Goal: Information Seeking & Learning: Learn about a topic

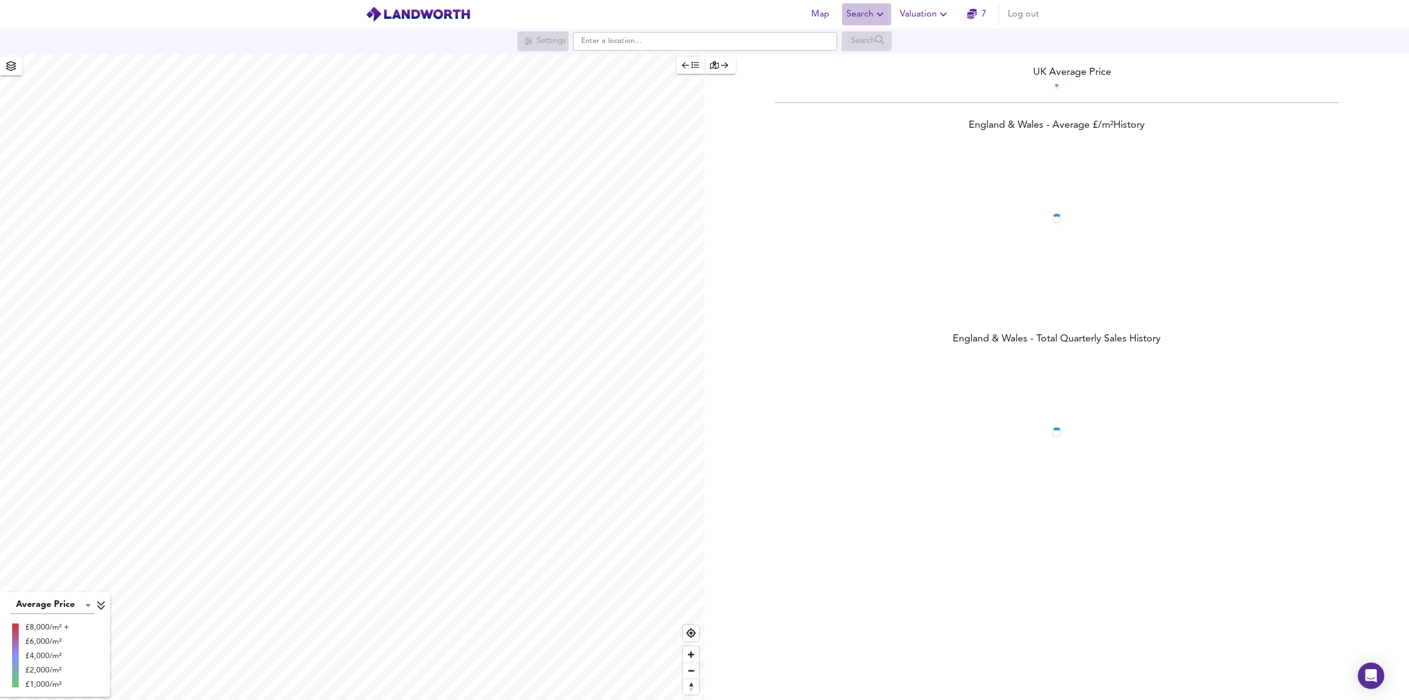
click at [861, 17] on span "Search" at bounding box center [867, 14] width 40 height 15
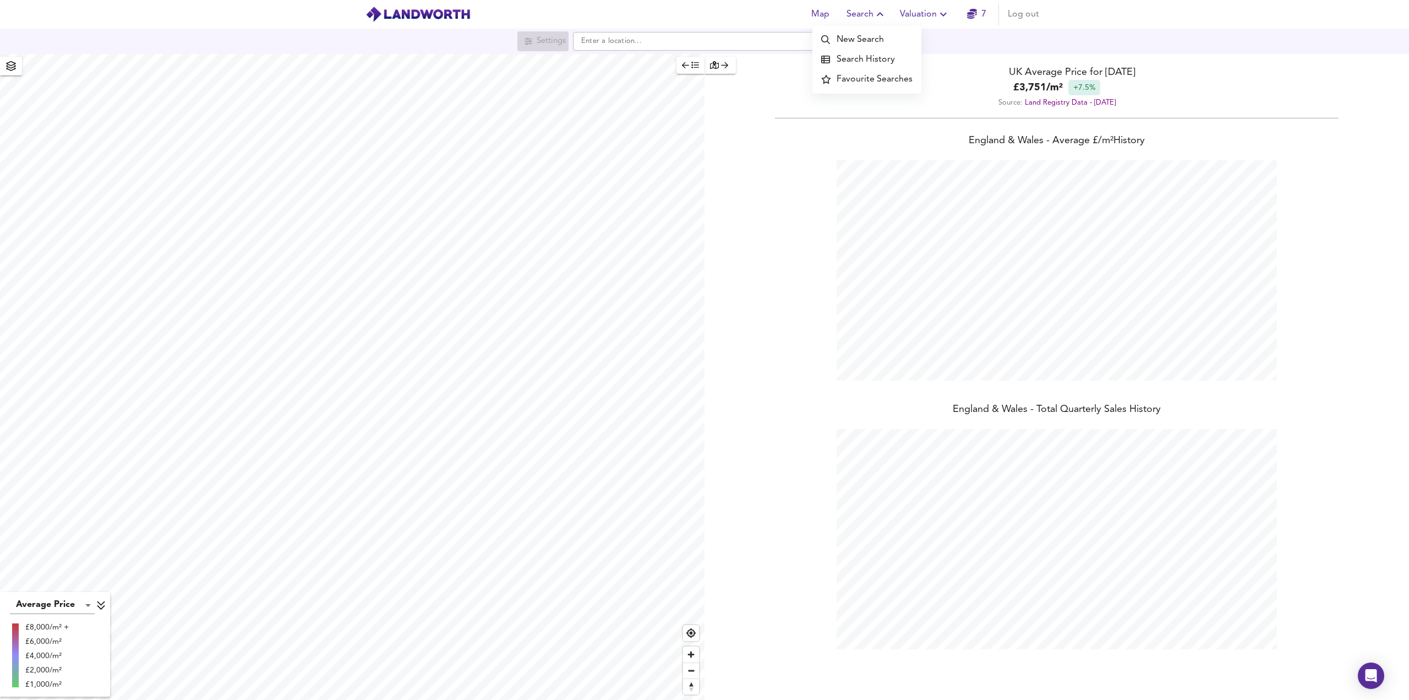
scroll to position [700, 1409]
click at [859, 66] on li "Search History" at bounding box center [867, 60] width 109 height 20
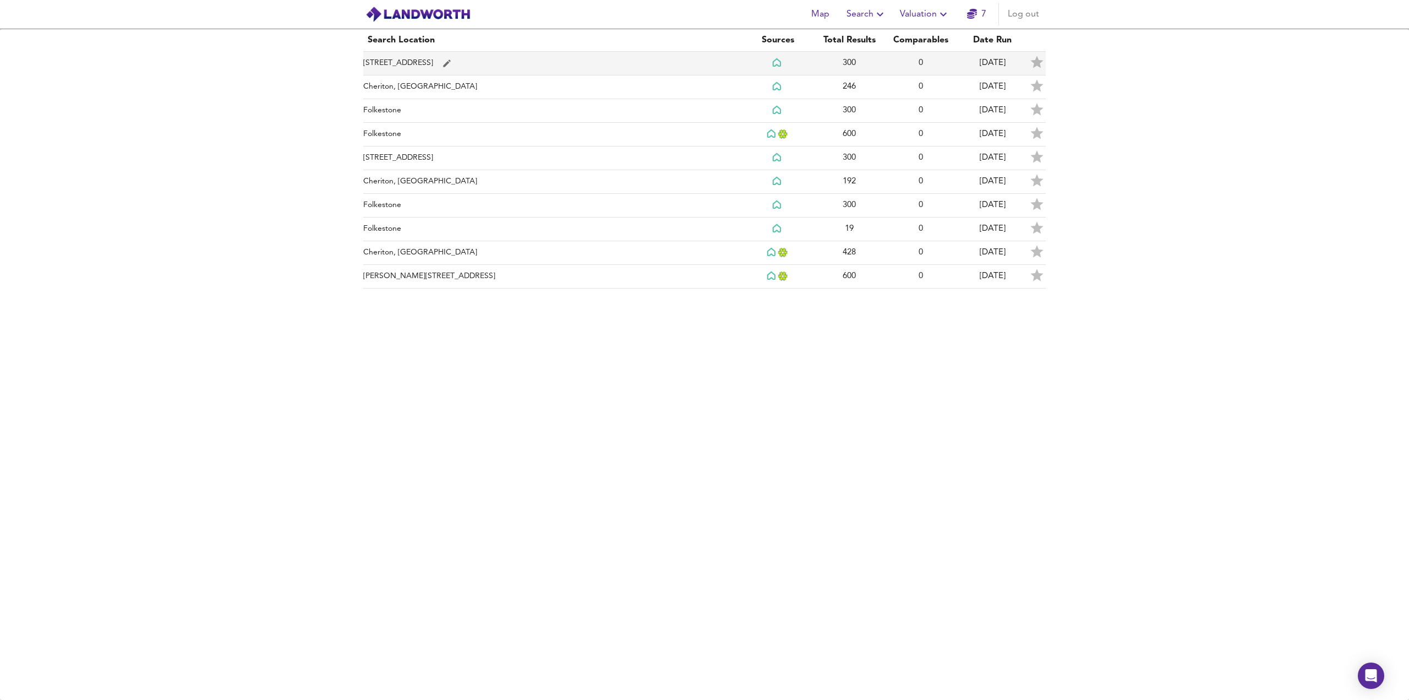
click at [549, 66] on td "[STREET_ADDRESS]" at bounding box center [552, 64] width 379 height 24
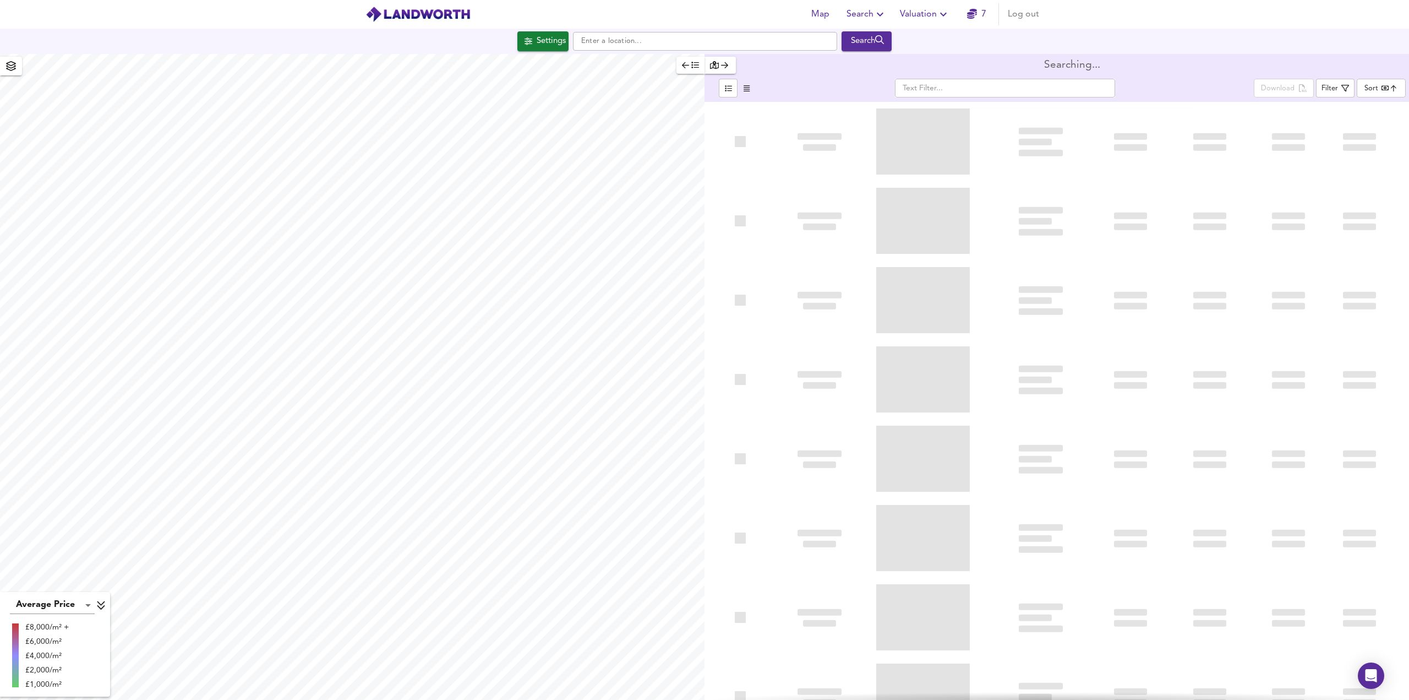
click at [1380, 94] on body "Map Search Valuation 7 Log out Settings Search Average Price landworth £8,000/m…" at bounding box center [704, 350] width 1409 height 700
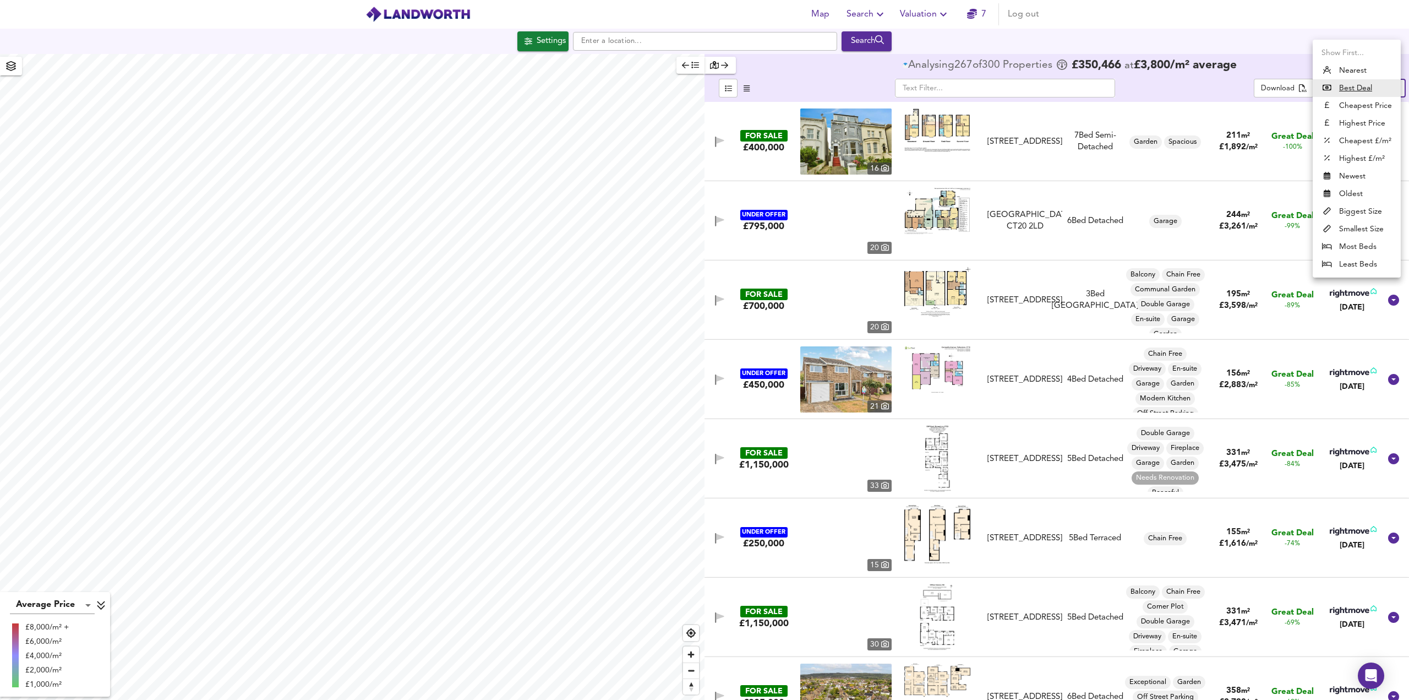
click at [1357, 211] on li "Biggest Size" at bounding box center [1357, 212] width 88 height 18
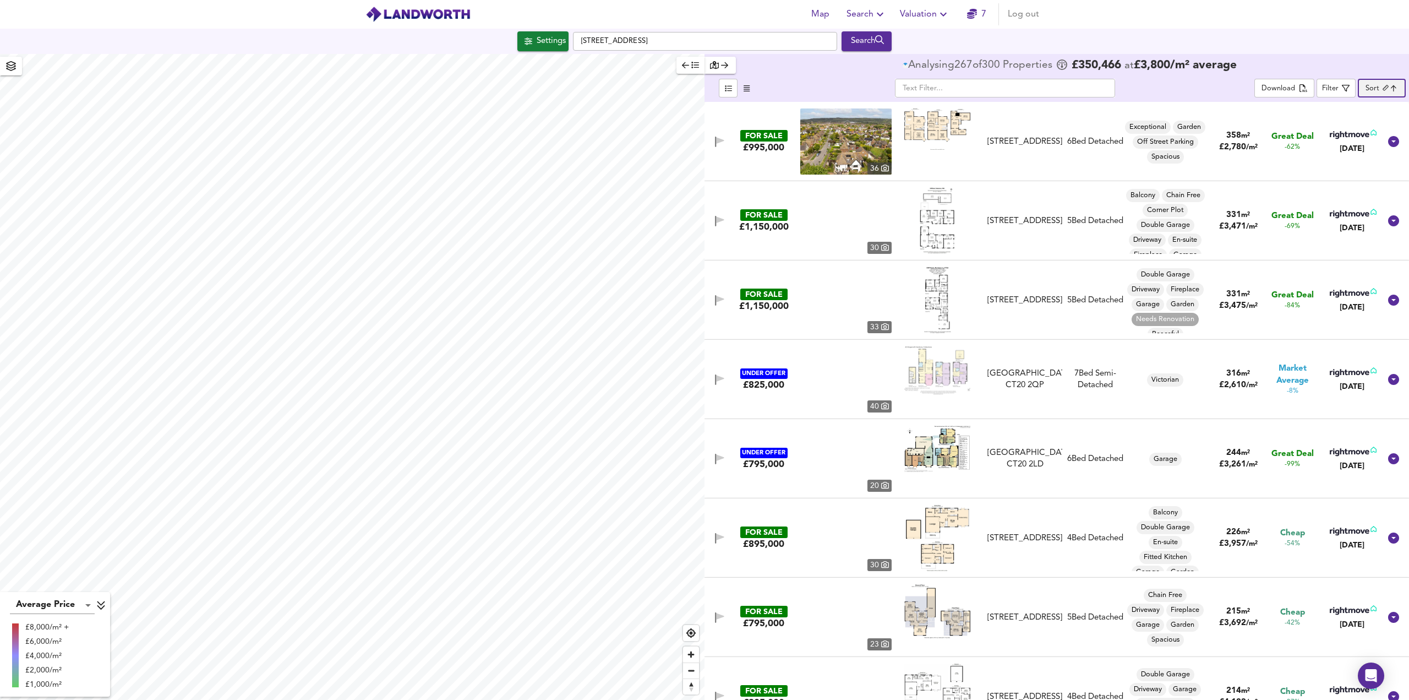
type input "biggest"
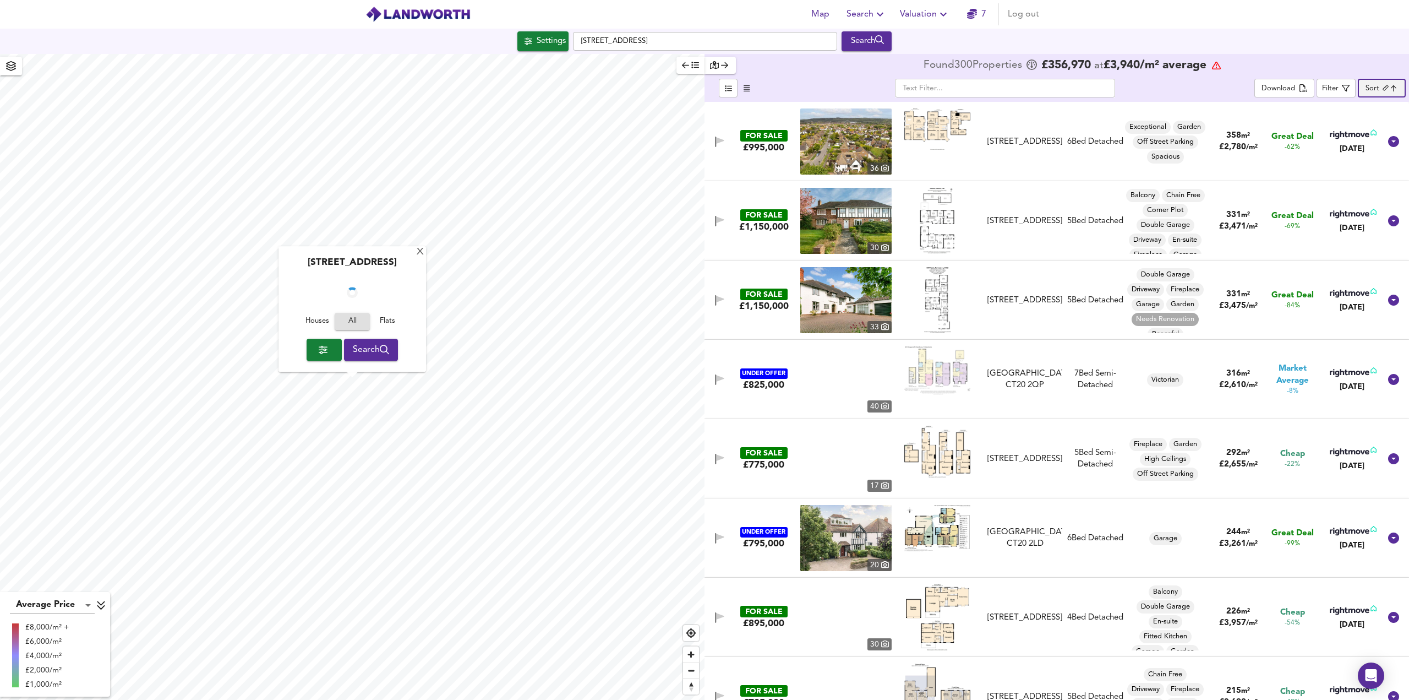
checkbox input "false"
checkbox input "true"
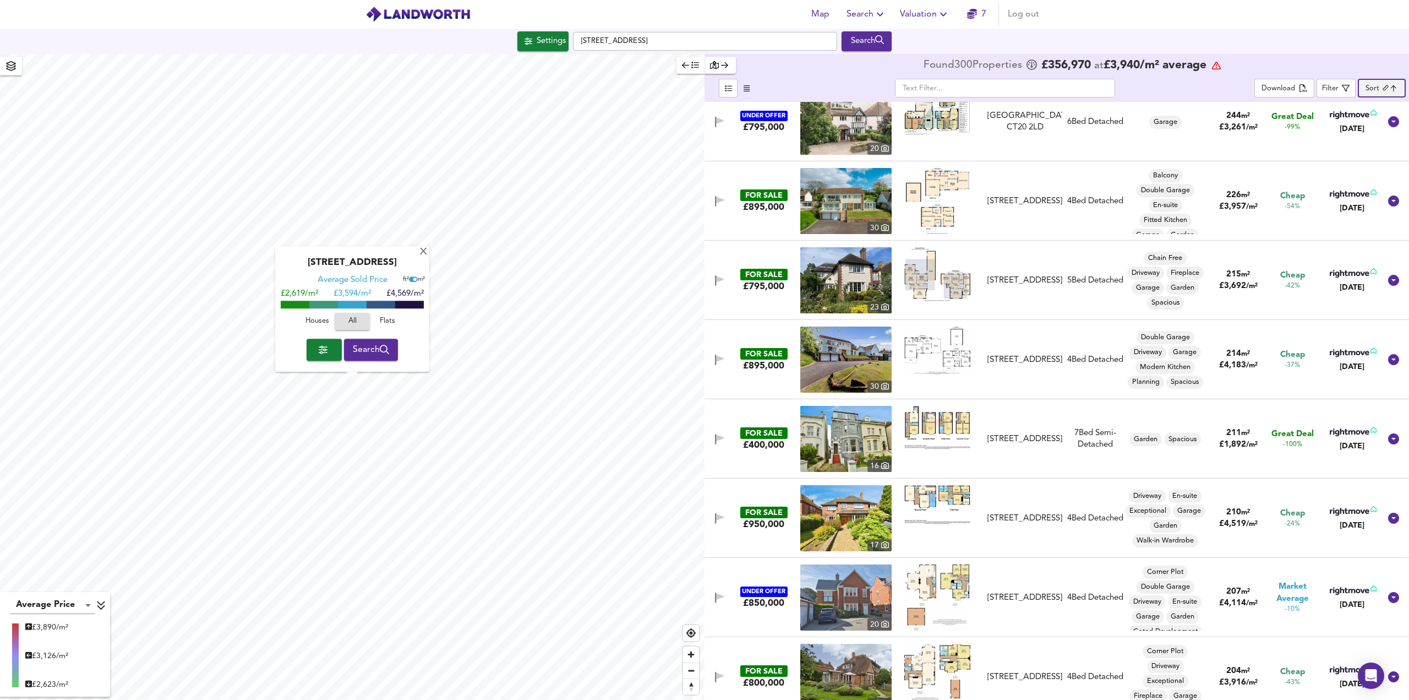
scroll to position [440, 0]
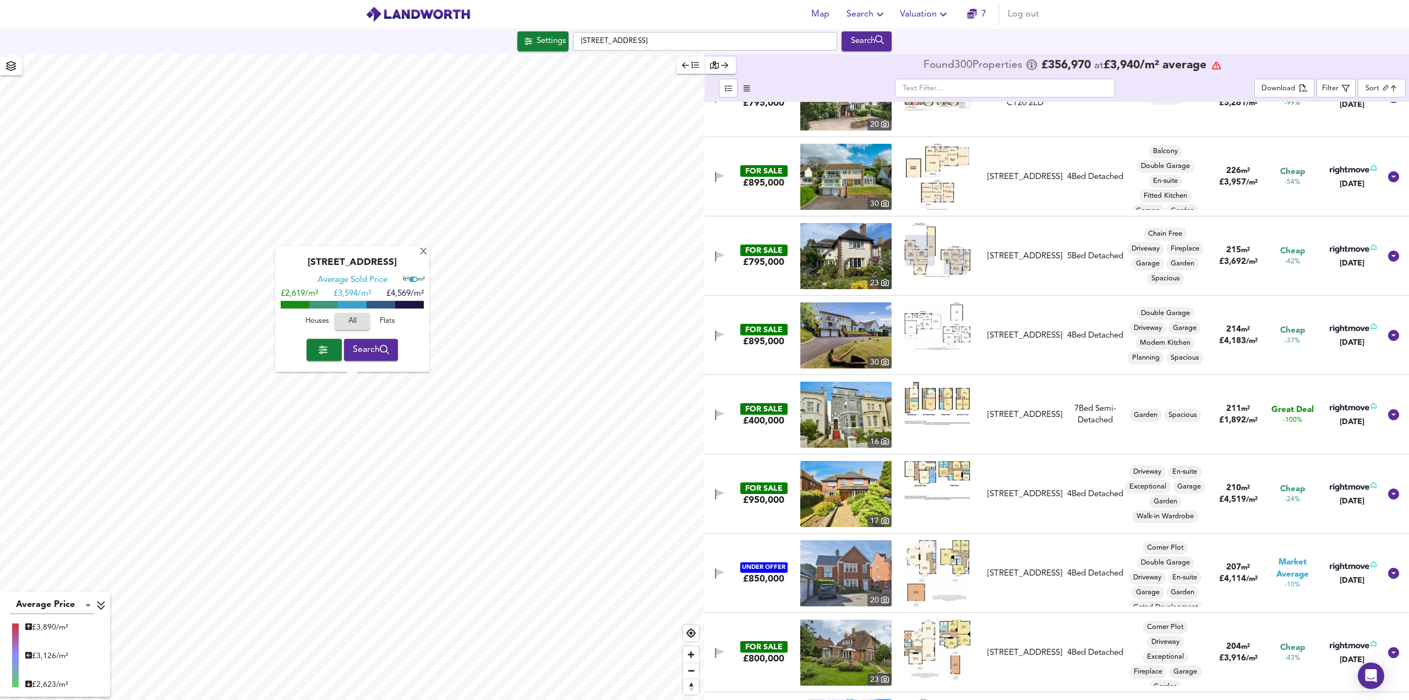
click at [912, 402] on img at bounding box center [937, 402] width 66 height 43
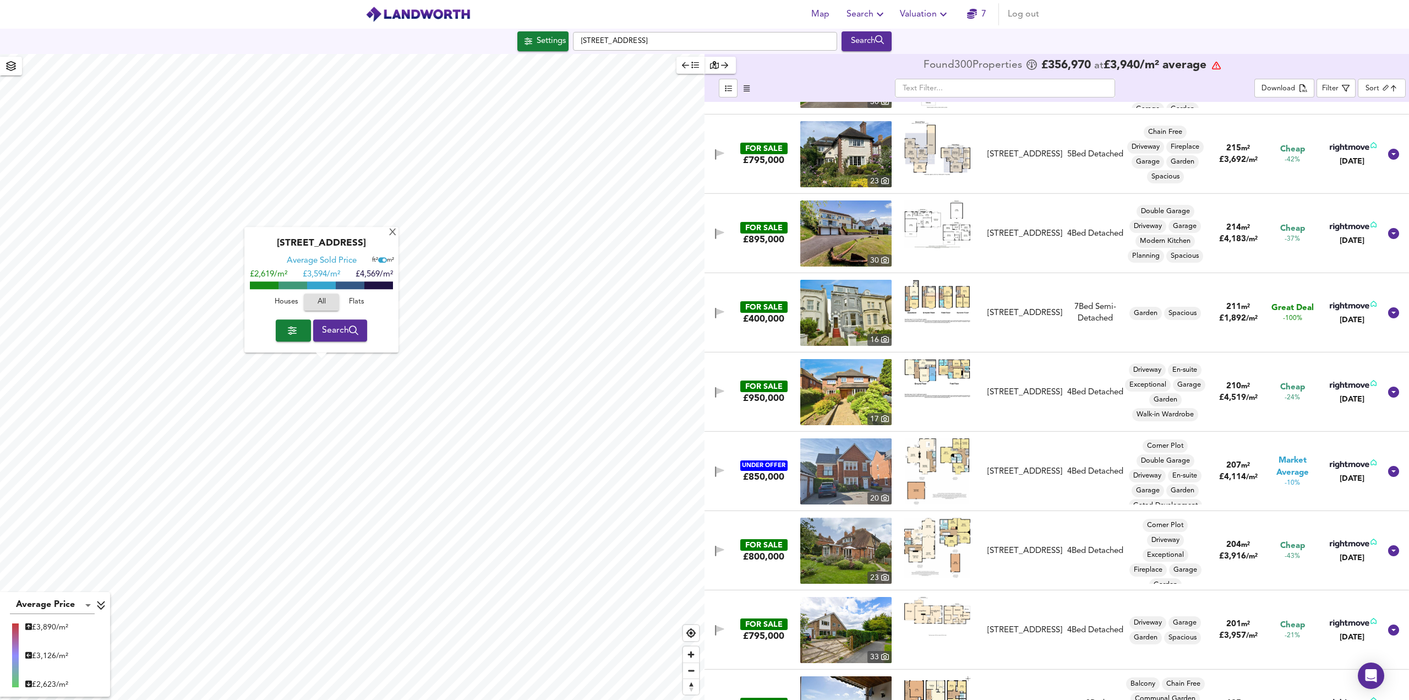
scroll to position [550, 0]
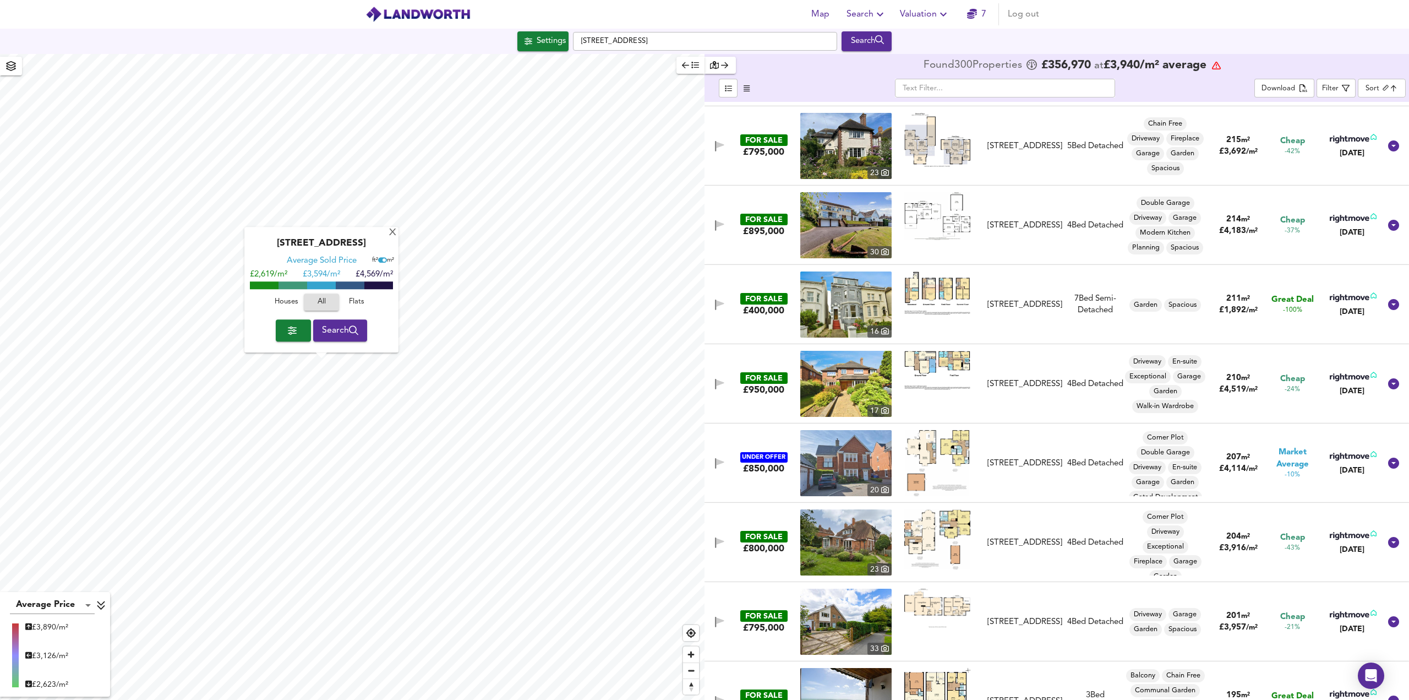
drag, startPoint x: 753, startPoint y: 299, endPoint x: 798, endPoint y: 296, distance: 44.7
click at [753, 299] on div "FOR SALE" at bounding box center [763, 299] width 47 height 12
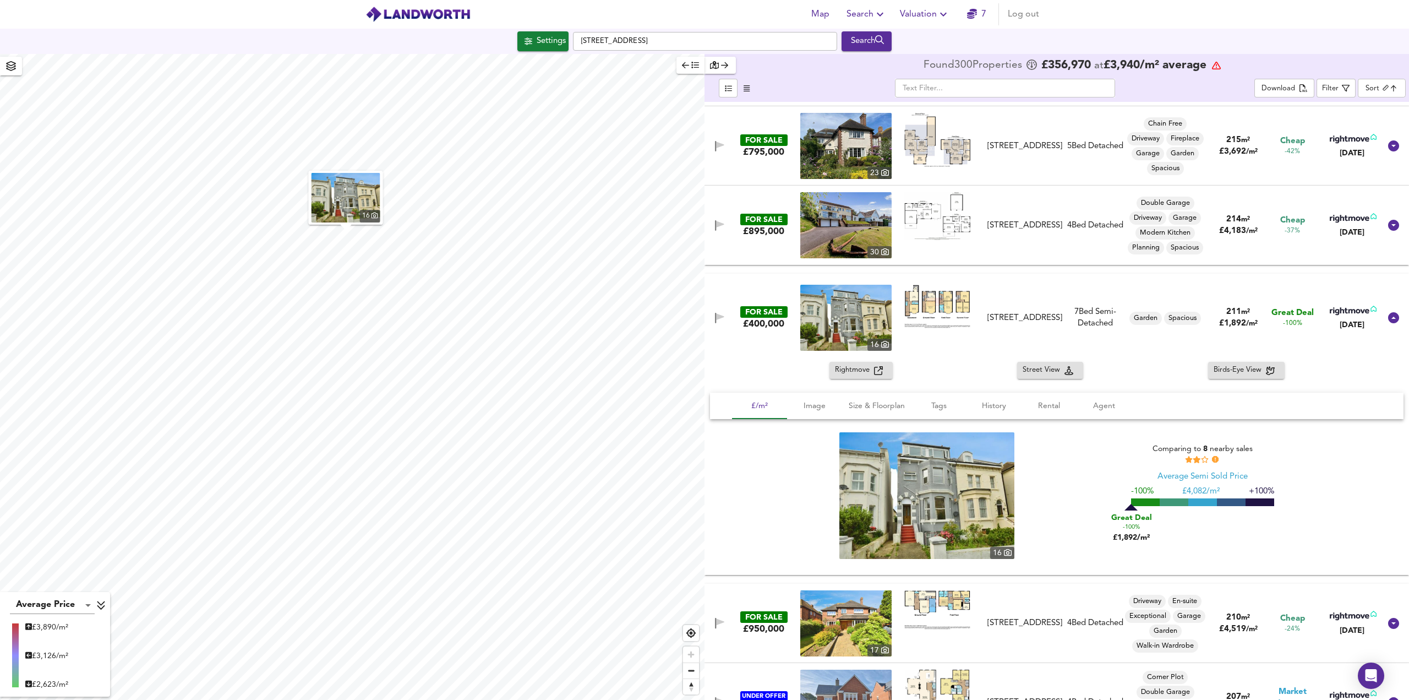
click at [348, 210] on img "button" at bounding box center [346, 198] width 69 height 50
click at [960, 305] on img at bounding box center [937, 306] width 66 height 43
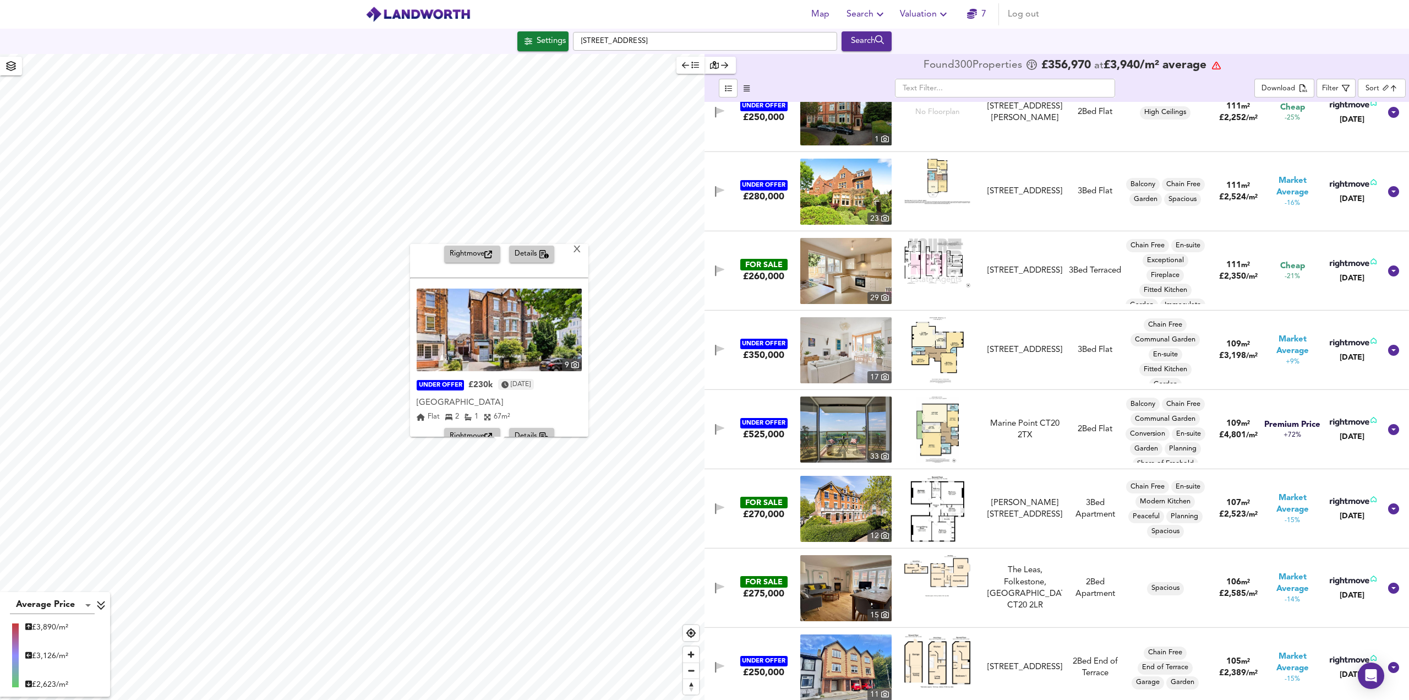
scroll to position [343, 0]
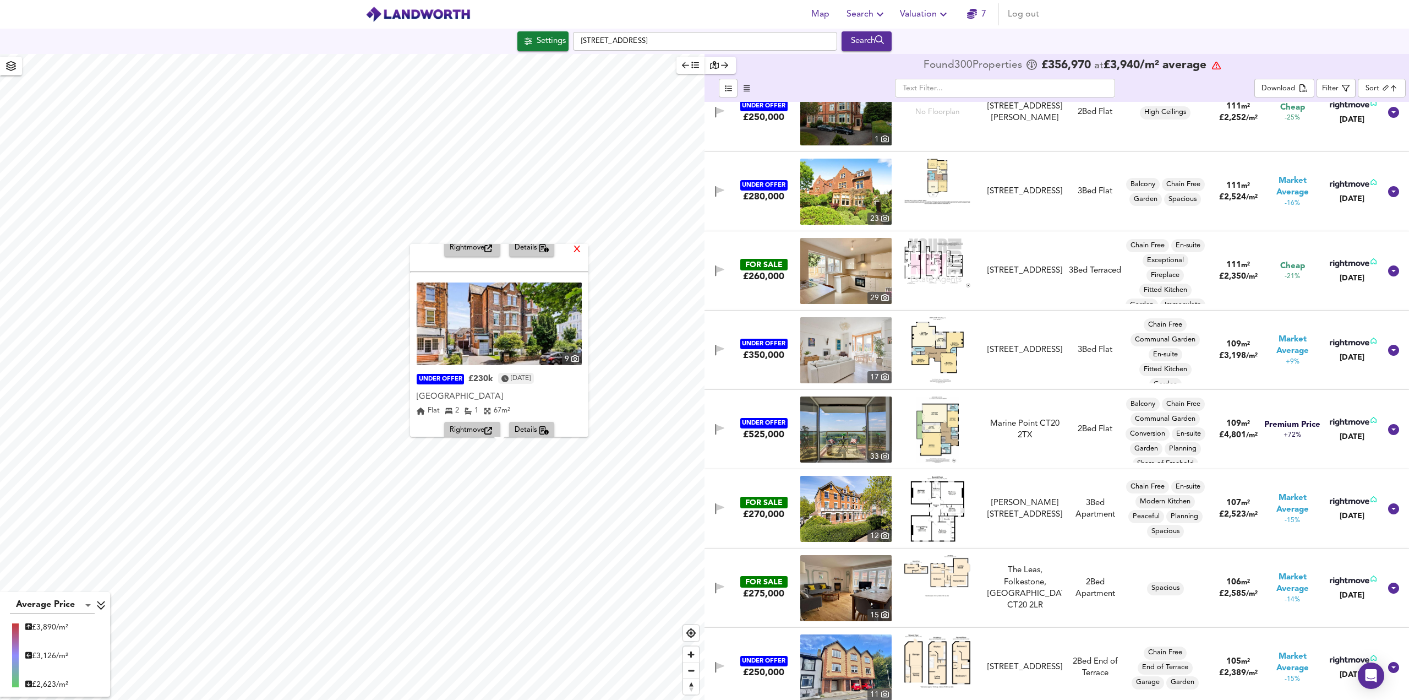
click at [572, 249] on div "X" at bounding box center [576, 250] width 9 height 10
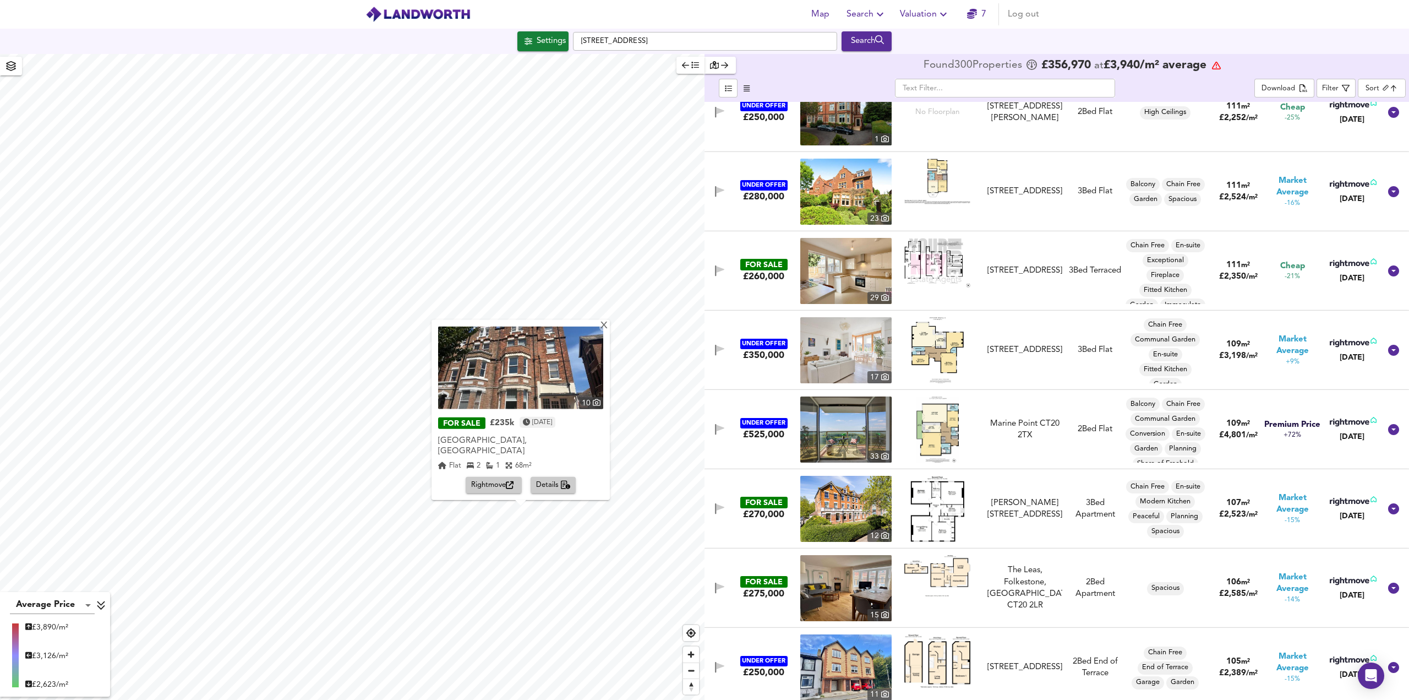
click at [586, 340] on img at bounding box center [520, 367] width 165 height 83
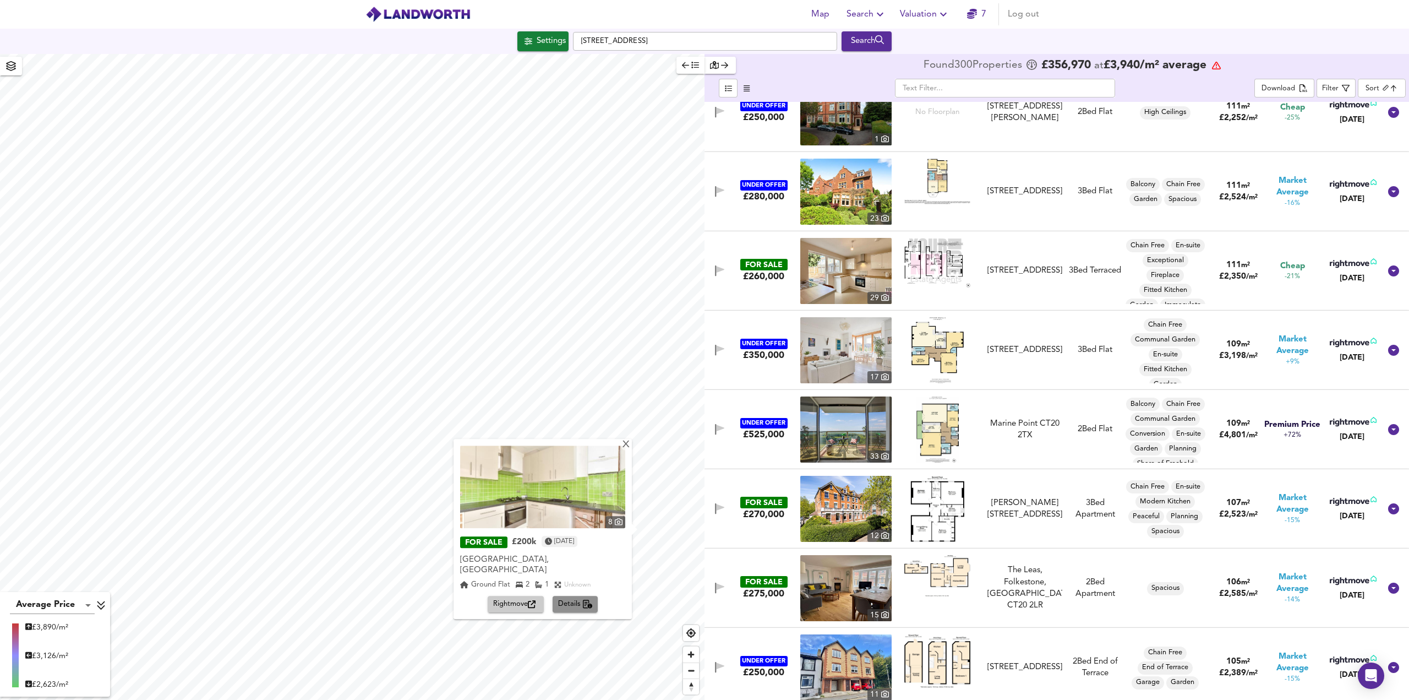
click at [578, 598] on span "Details" at bounding box center [575, 604] width 35 height 13
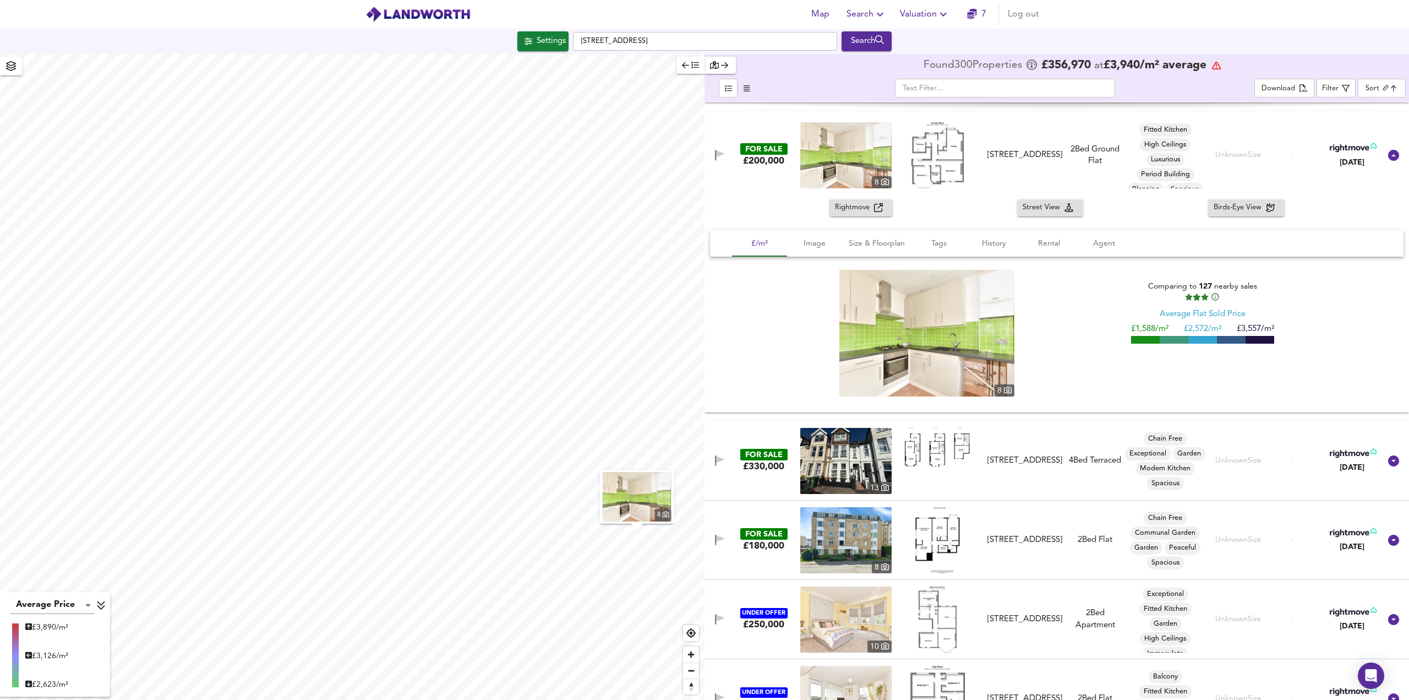
scroll to position [20714, 0]
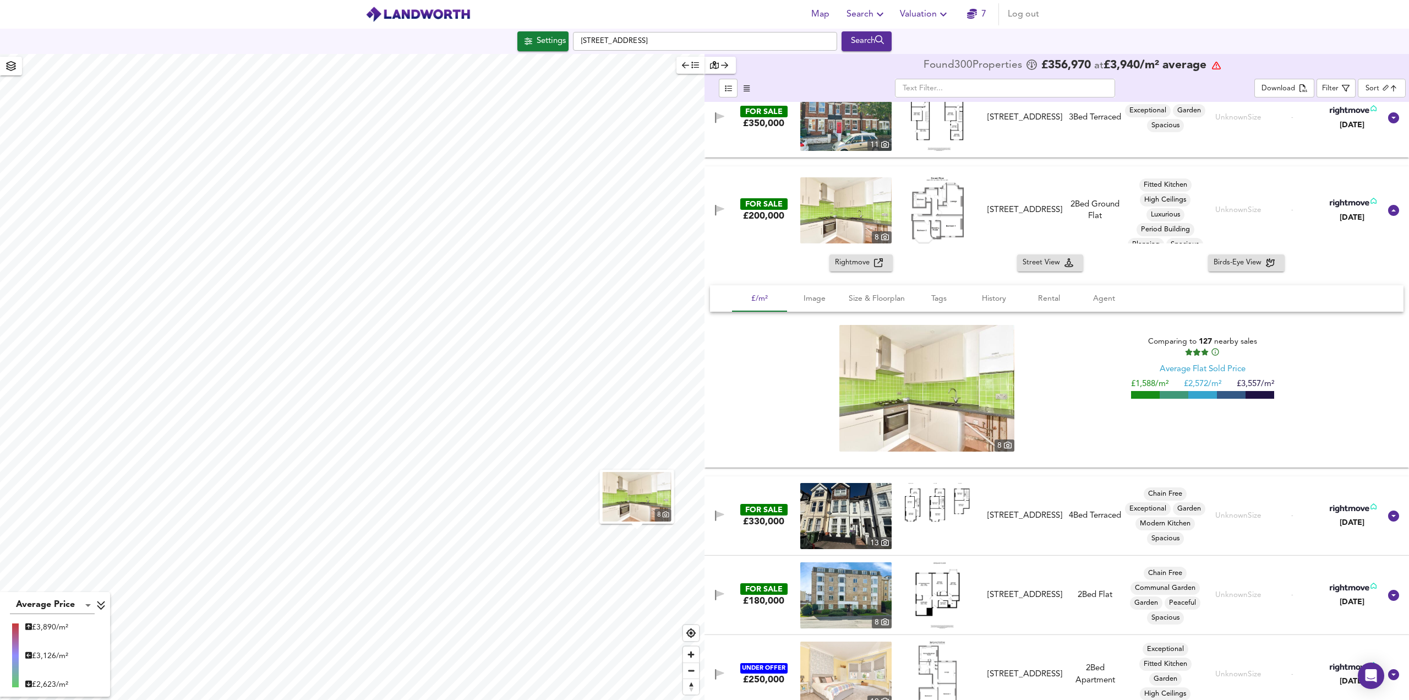
click at [934, 212] on img at bounding box center [938, 210] width 52 height 66
click at [1211, 351] on icon at bounding box center [1215, 351] width 9 height 9
click at [1006, 307] on button "History" at bounding box center [994, 298] width 55 height 26
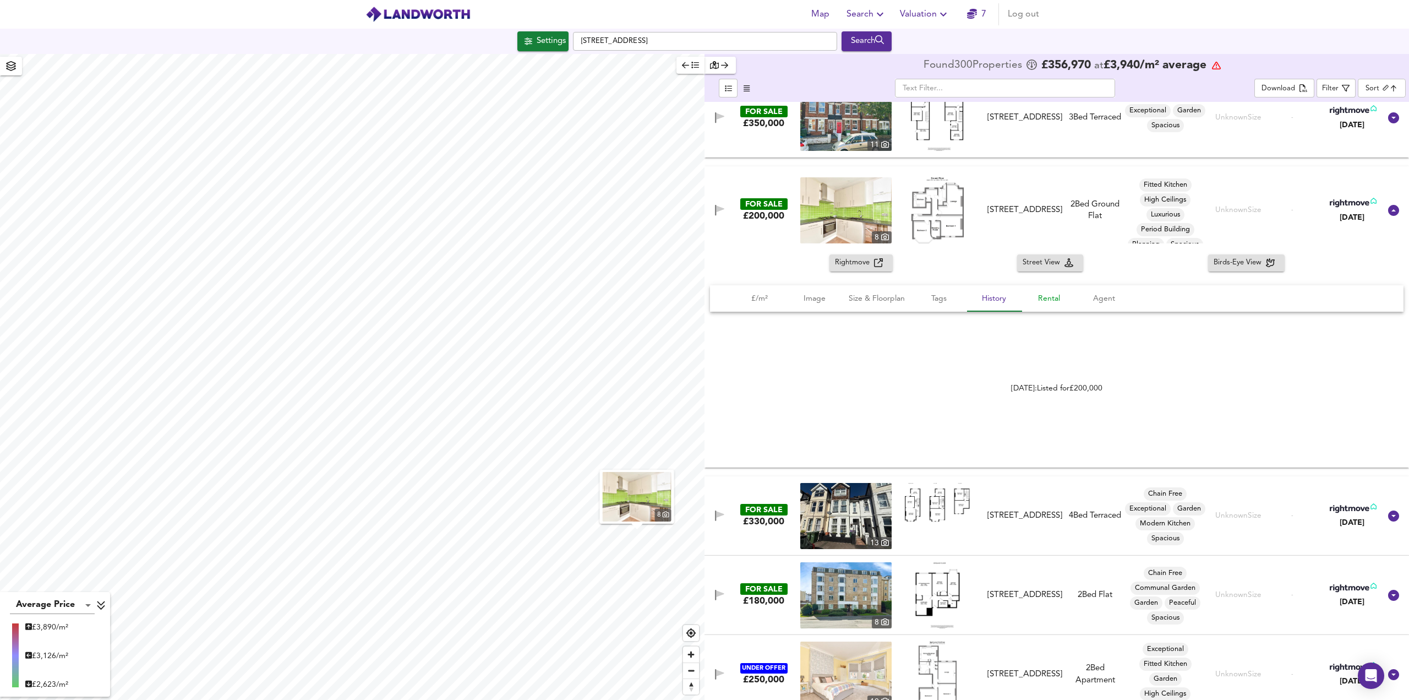
click at [1057, 304] on span "Rental" at bounding box center [1049, 299] width 42 height 14
click at [1130, 389] on link "[DOMAIN_NAME]" at bounding box center [1136, 388] width 64 height 8
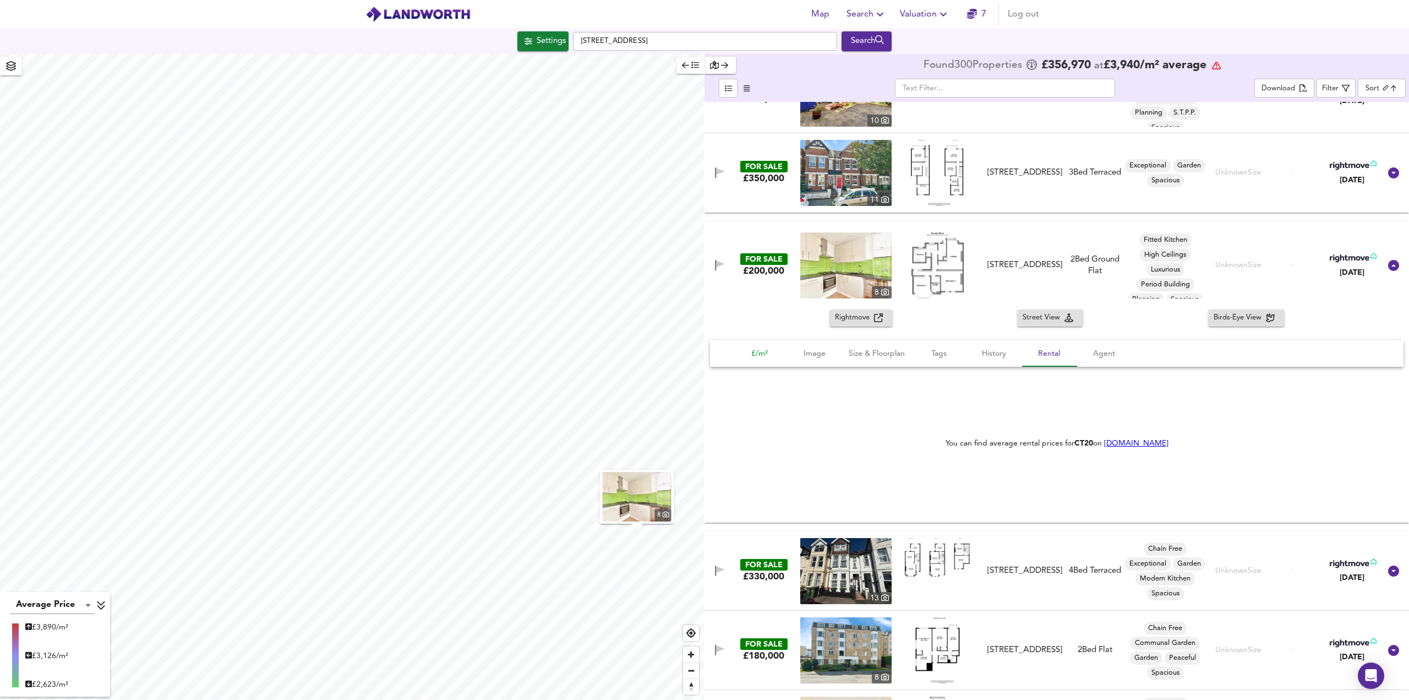
click at [751, 351] on span "£/m²" at bounding box center [760, 354] width 42 height 14
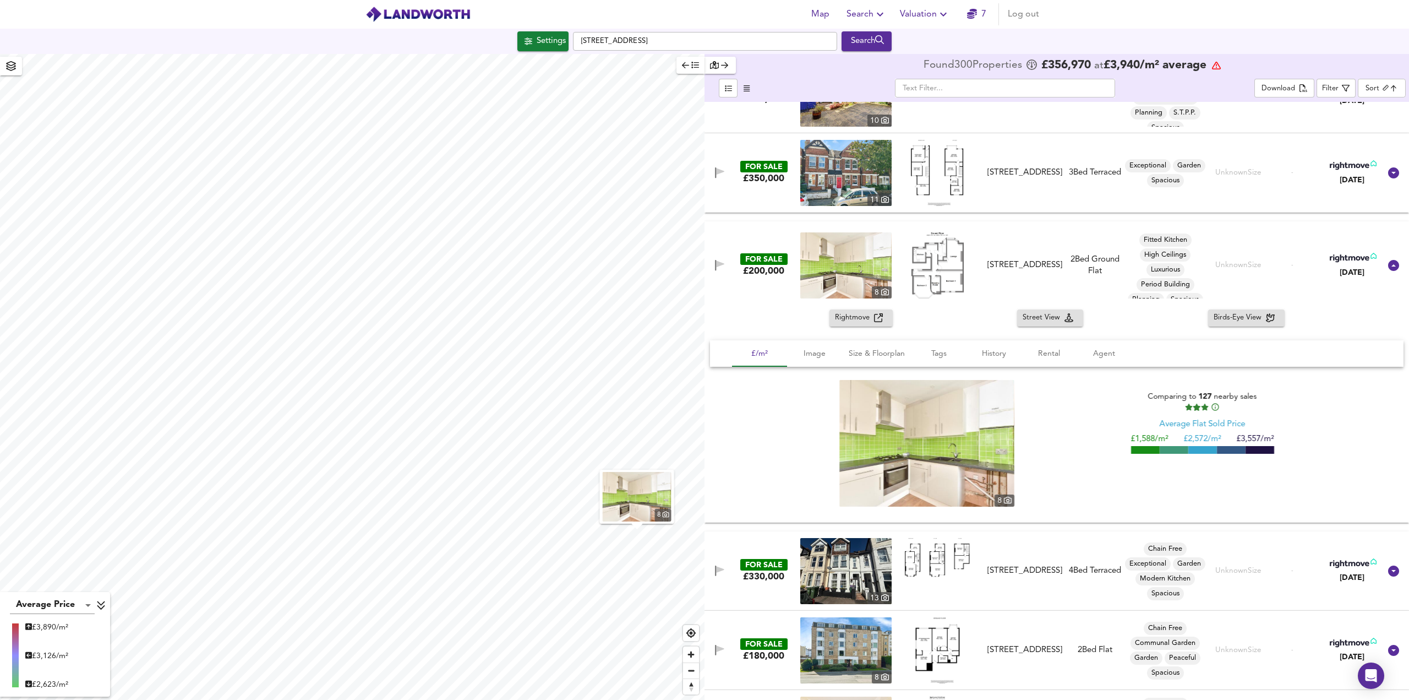
click at [1199, 451] on span at bounding box center [1202, 450] width 29 height 8
click at [1234, 265] on div "Unknown Size" at bounding box center [1238, 265] width 46 height 10
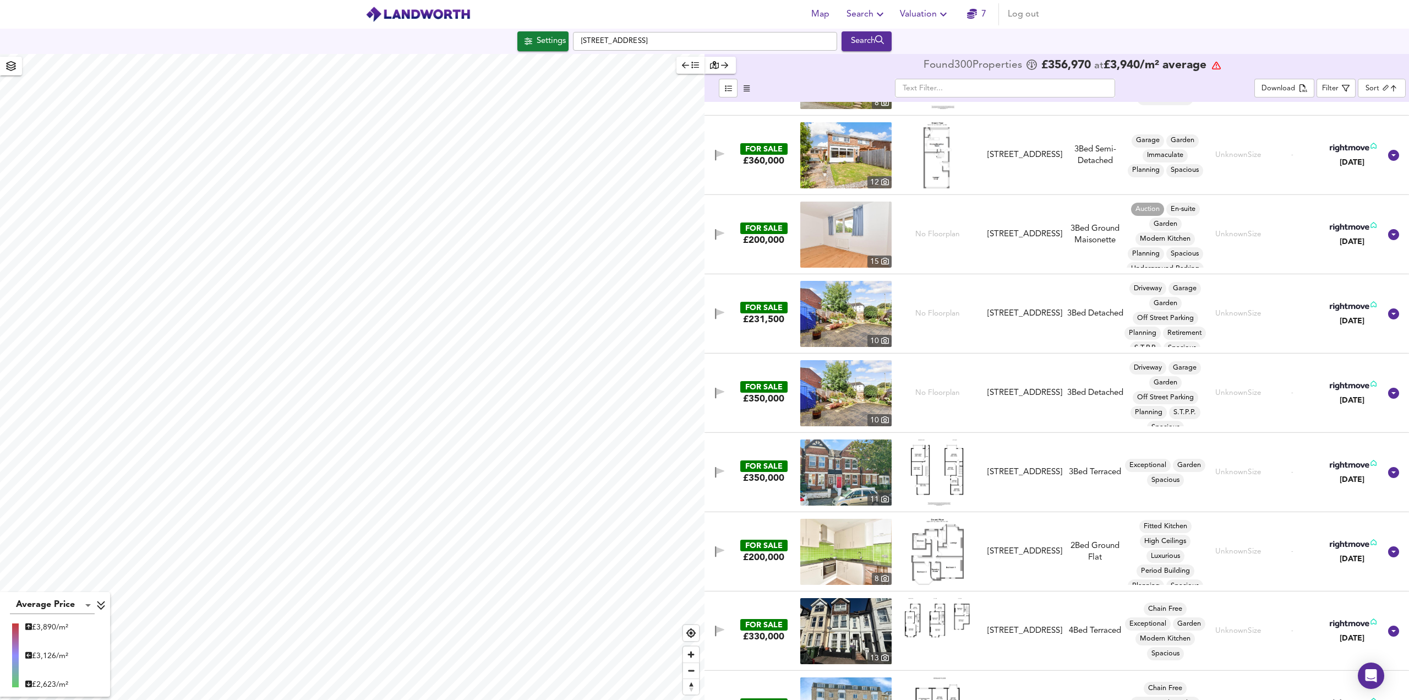
scroll to position [20549, 0]
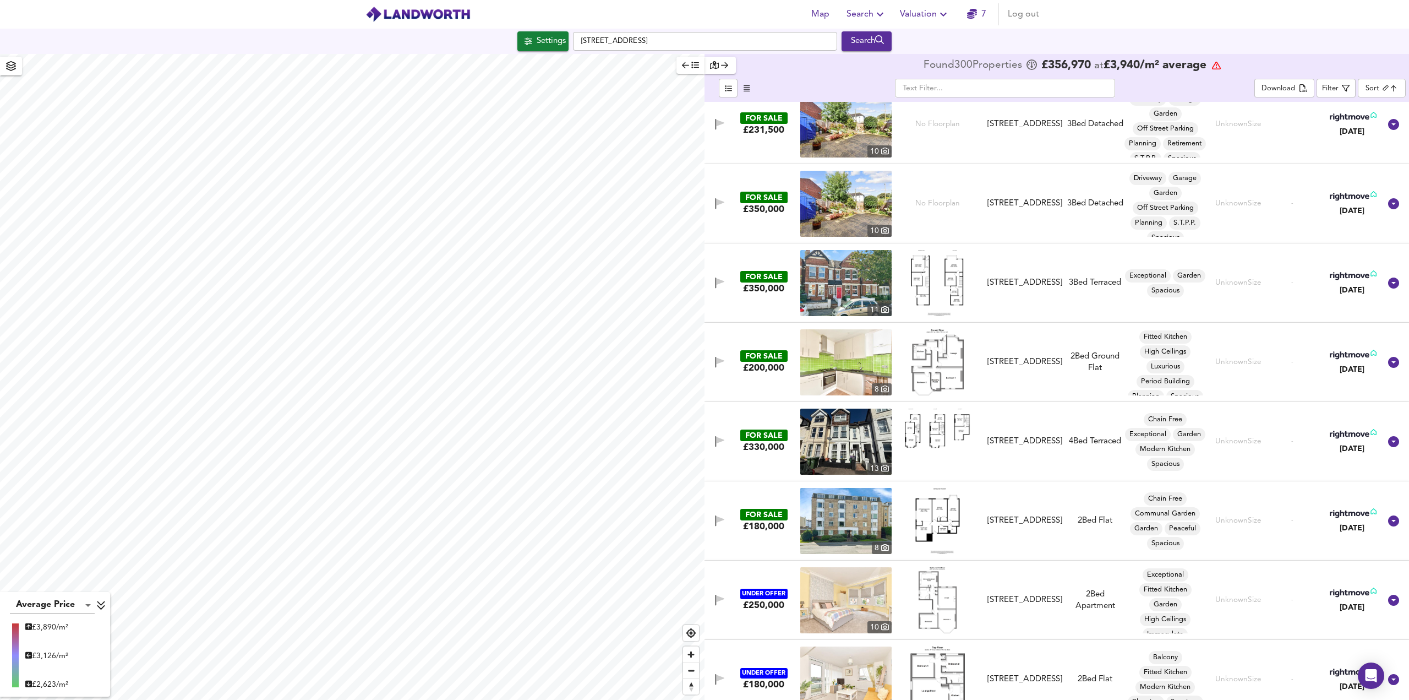
click at [922, 292] on img at bounding box center [937, 283] width 53 height 66
click at [943, 432] on img at bounding box center [937, 428] width 66 height 40
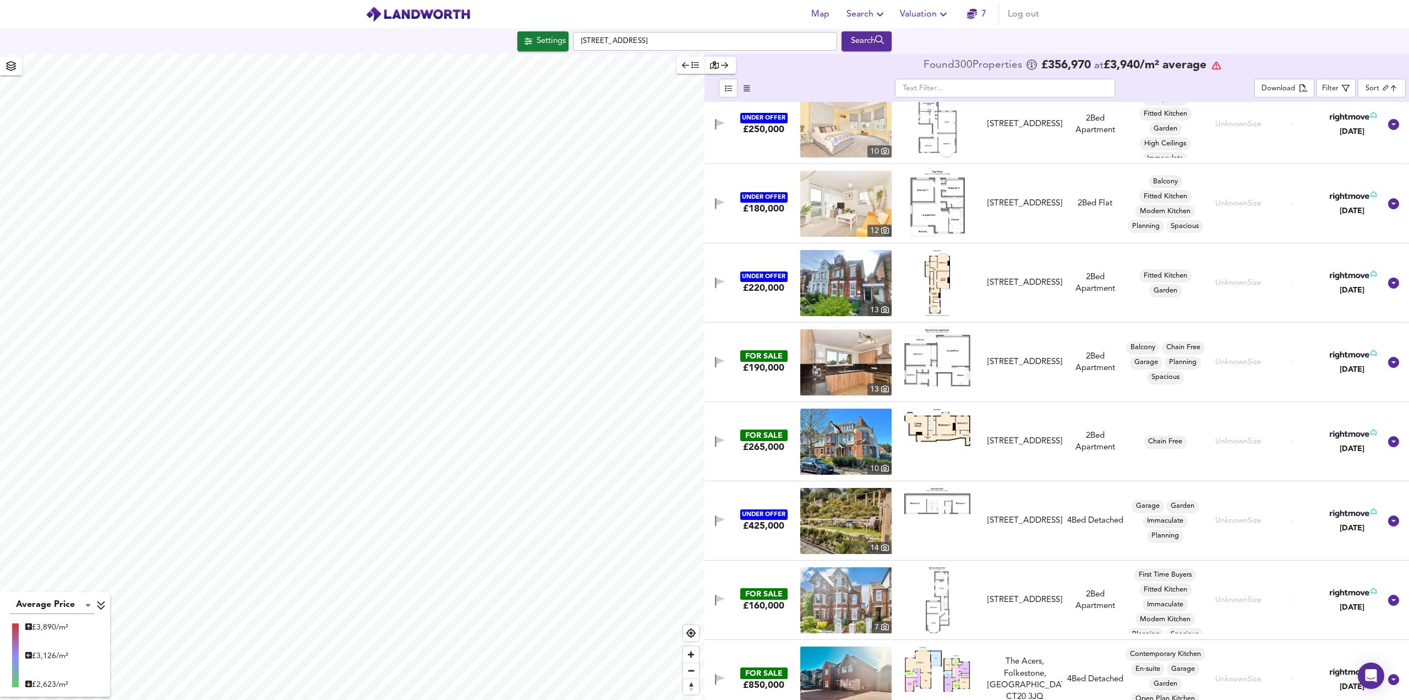
scroll to position [21155, 0]
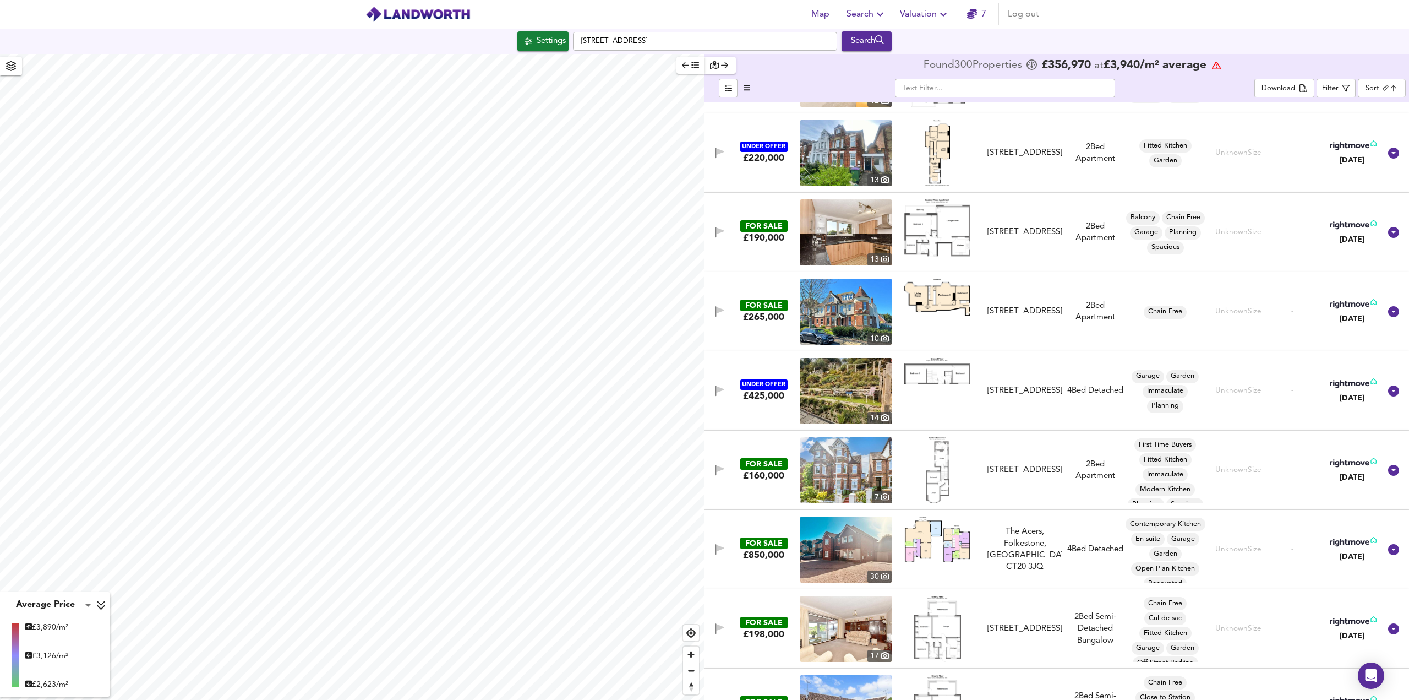
click at [935, 482] on img at bounding box center [938, 470] width 24 height 66
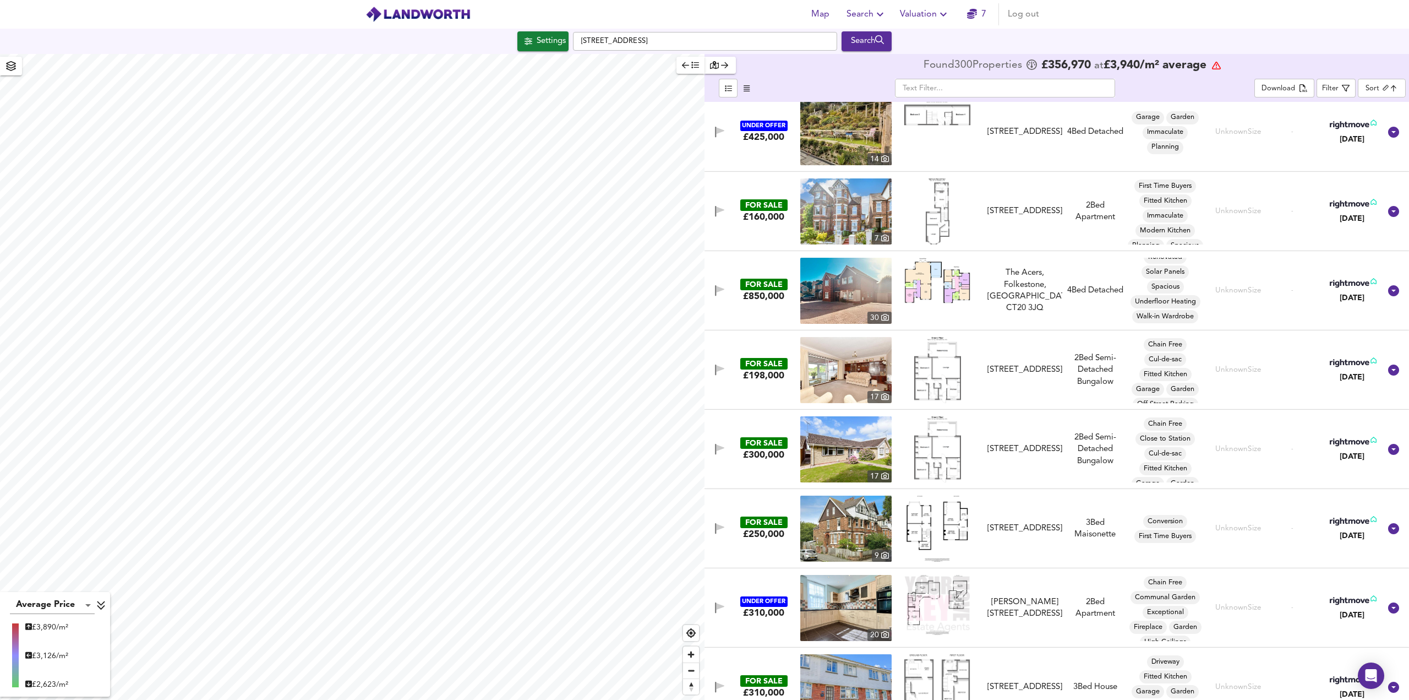
scroll to position [21430, 0]
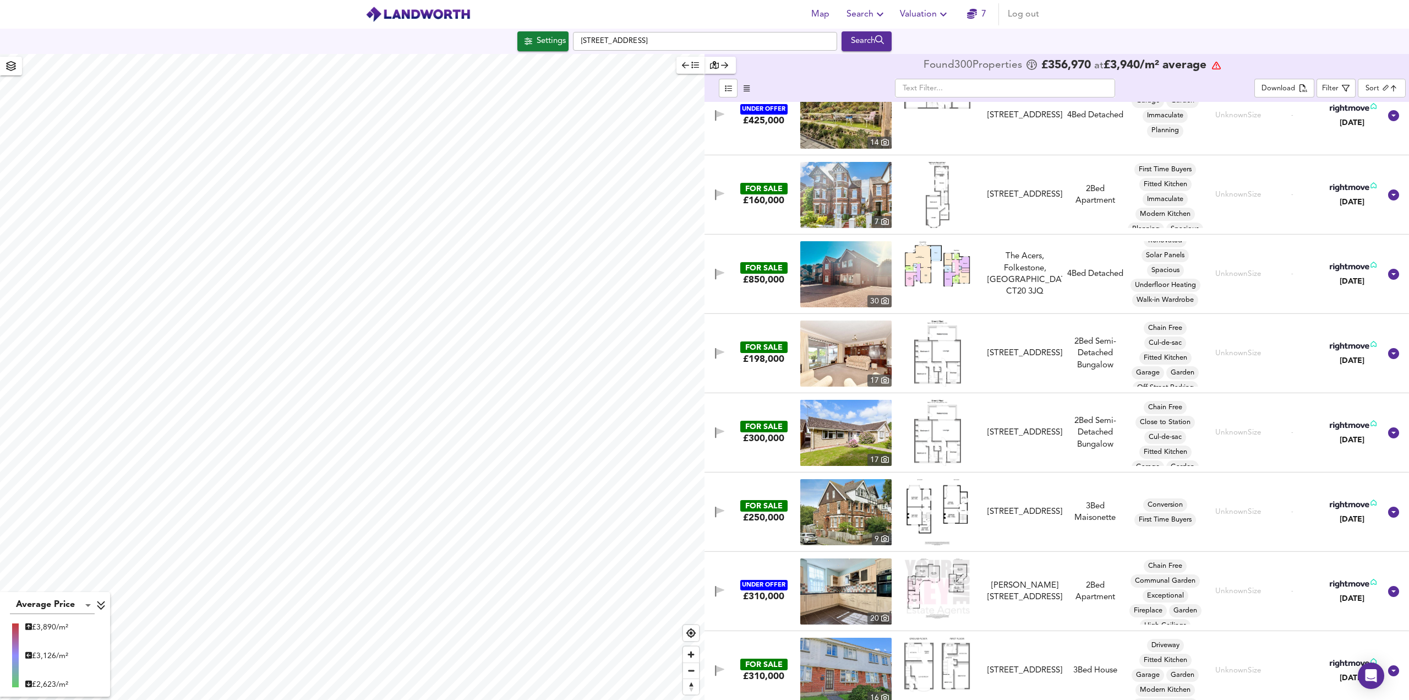
click at [948, 503] on img at bounding box center [938, 512] width 62 height 66
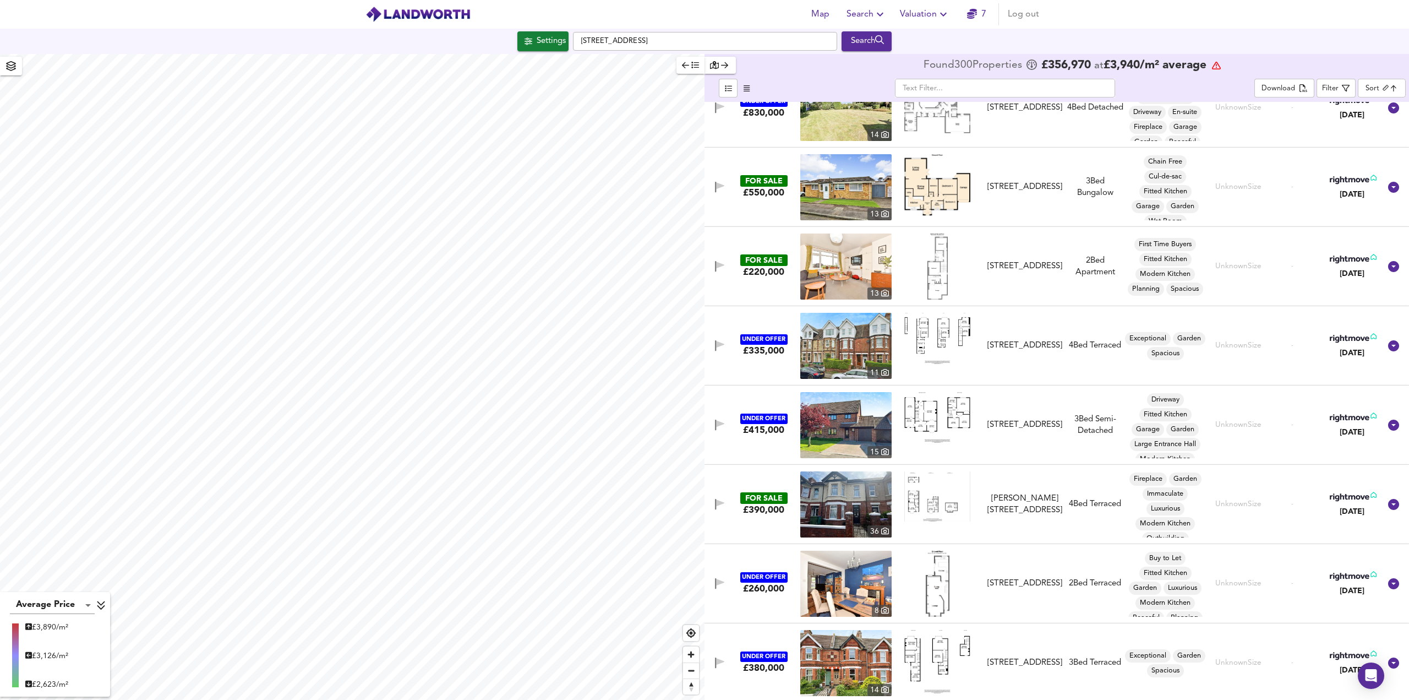
scroll to position [23422, 0]
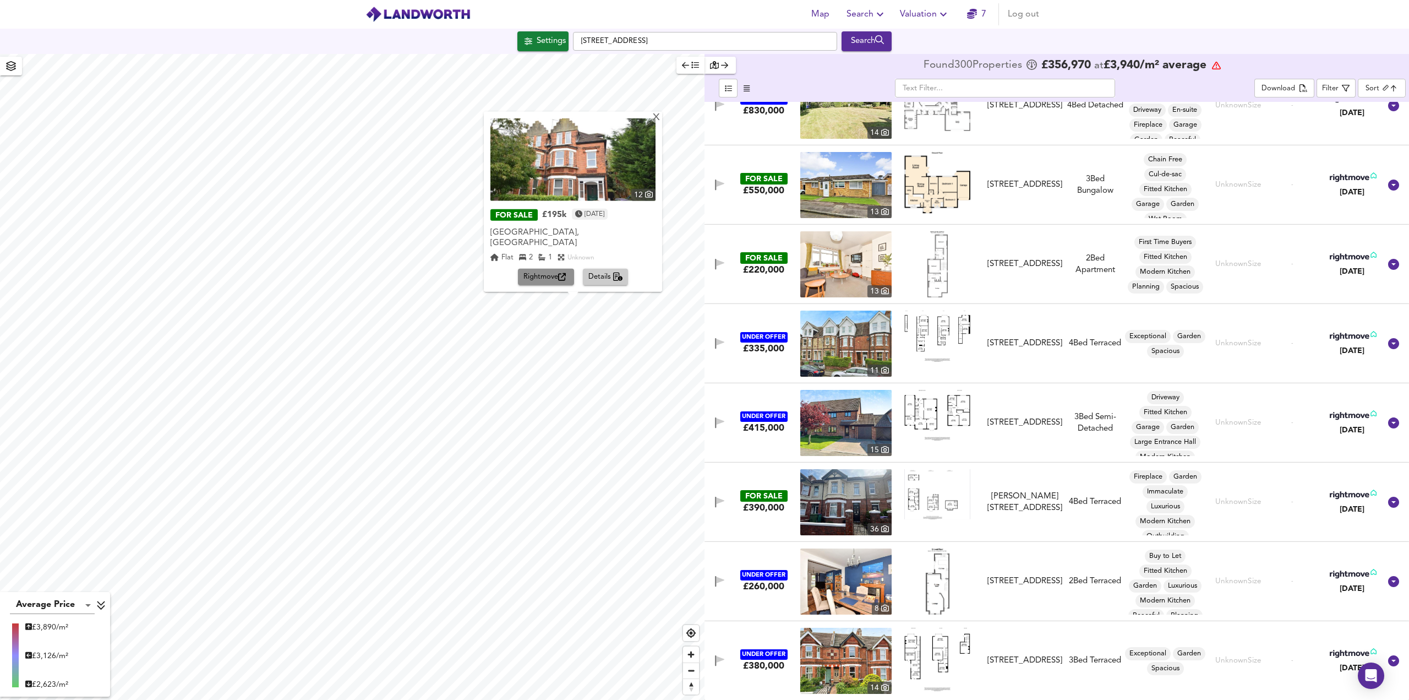
click at [549, 277] on span "Rightmove" at bounding box center [546, 277] width 45 height 13
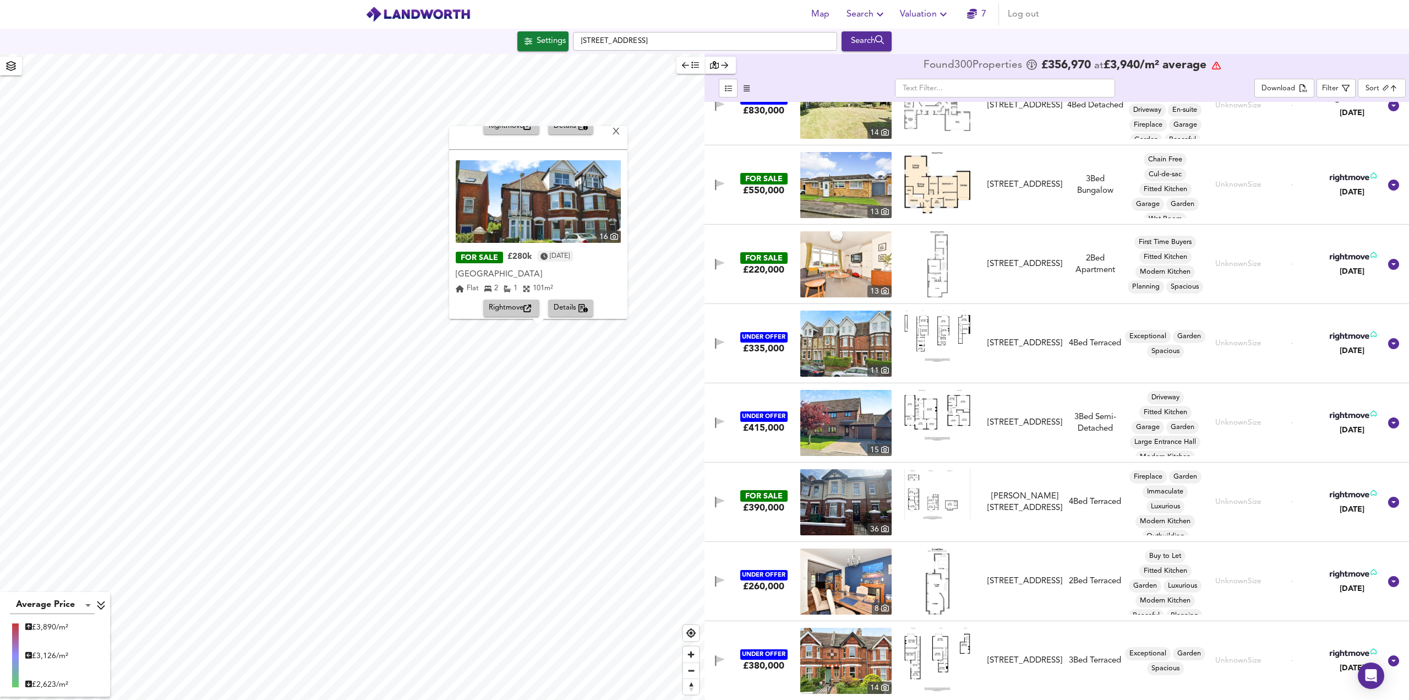
scroll to position [173, 0]
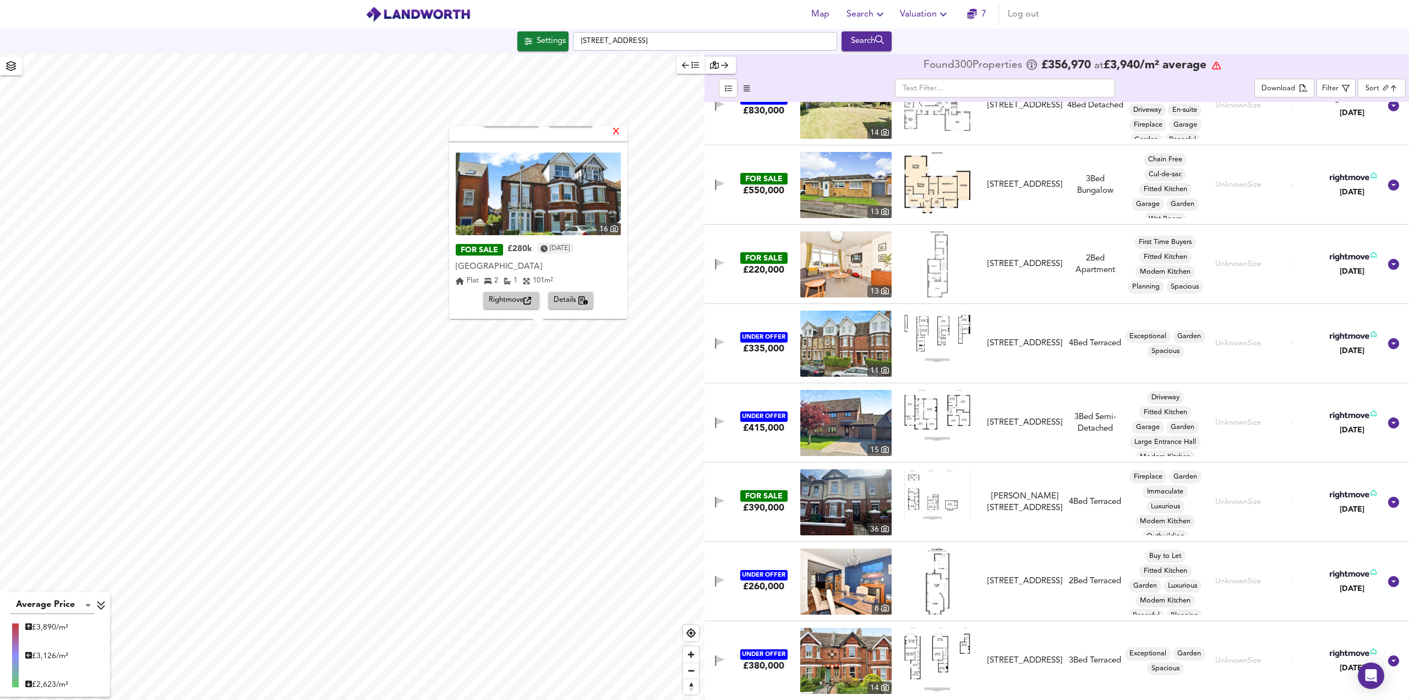
click at [621, 134] on div "X" at bounding box center [616, 132] width 9 height 10
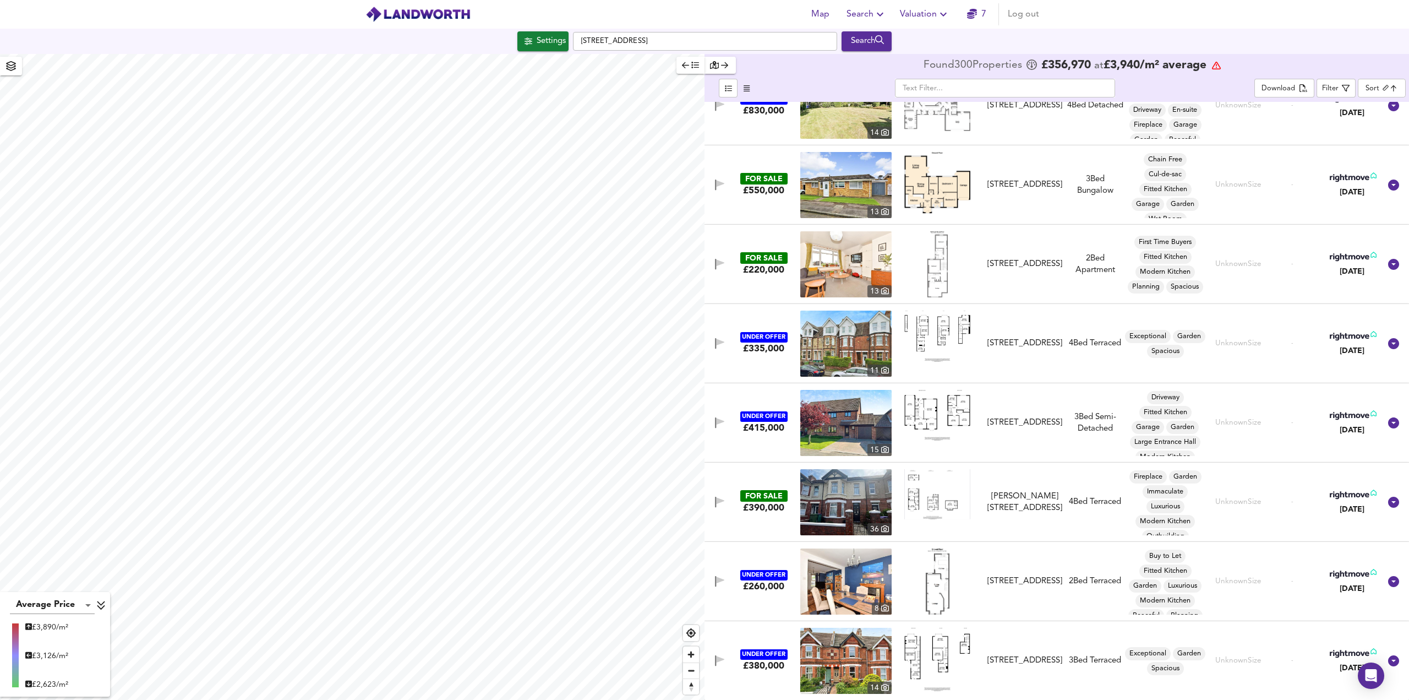
click at [1389, 91] on body "Map Search Valuation 7 Log out Settings [GEOGRAPHIC_DATA] Search Average Price …" at bounding box center [704, 350] width 1409 height 700
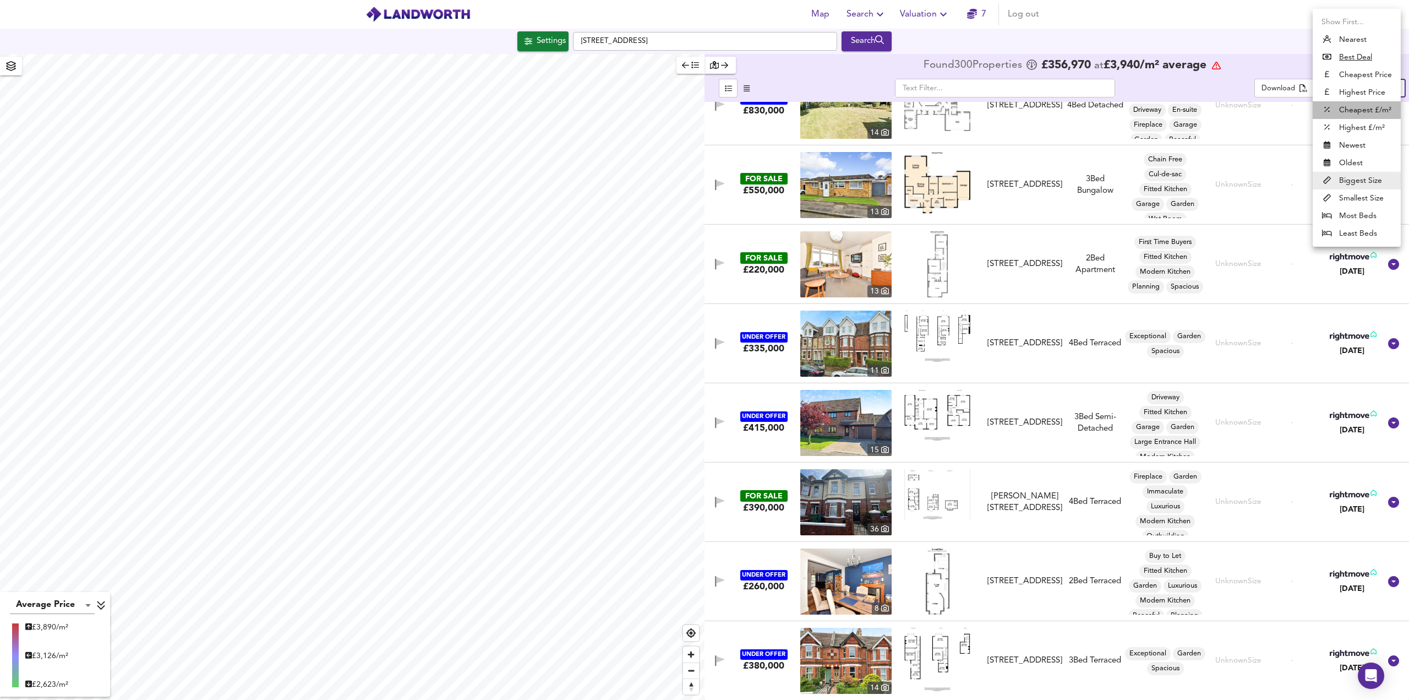
click at [1357, 114] on li "Cheapest £/m²" at bounding box center [1357, 110] width 88 height 18
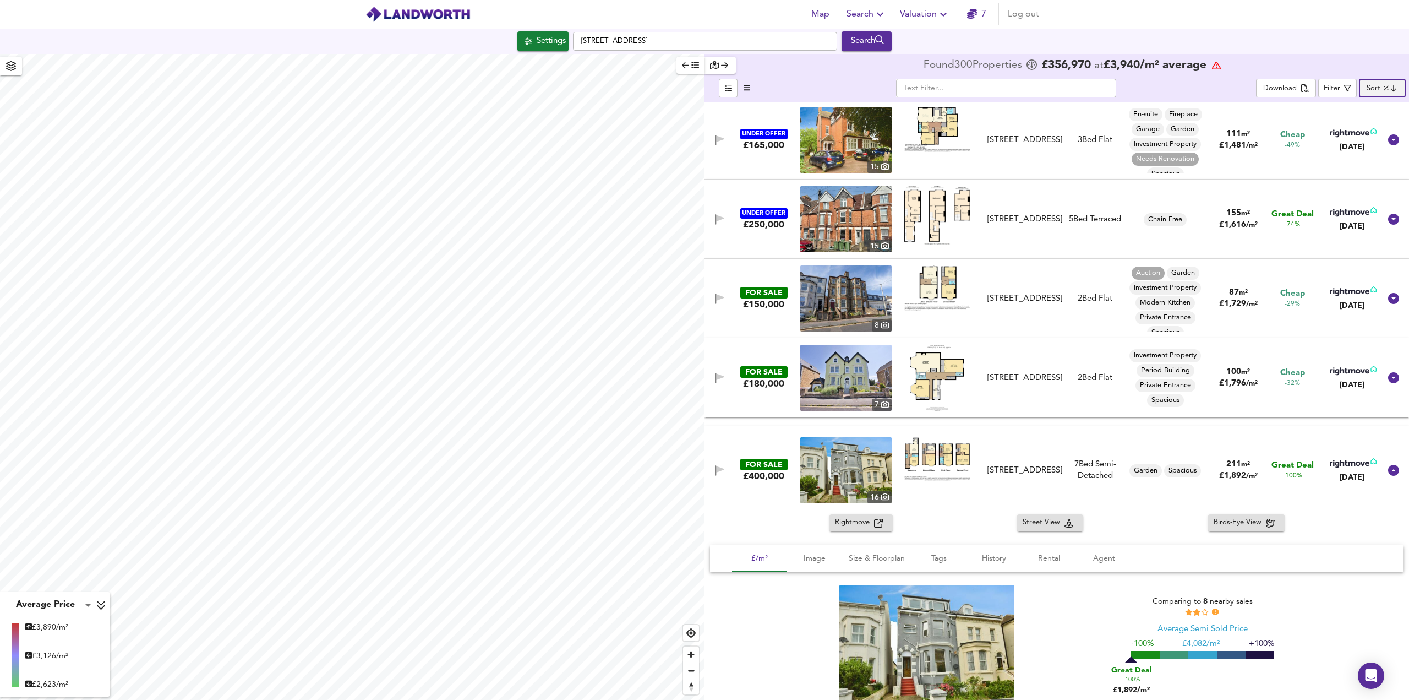
scroll to position [165, 0]
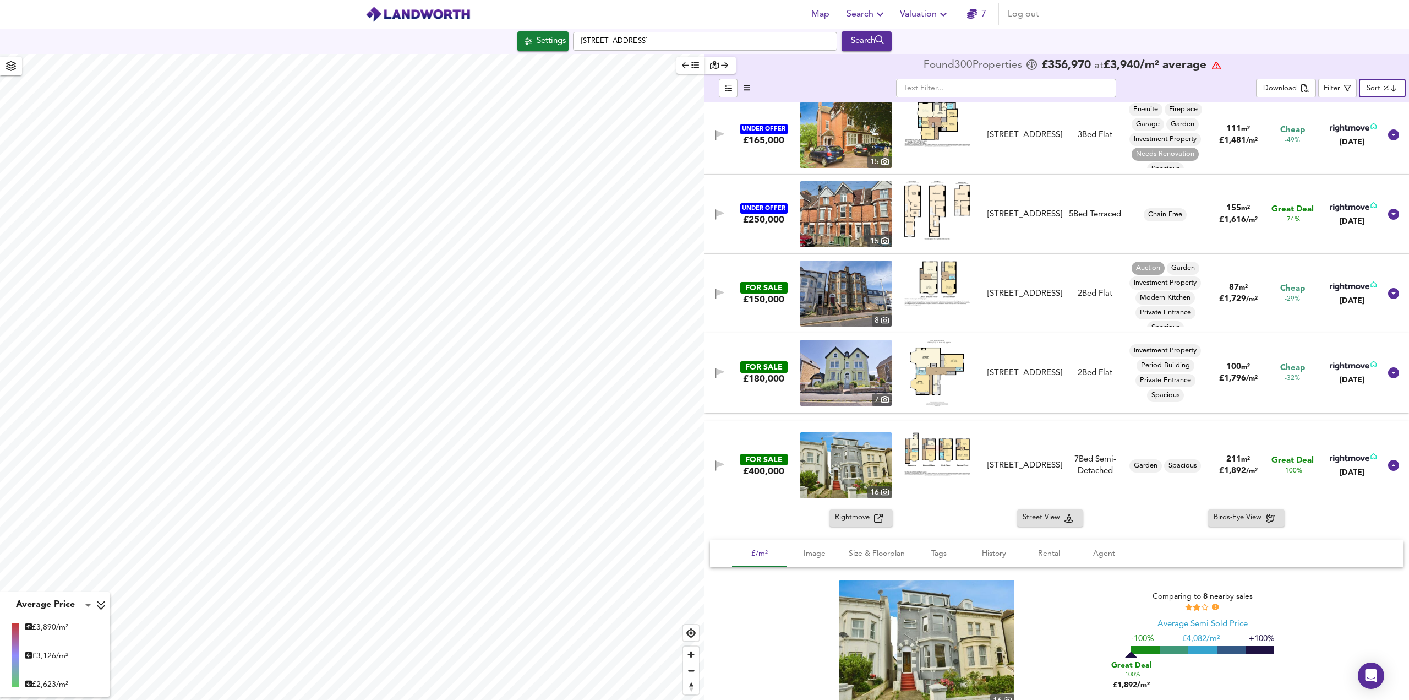
click at [941, 370] on img at bounding box center [937, 373] width 54 height 66
click at [841, 377] on img at bounding box center [845, 373] width 91 height 66
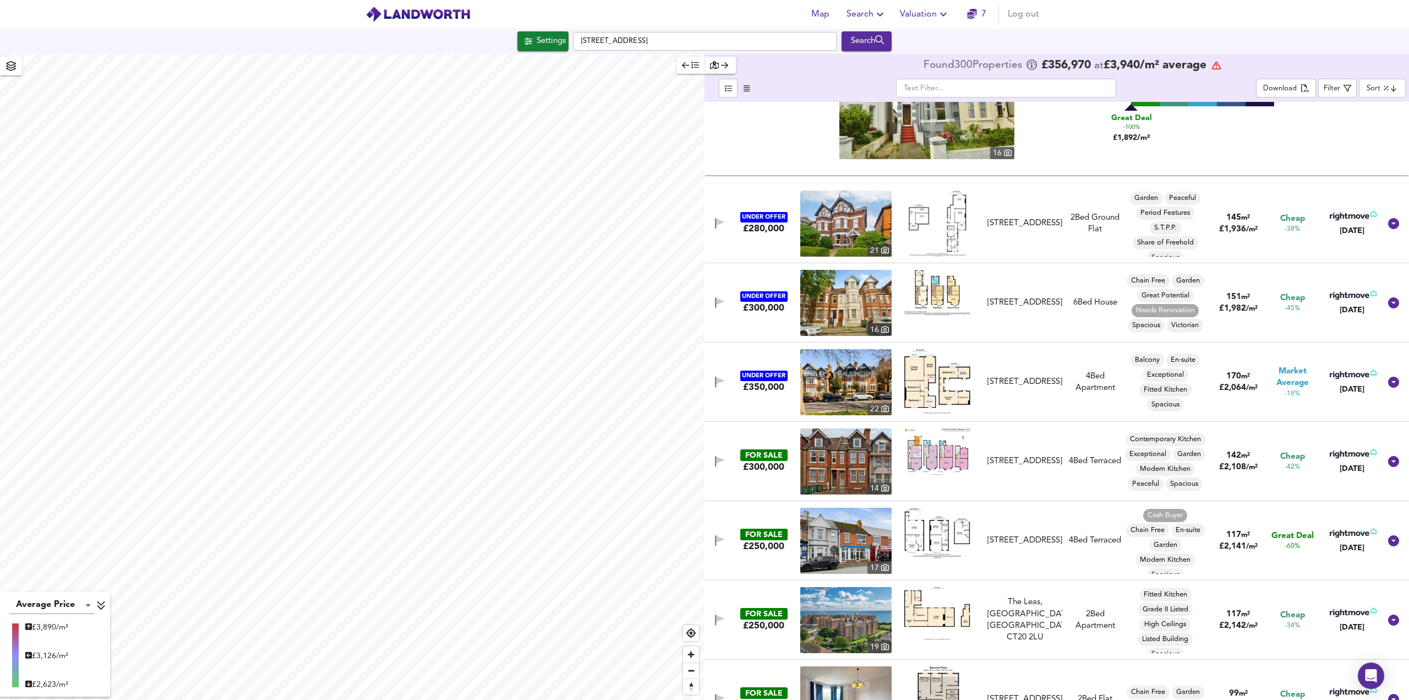
scroll to position [716, 0]
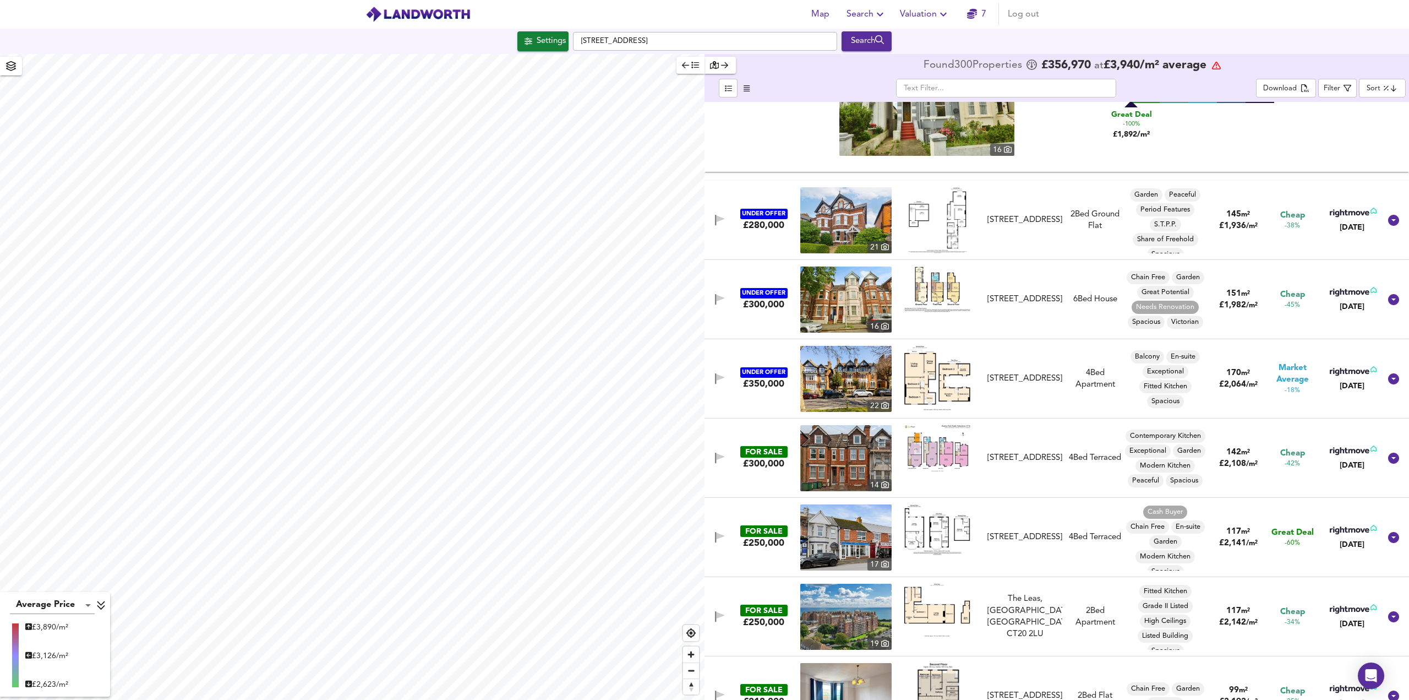
click at [937, 459] on img at bounding box center [937, 448] width 66 height 46
click at [844, 461] on img at bounding box center [845, 458] width 91 height 66
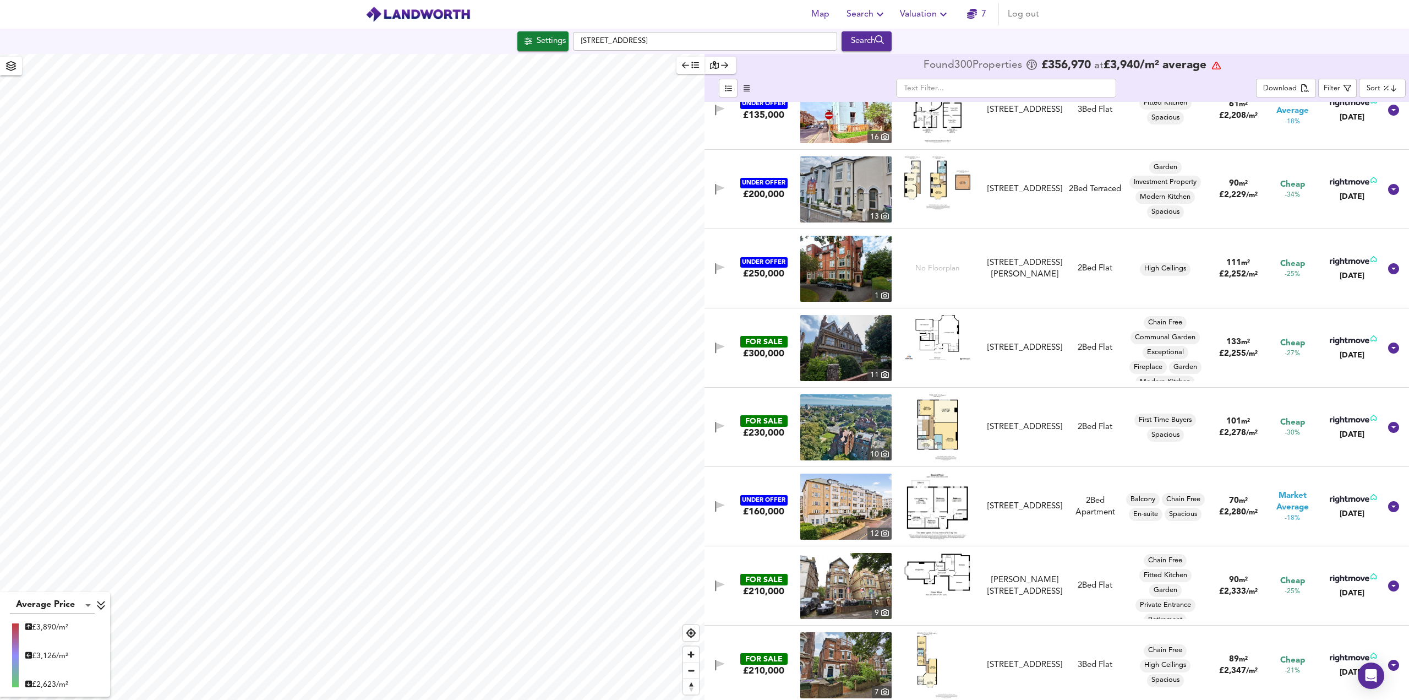
scroll to position [1486, 0]
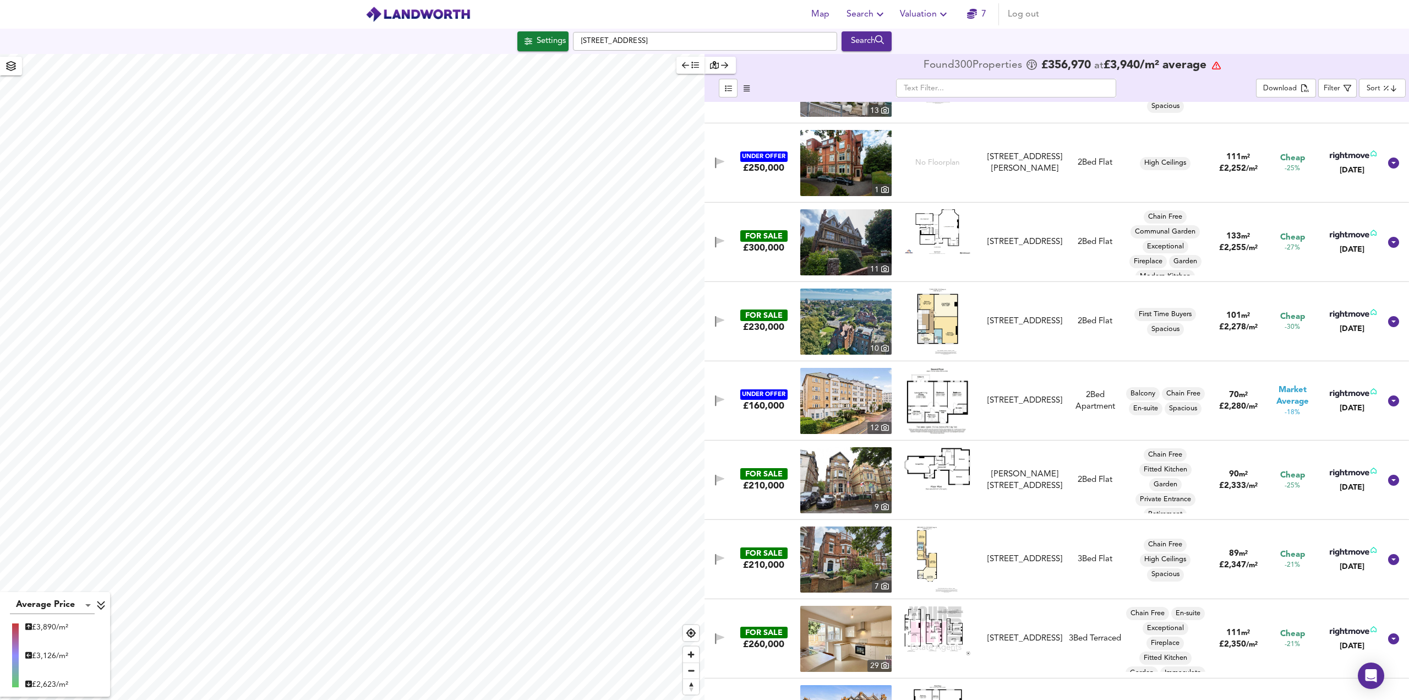
click at [842, 243] on img at bounding box center [845, 242] width 91 height 66
click at [923, 239] on img at bounding box center [937, 231] width 66 height 45
click at [936, 307] on img at bounding box center [937, 321] width 41 height 66
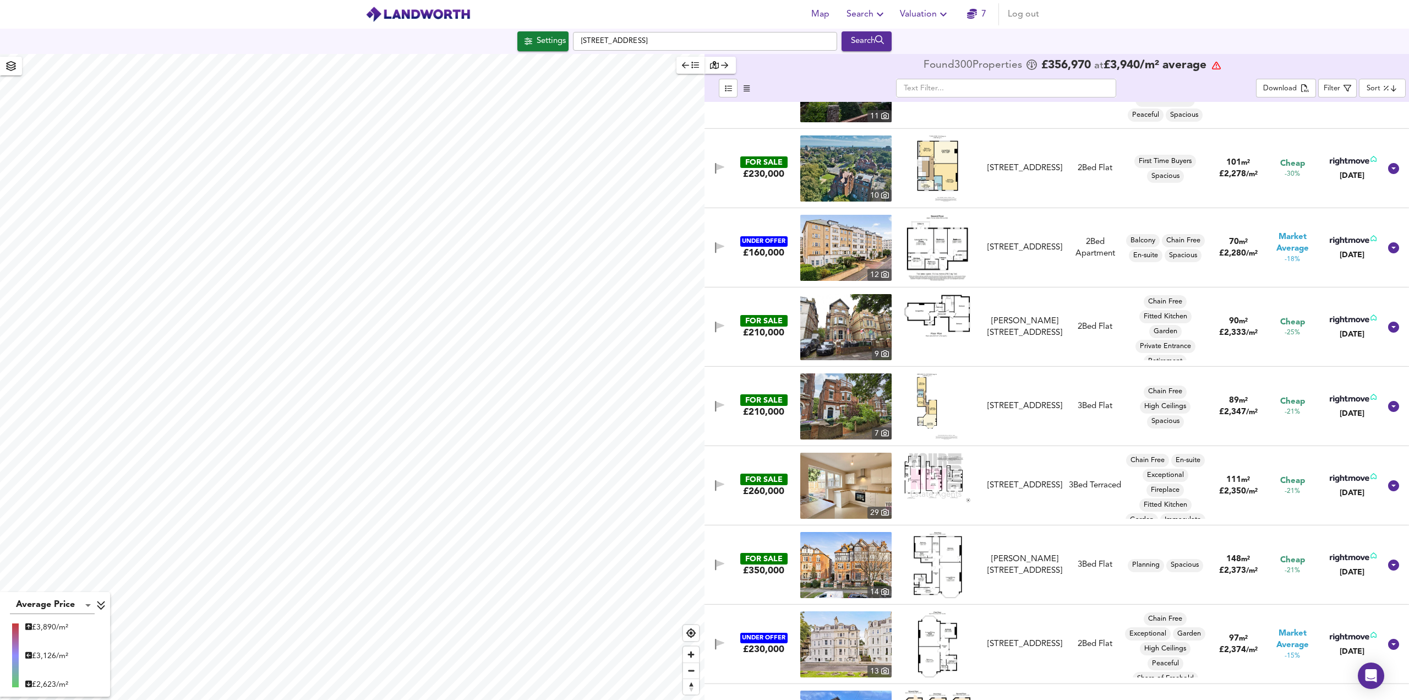
scroll to position [1651, 0]
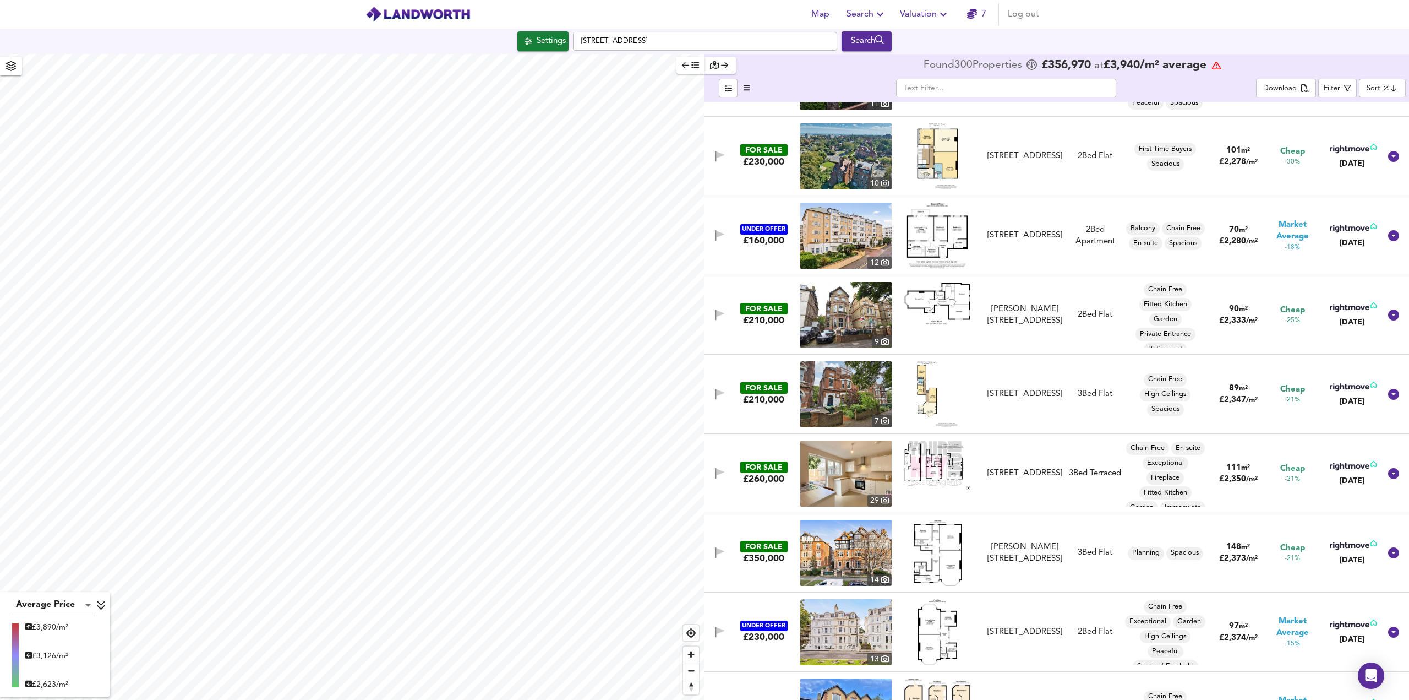
click at [950, 302] on img at bounding box center [937, 303] width 66 height 43
click at [855, 302] on img at bounding box center [845, 315] width 91 height 66
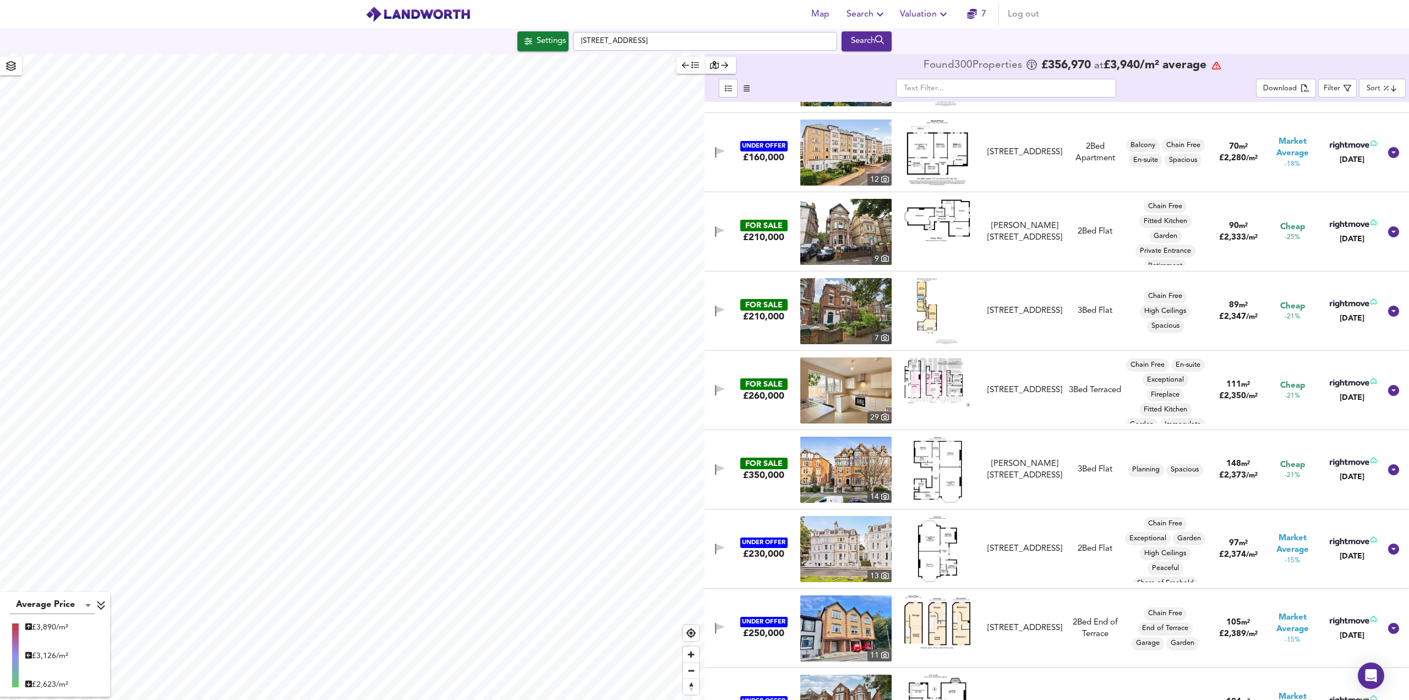
scroll to position [1762, 0]
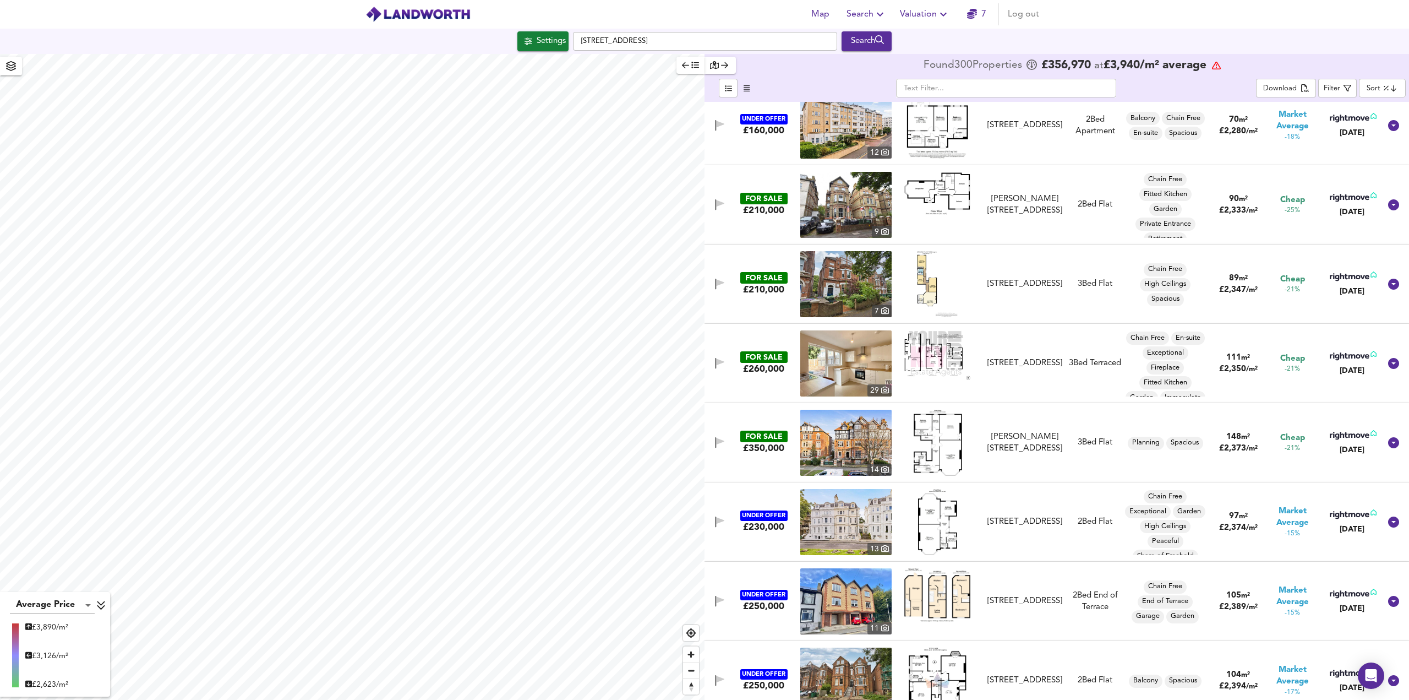
click at [936, 357] on img at bounding box center [937, 355] width 66 height 50
click at [852, 367] on img at bounding box center [845, 363] width 91 height 66
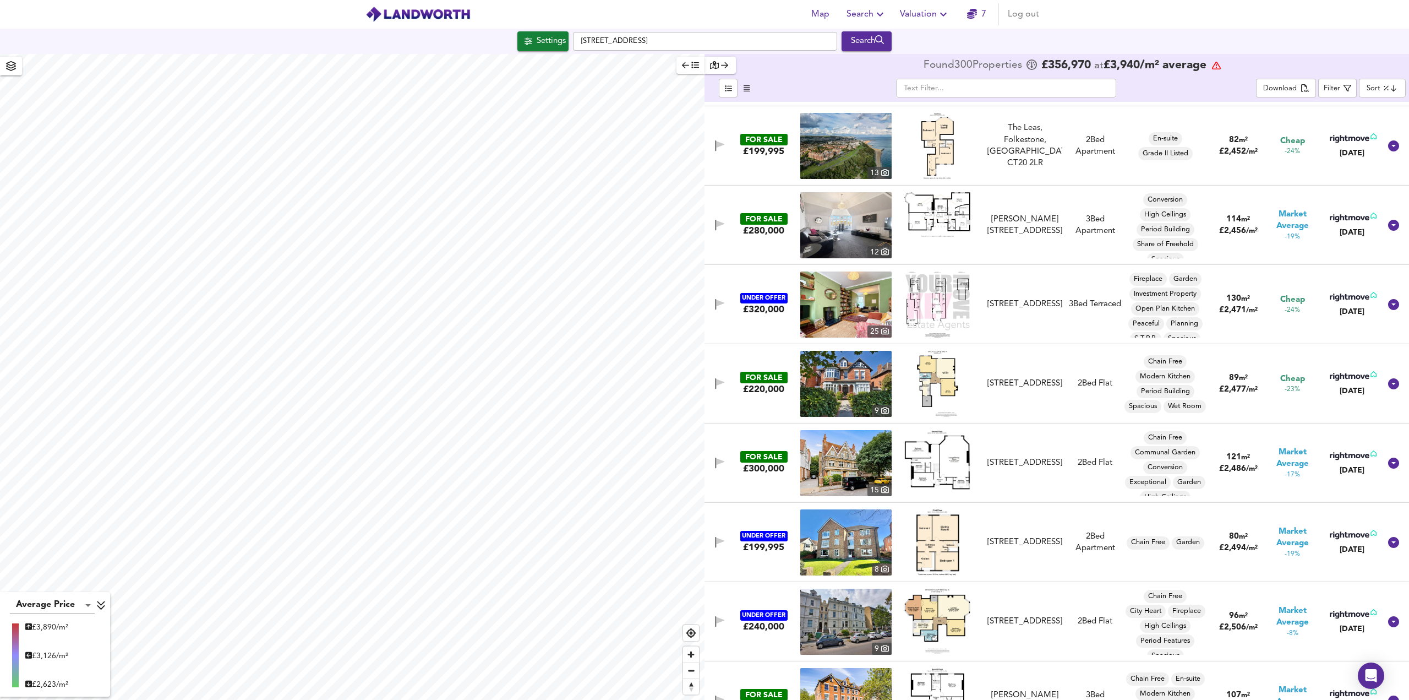
scroll to position [2697, 0]
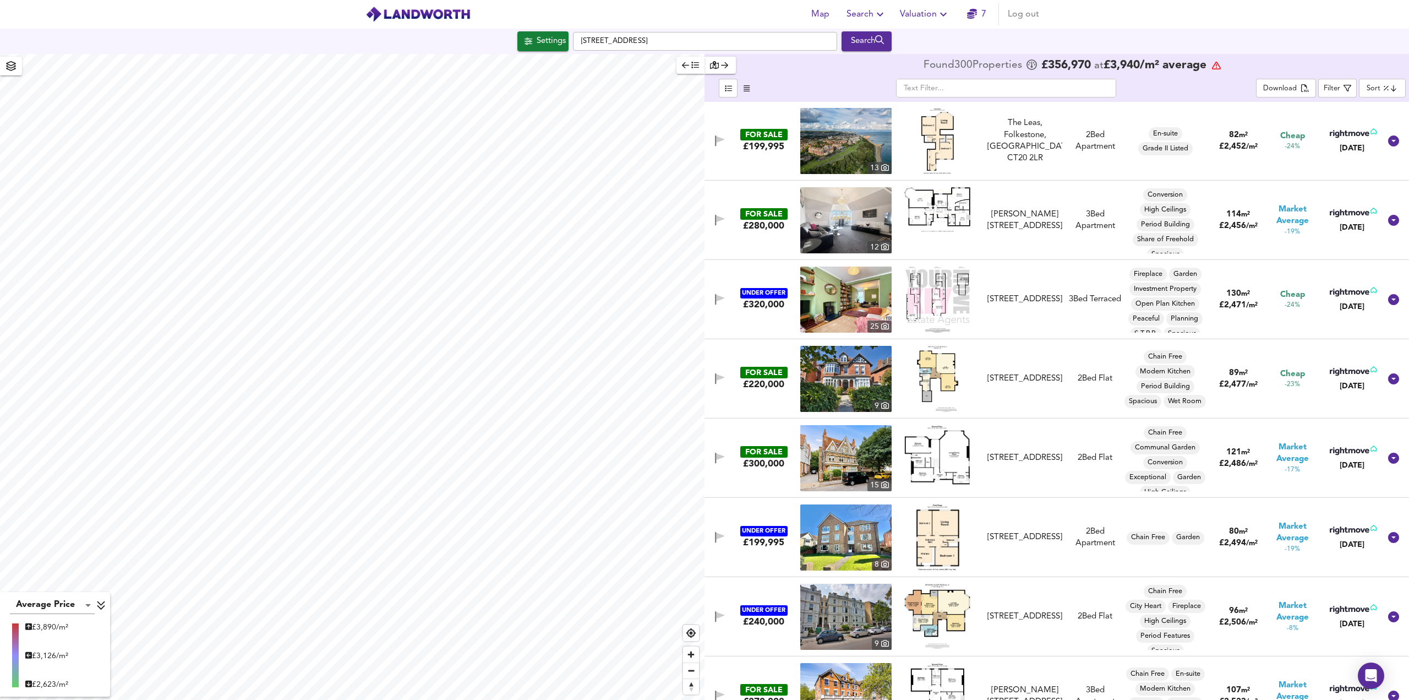
click at [956, 387] on img at bounding box center [937, 379] width 41 height 66
click at [831, 450] on img at bounding box center [845, 458] width 91 height 66
click at [839, 383] on img at bounding box center [845, 379] width 91 height 66
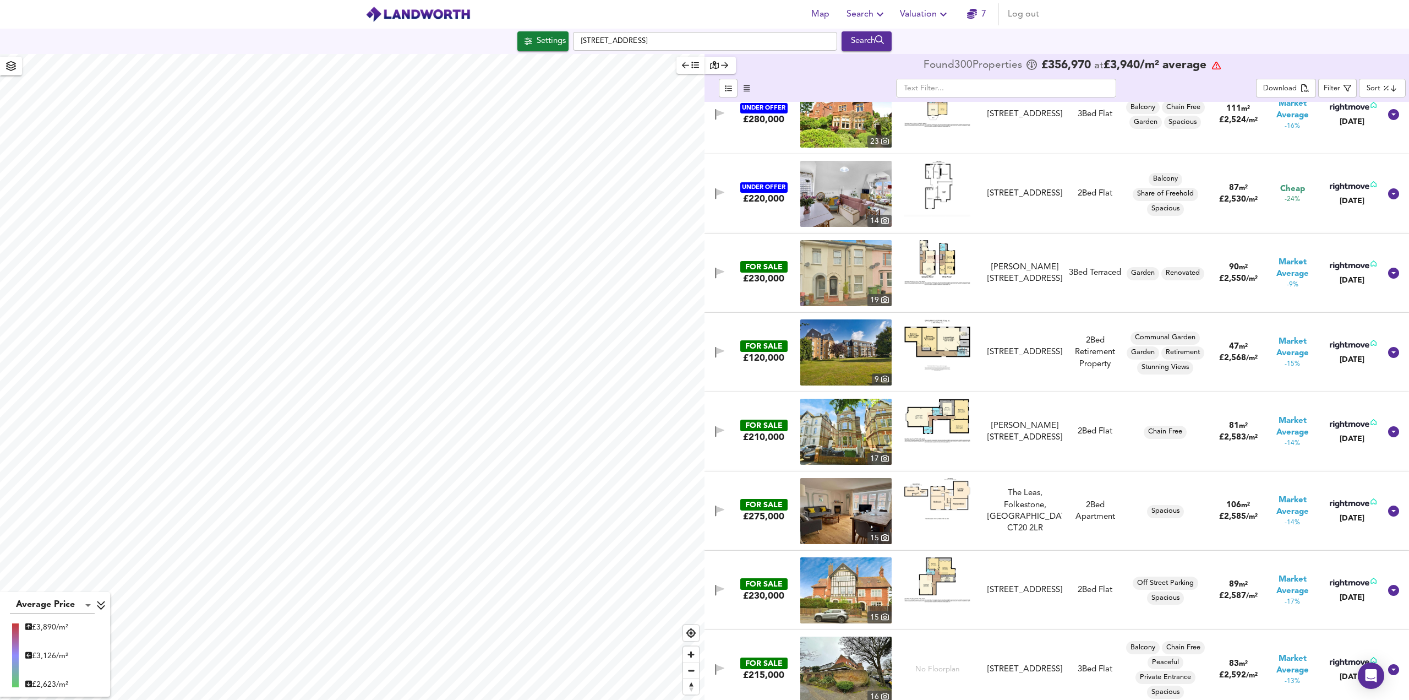
scroll to position [3468, 0]
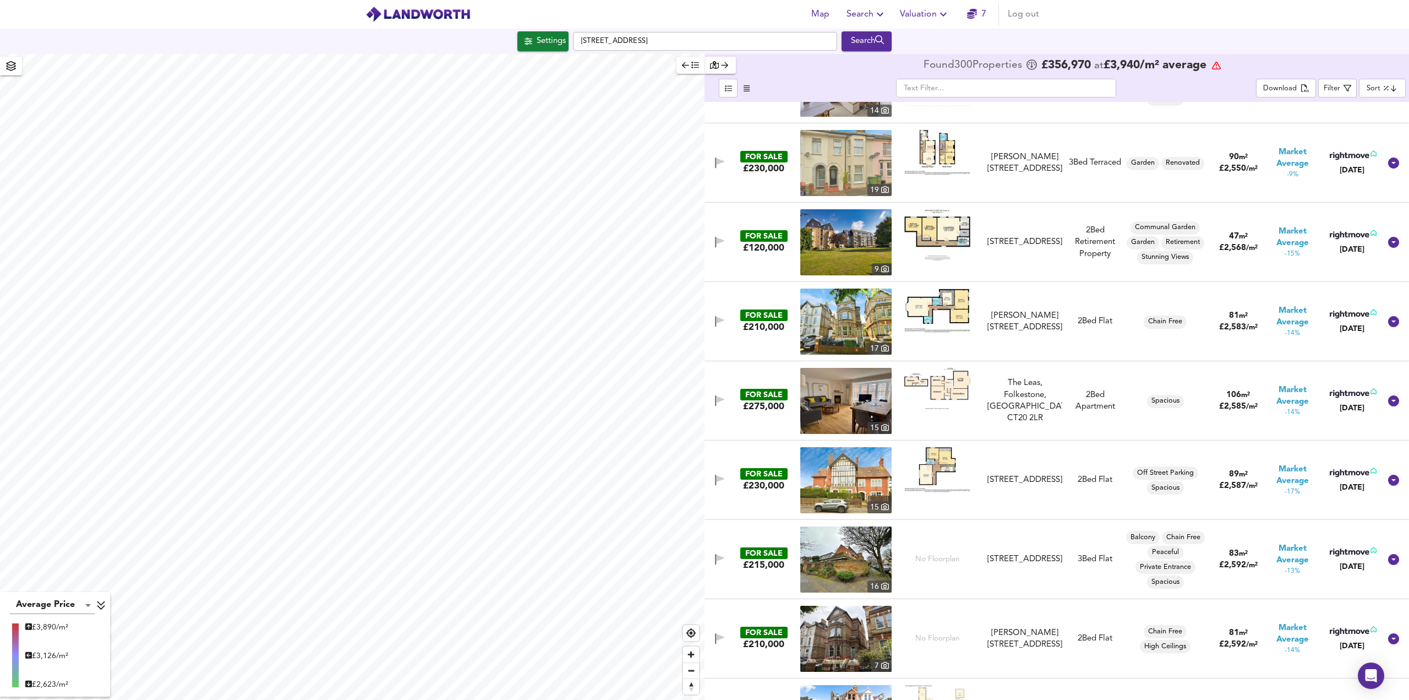
click at [839, 170] on img at bounding box center [845, 163] width 91 height 66
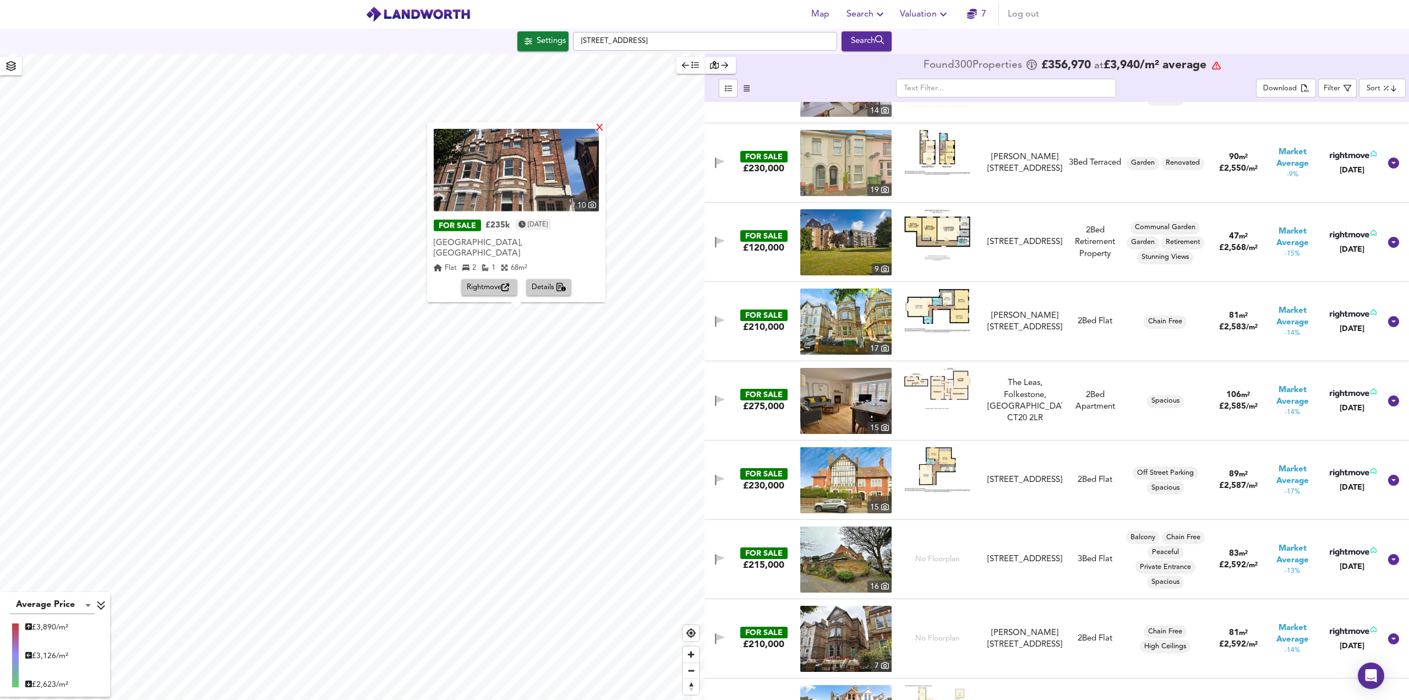
click at [595, 133] on div "X" at bounding box center [599, 128] width 9 height 10
click at [493, 285] on span "Rightmove" at bounding box center [489, 287] width 45 height 13
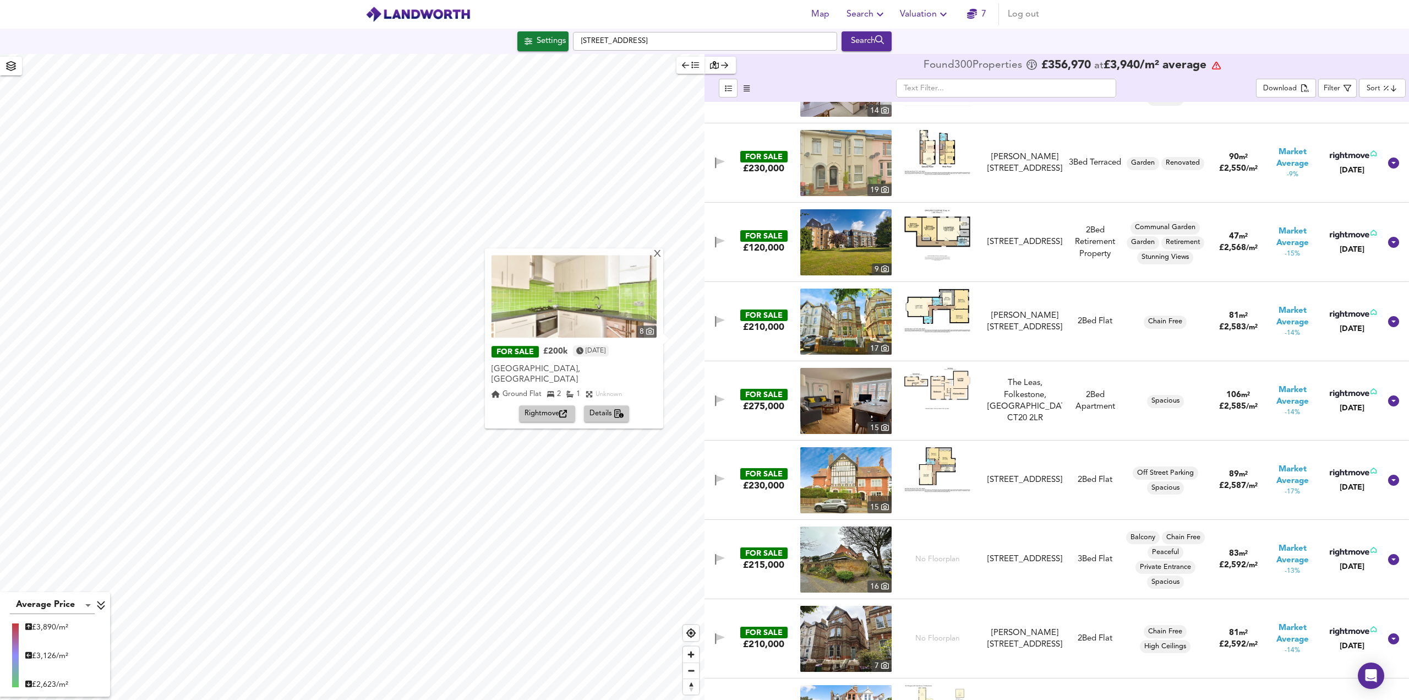
click at [658, 266] on div "8 FOR SALE £200k [DATE] [GEOGRAPHIC_DATA][PERSON_NAME] 2 1 Unknown Rightmove De…" at bounding box center [574, 339] width 178 height 180
click at [655, 260] on div "X" at bounding box center [657, 254] width 9 height 10
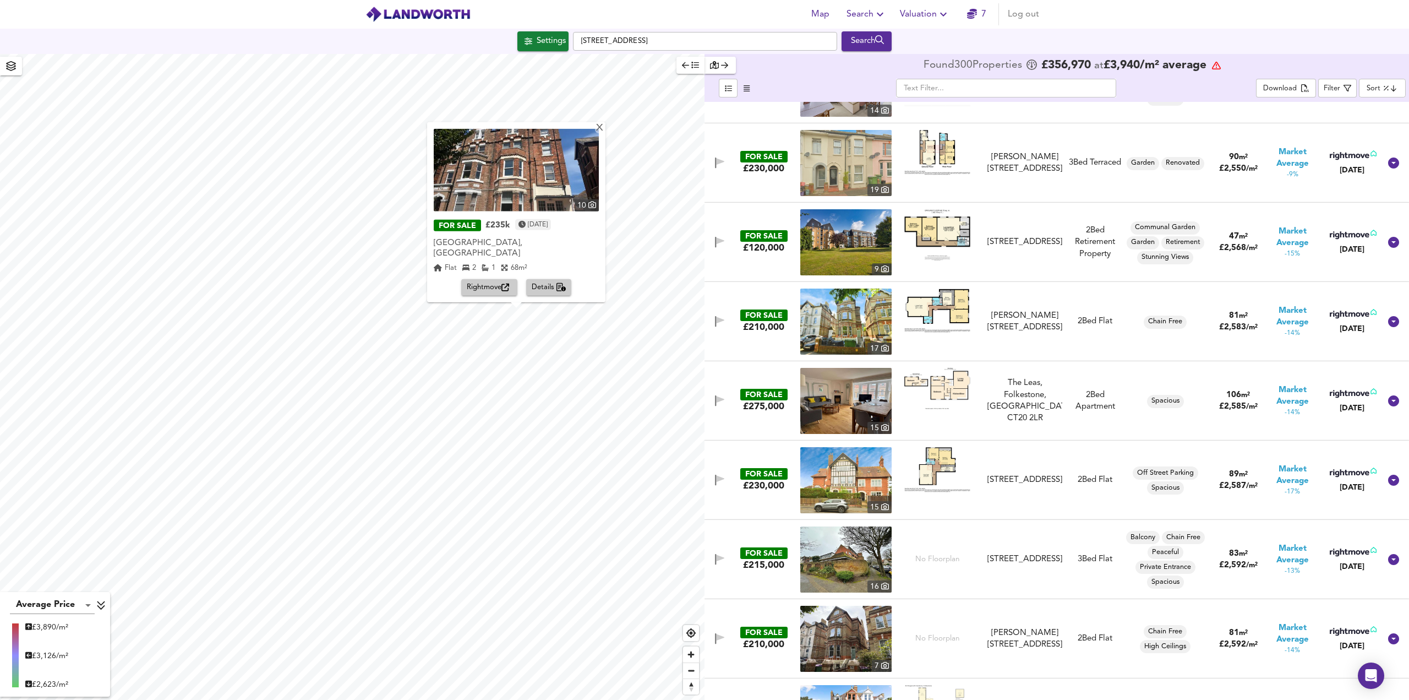
click at [543, 288] on span "Details" at bounding box center [549, 287] width 35 height 13
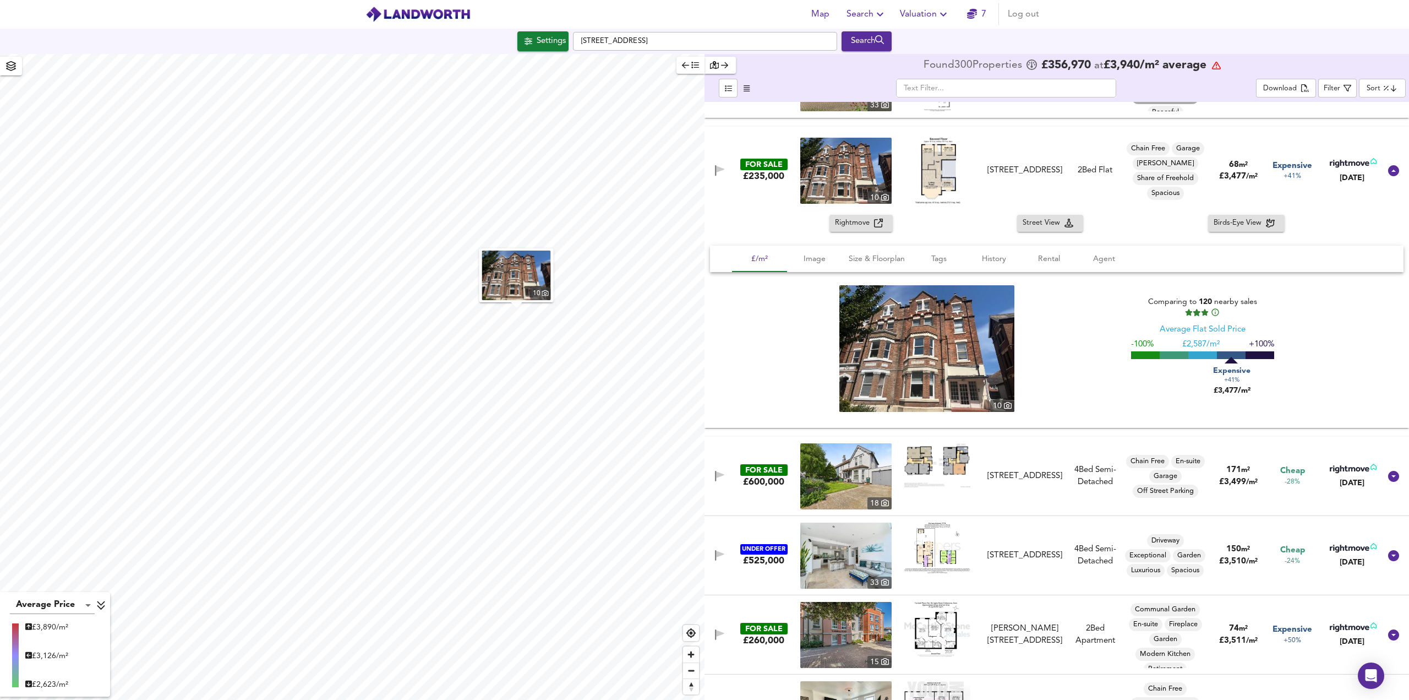
scroll to position [10861, 0]
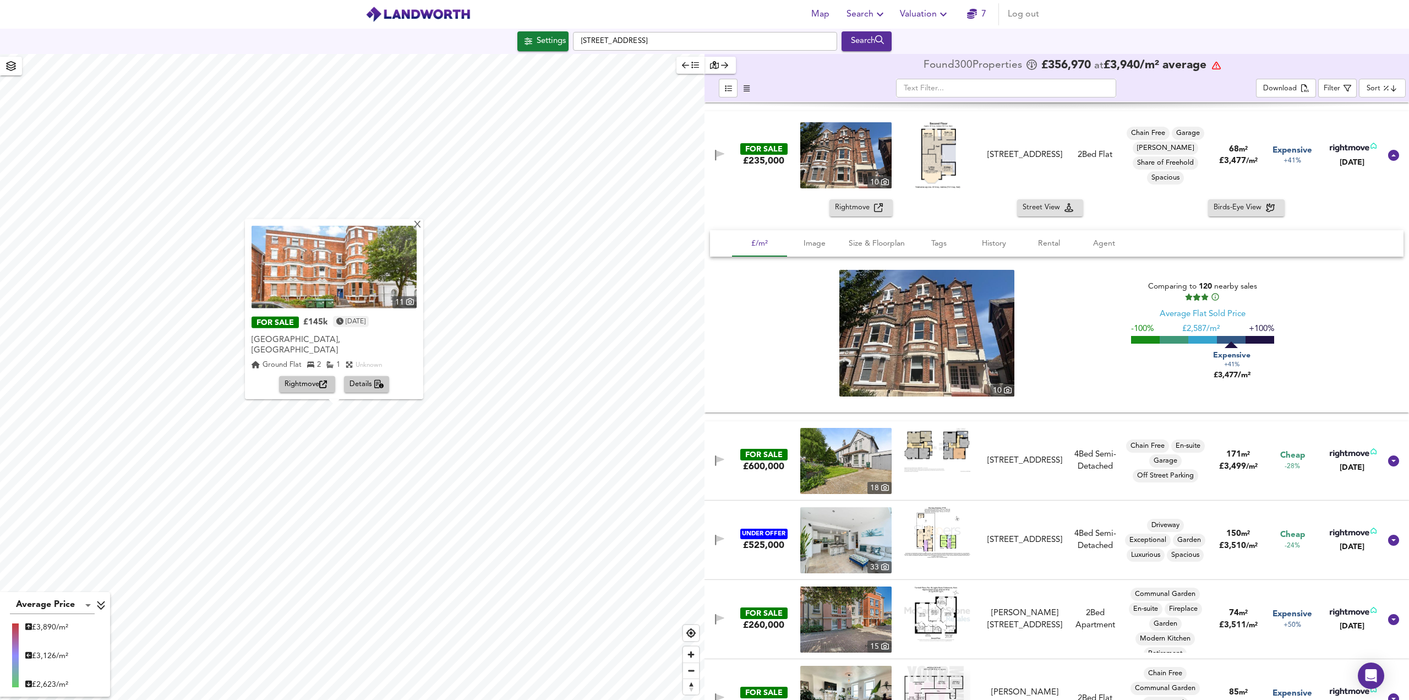
click at [368, 383] on span "Details" at bounding box center [367, 384] width 35 height 13
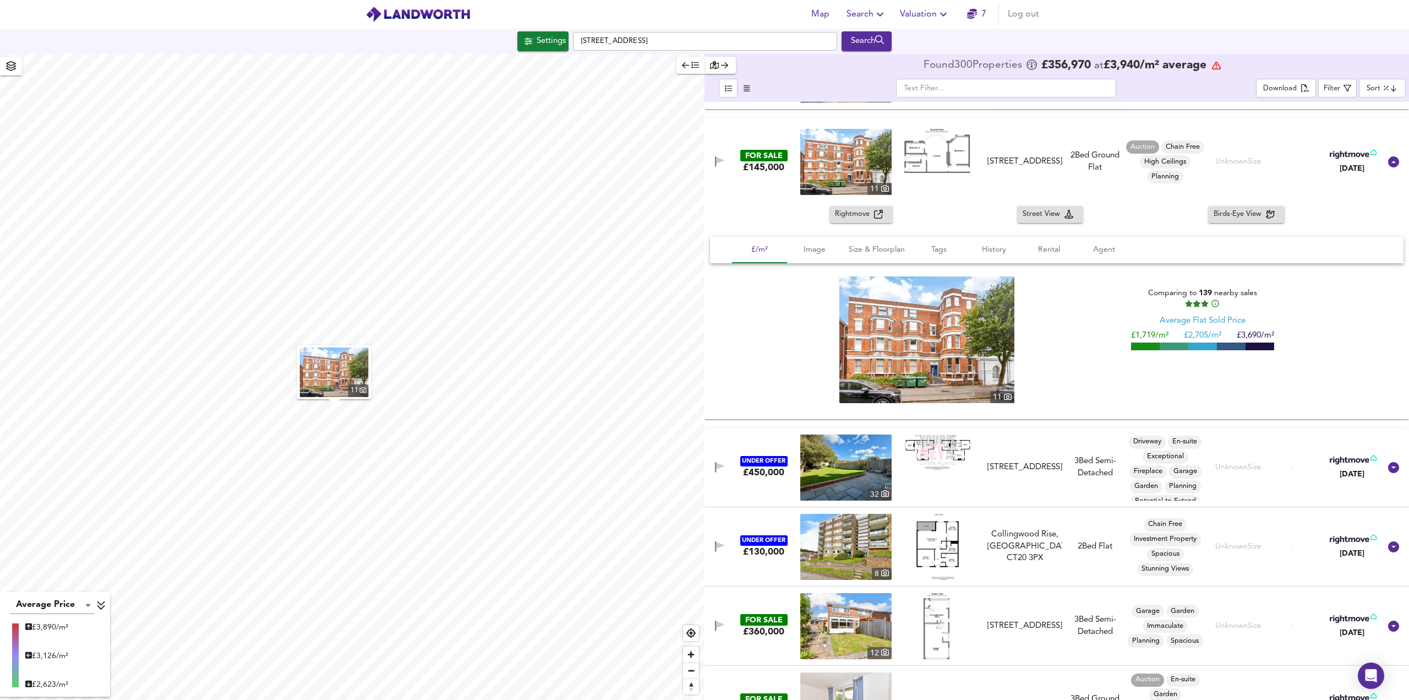
scroll to position [20375, 0]
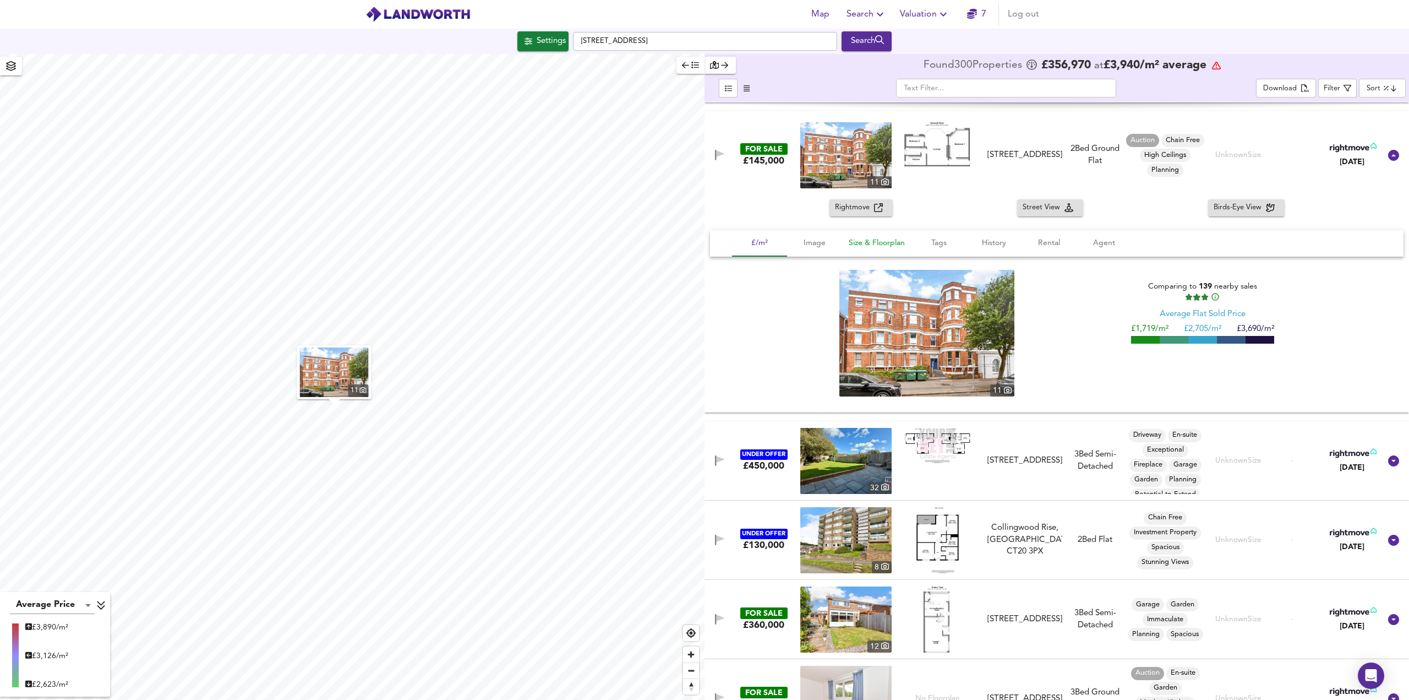
click at [895, 246] on span "Size & Floorplan" at bounding box center [877, 243] width 56 height 14
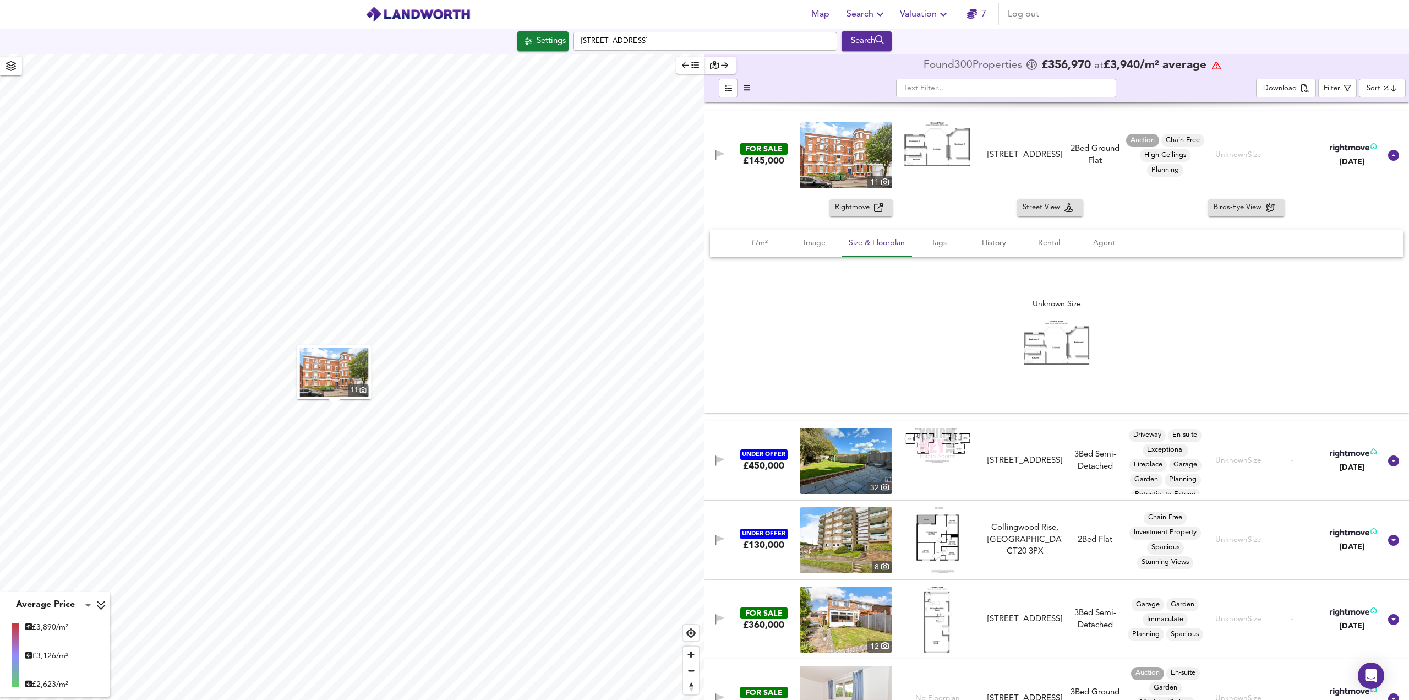
click at [1048, 342] on img at bounding box center [1057, 342] width 66 height 44
click at [849, 205] on span "Rightmove" at bounding box center [854, 207] width 39 height 13
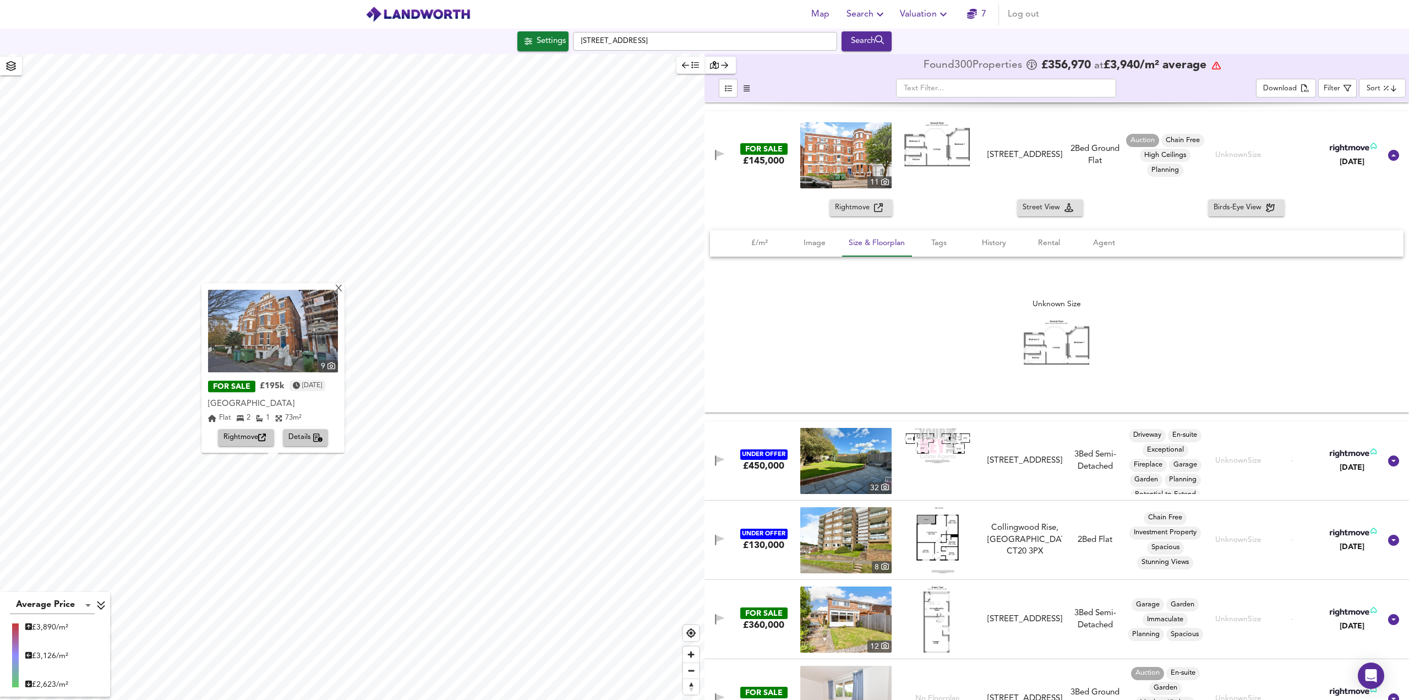
click at [248, 434] on span "Rightmove" at bounding box center [245, 438] width 45 height 13
click at [298, 442] on span "Details" at bounding box center [305, 438] width 35 height 13
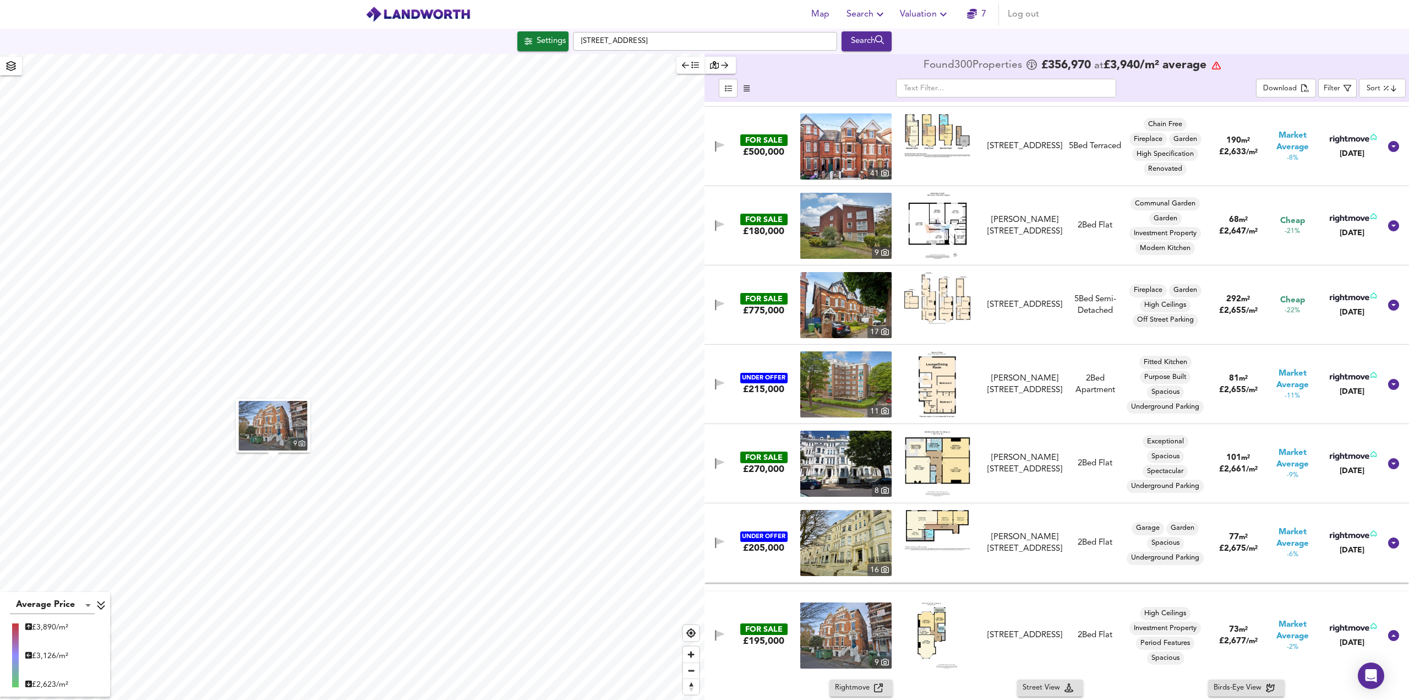
scroll to position [3962, 0]
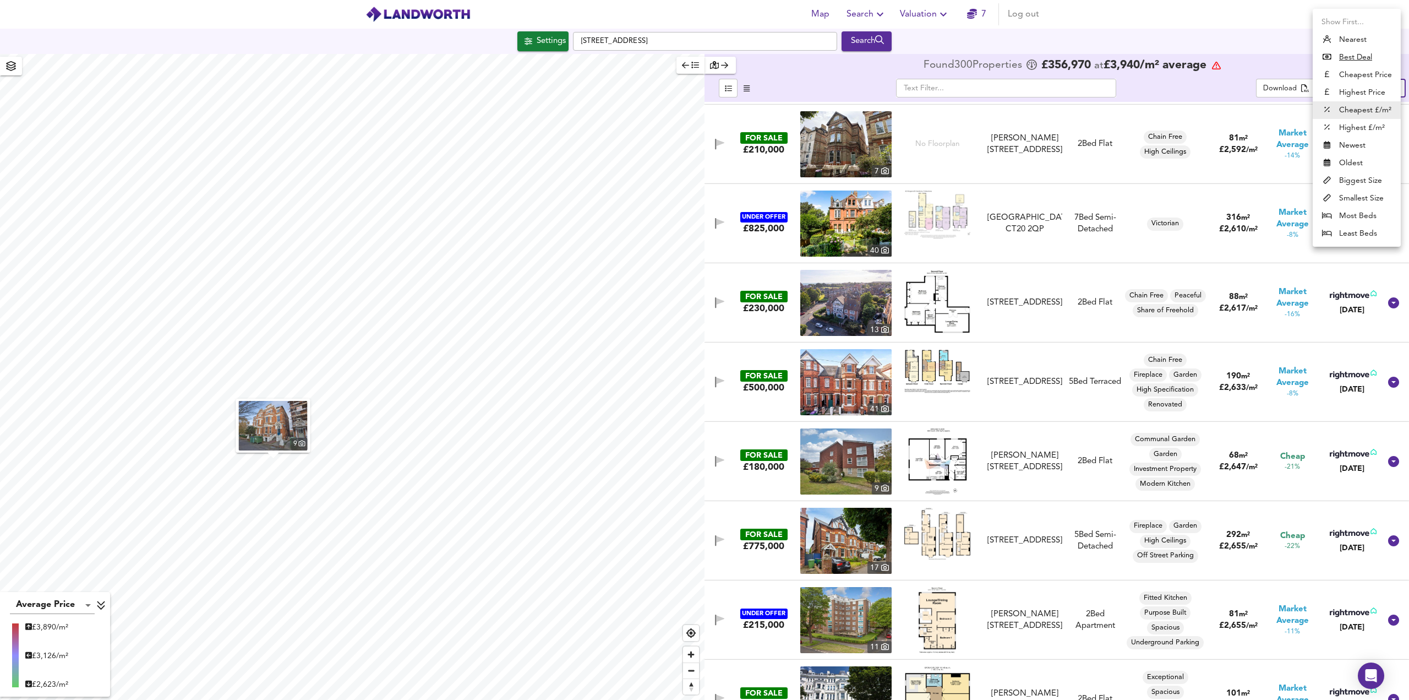
click at [1376, 86] on body "Map Search Valuation 7 Log out Settings [GEOGRAPHIC_DATA] Search 9 Average Pric…" at bounding box center [704, 350] width 1409 height 700
click at [1353, 56] on u "Best Deal" at bounding box center [1355, 57] width 33 height 11
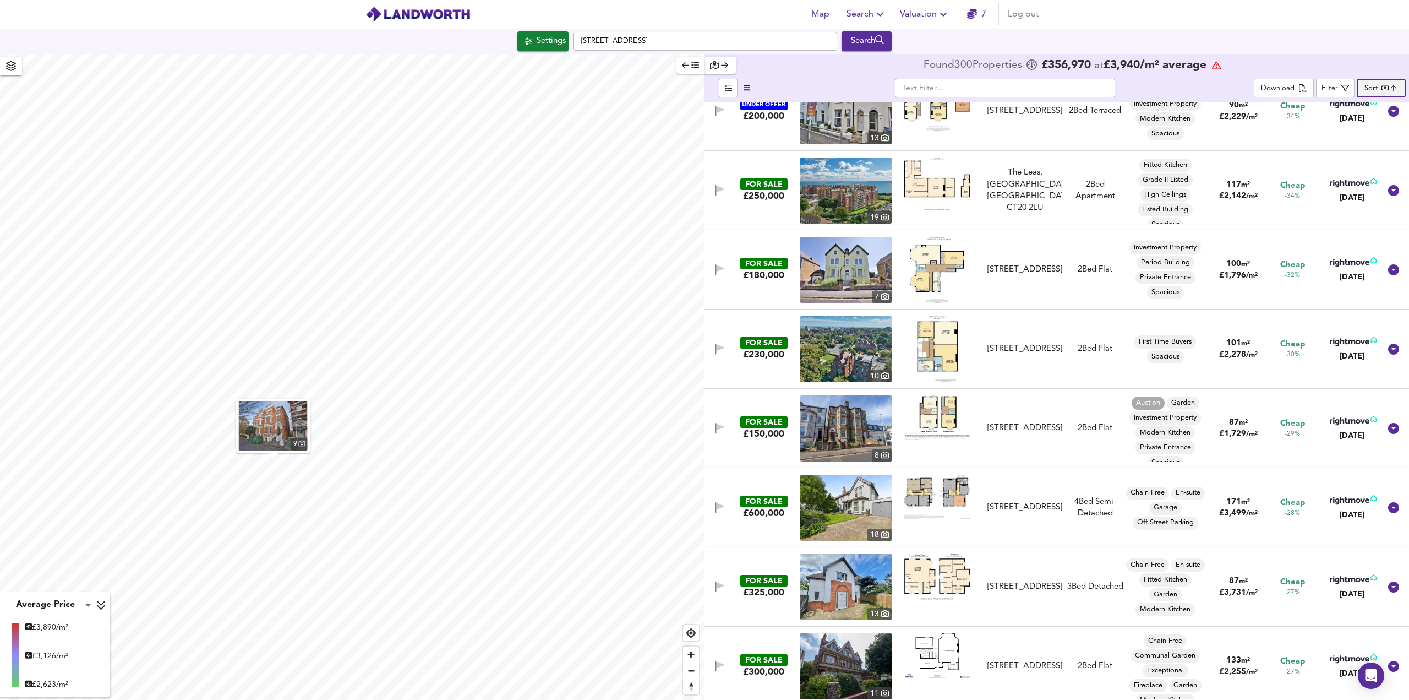
scroll to position [2807, 0]
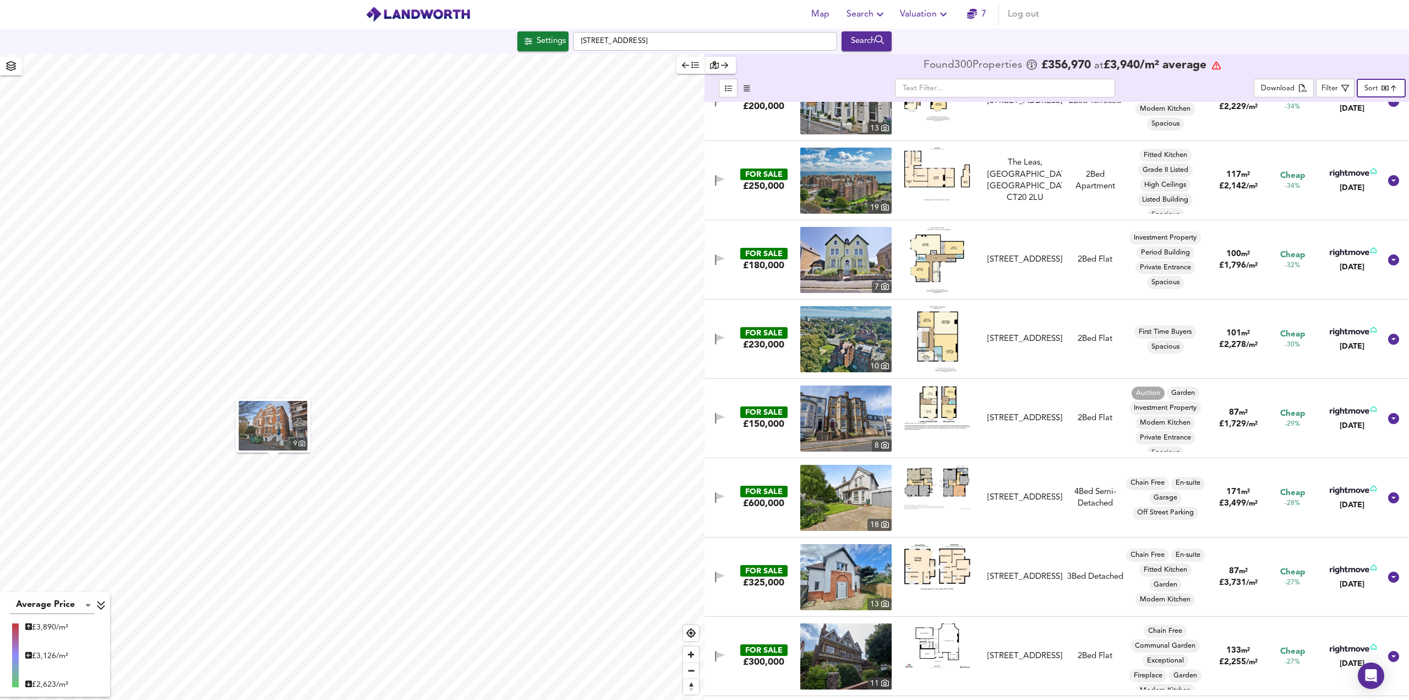
click at [928, 323] on img at bounding box center [937, 339] width 41 height 66
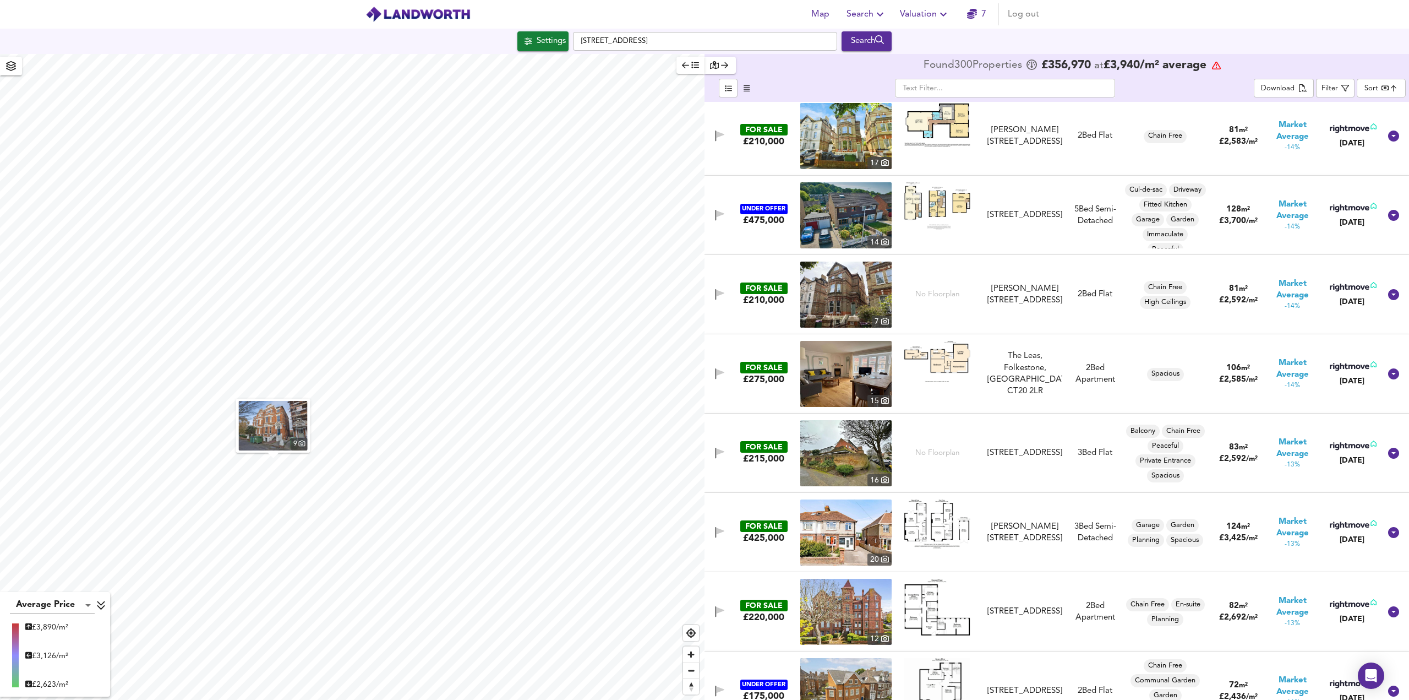
scroll to position [6551, 0]
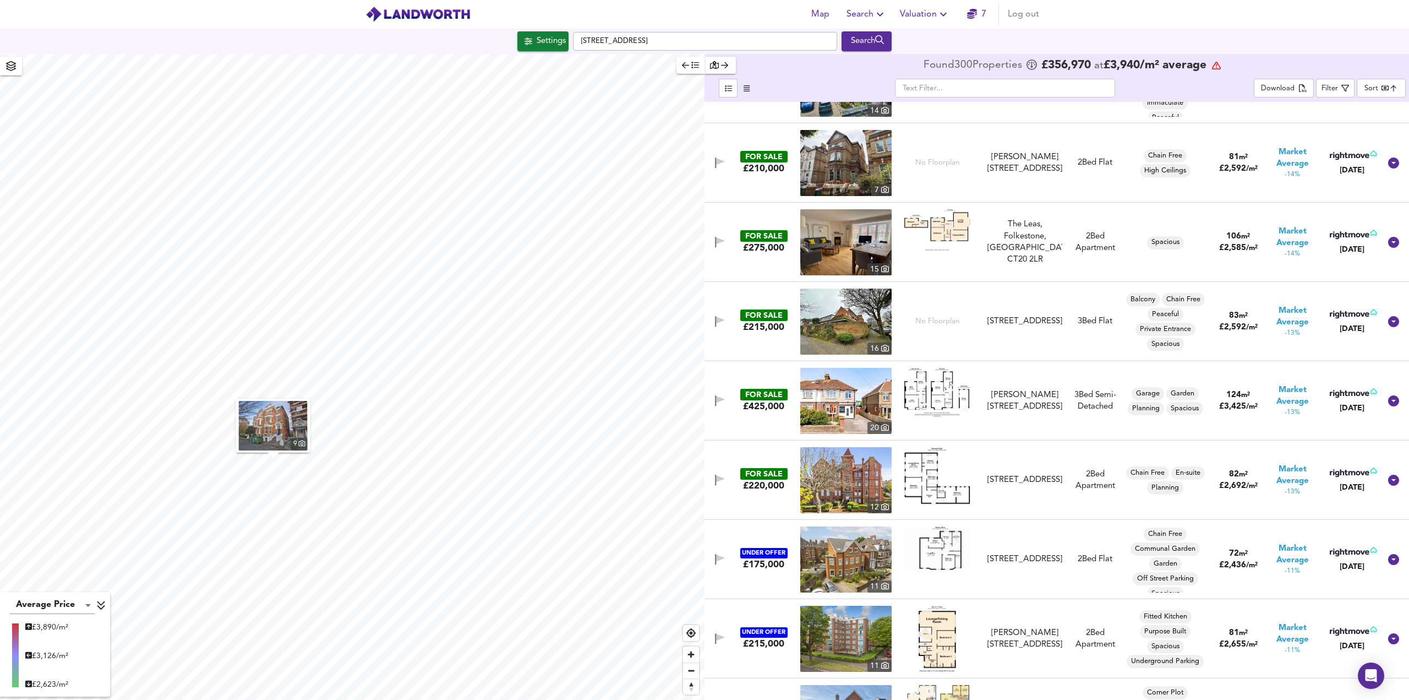
click at [942, 232] on img at bounding box center [937, 229] width 66 height 41
click at [835, 249] on img at bounding box center [845, 242] width 91 height 66
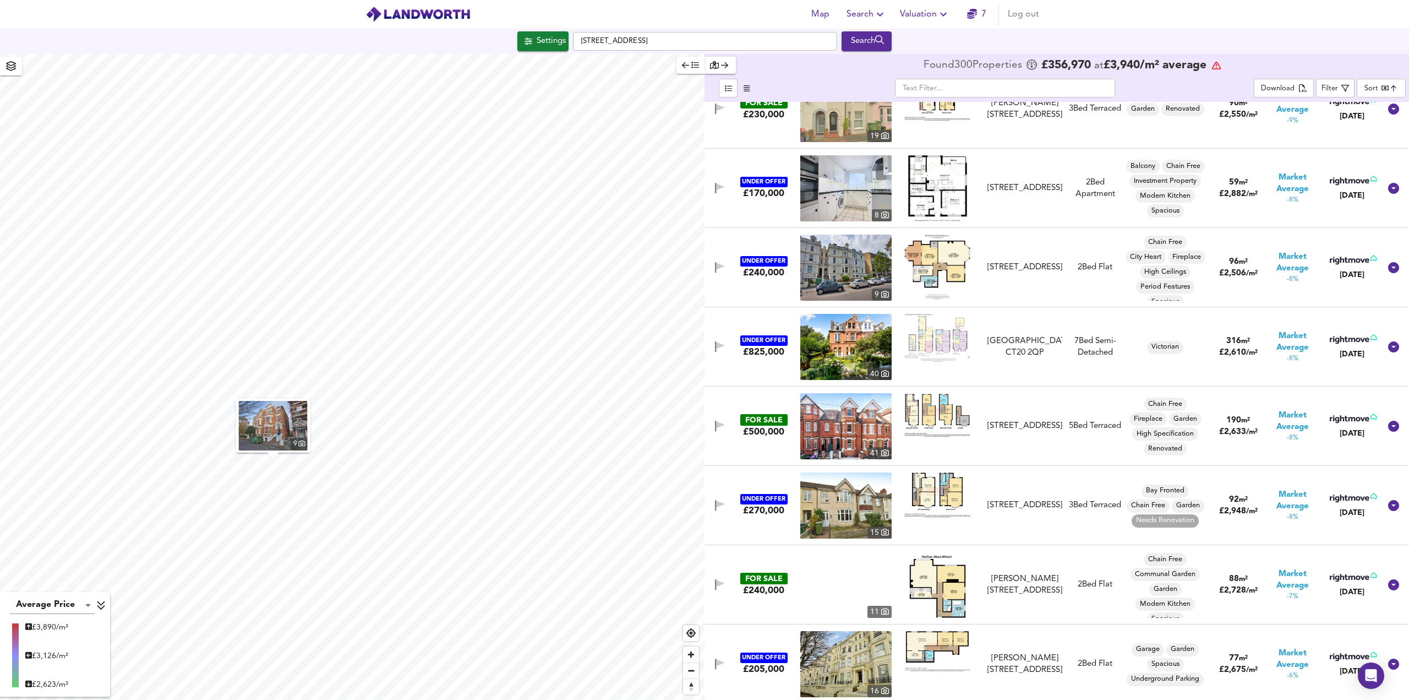
scroll to position [7652, 0]
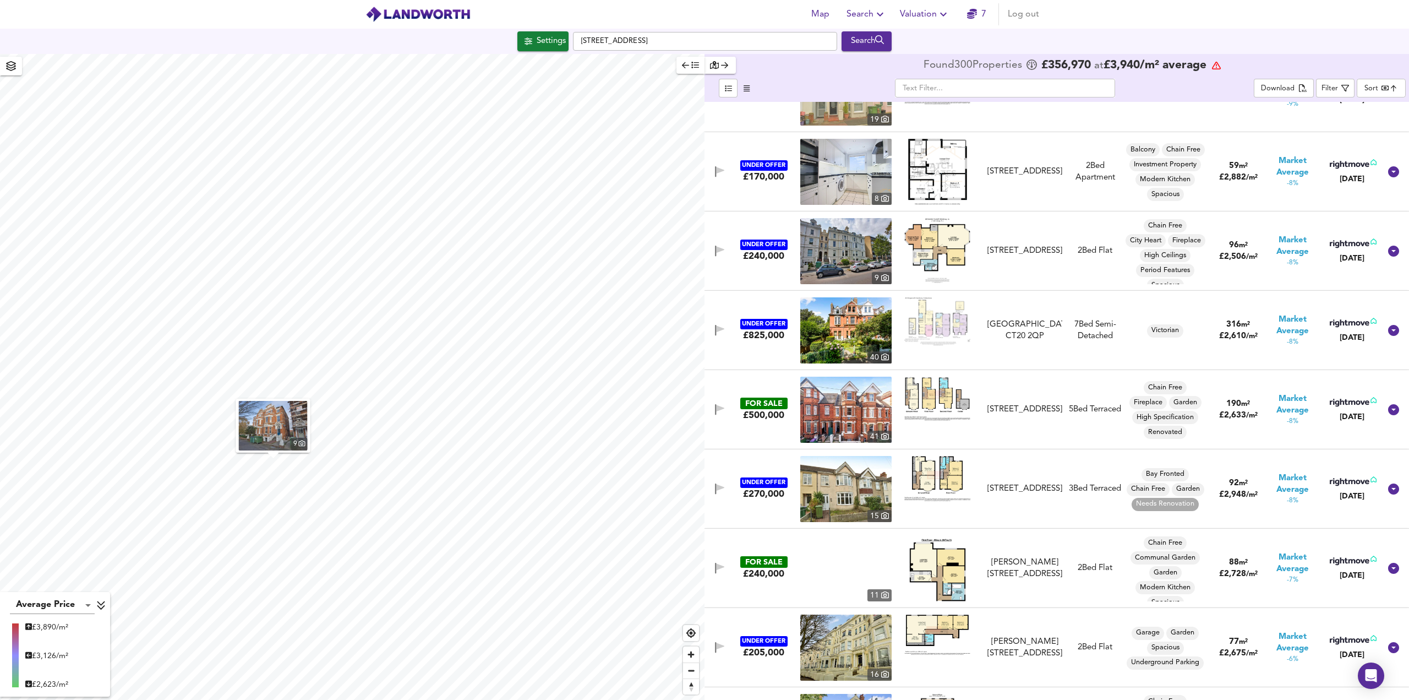
click at [942, 329] on img at bounding box center [937, 321] width 66 height 48
click at [1385, 82] on body "Map Search Valuation 7 Log out Settings [GEOGRAPHIC_DATA] Search 9 Average Pric…" at bounding box center [704, 350] width 1409 height 700
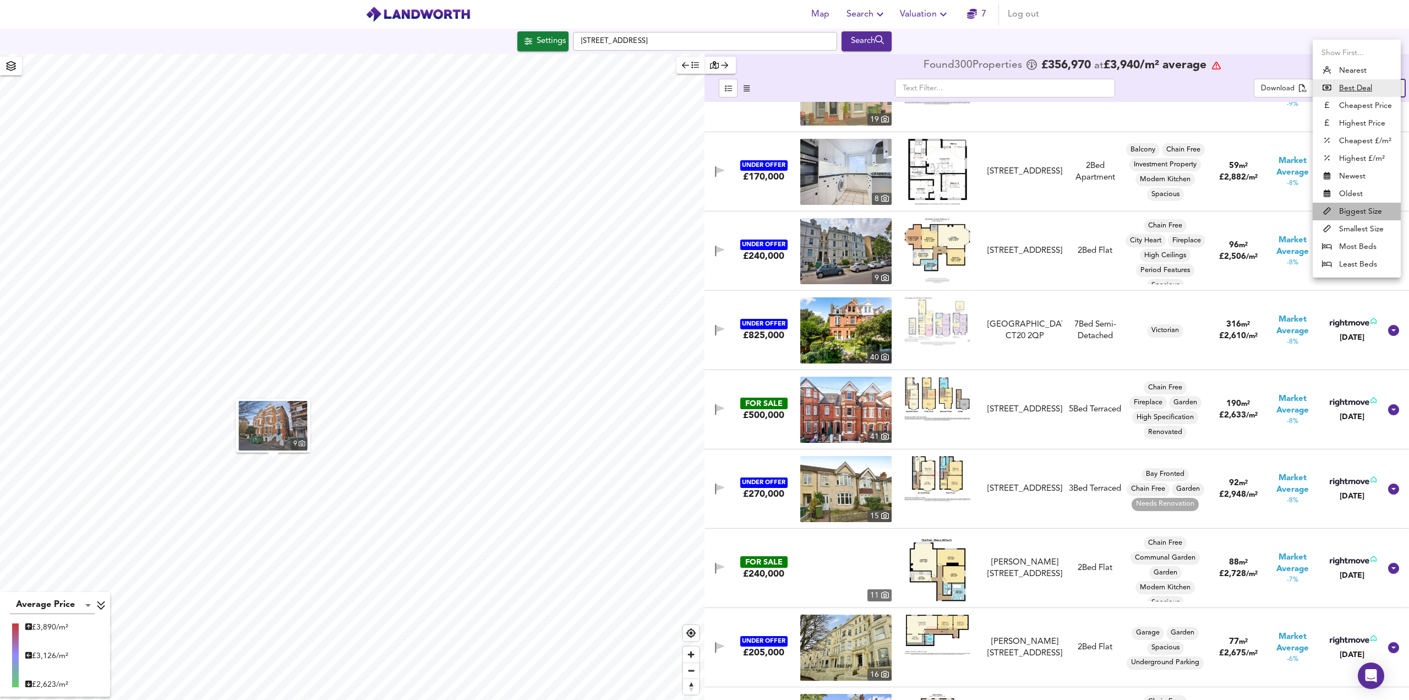
click at [1365, 212] on li "Biggest Size" at bounding box center [1357, 212] width 88 height 18
type input "biggest"
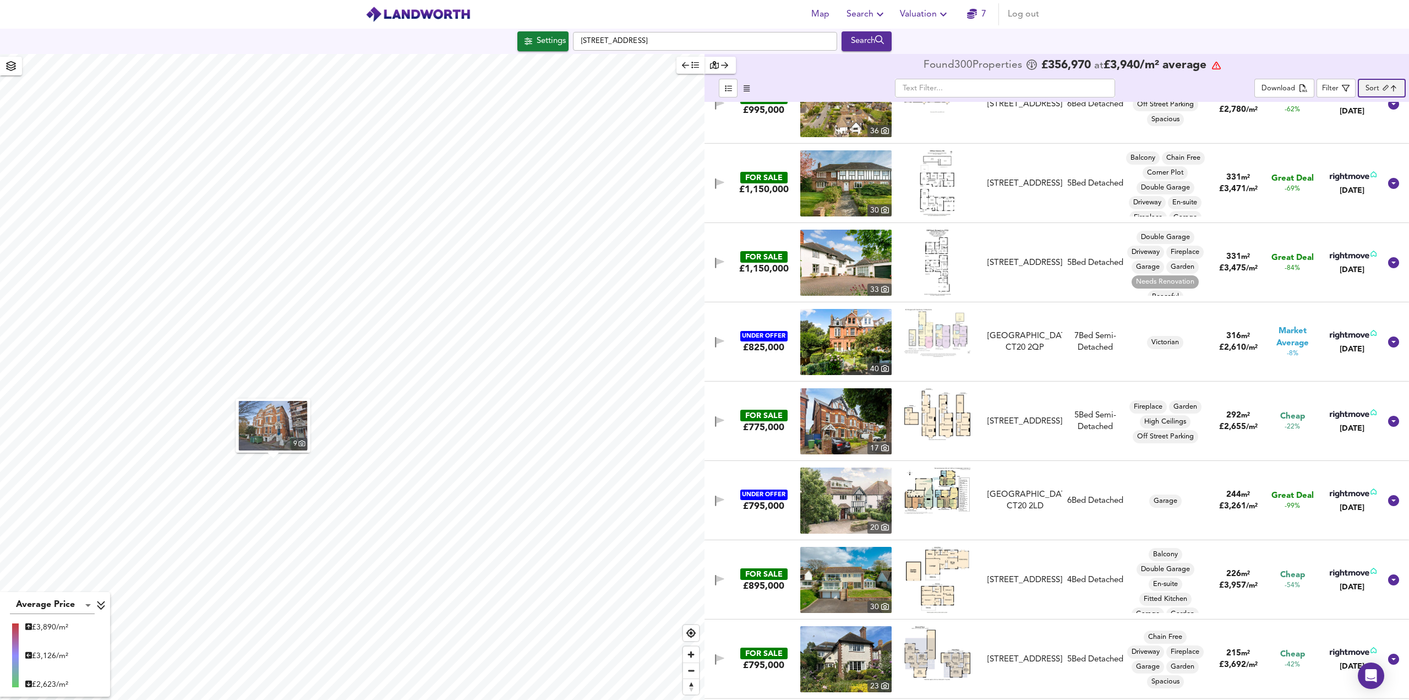
scroll to position [55, 0]
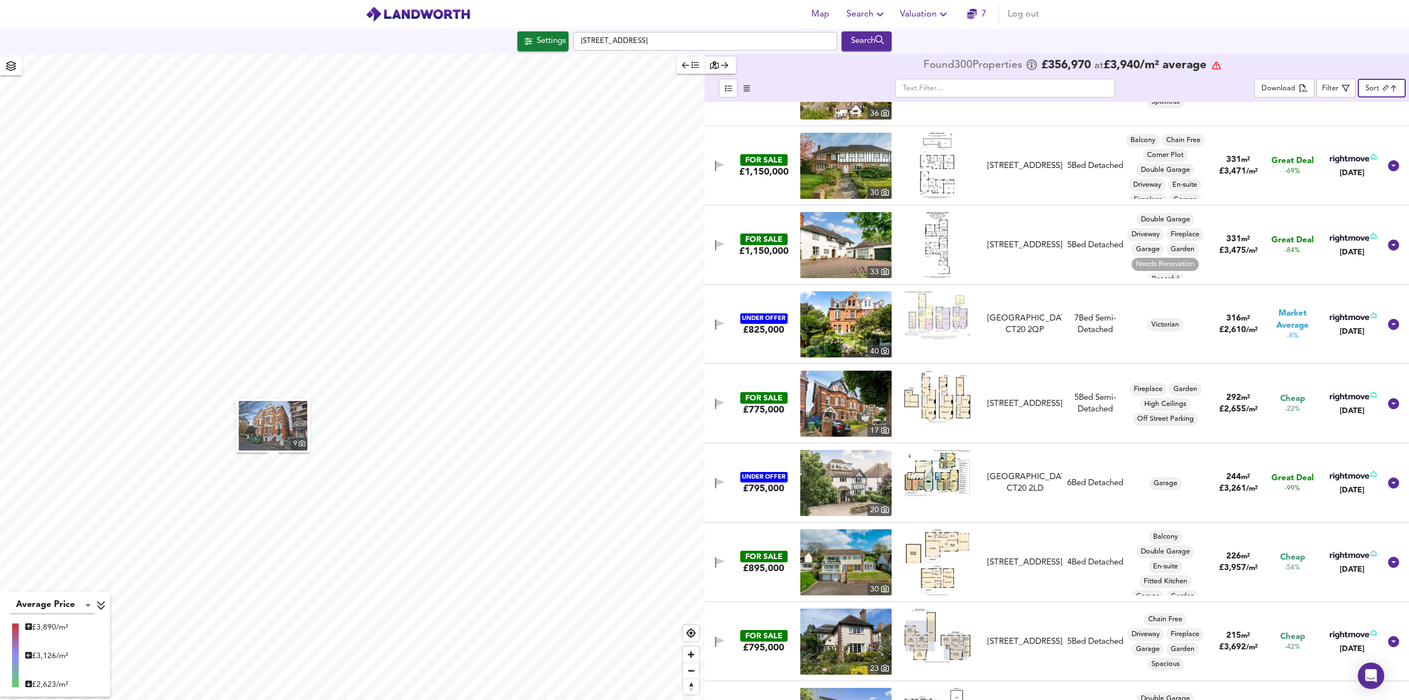
click at [939, 403] on img at bounding box center [937, 396] width 66 height 52
click at [930, 325] on img at bounding box center [937, 315] width 66 height 48
click at [845, 402] on img at bounding box center [845, 403] width 91 height 66
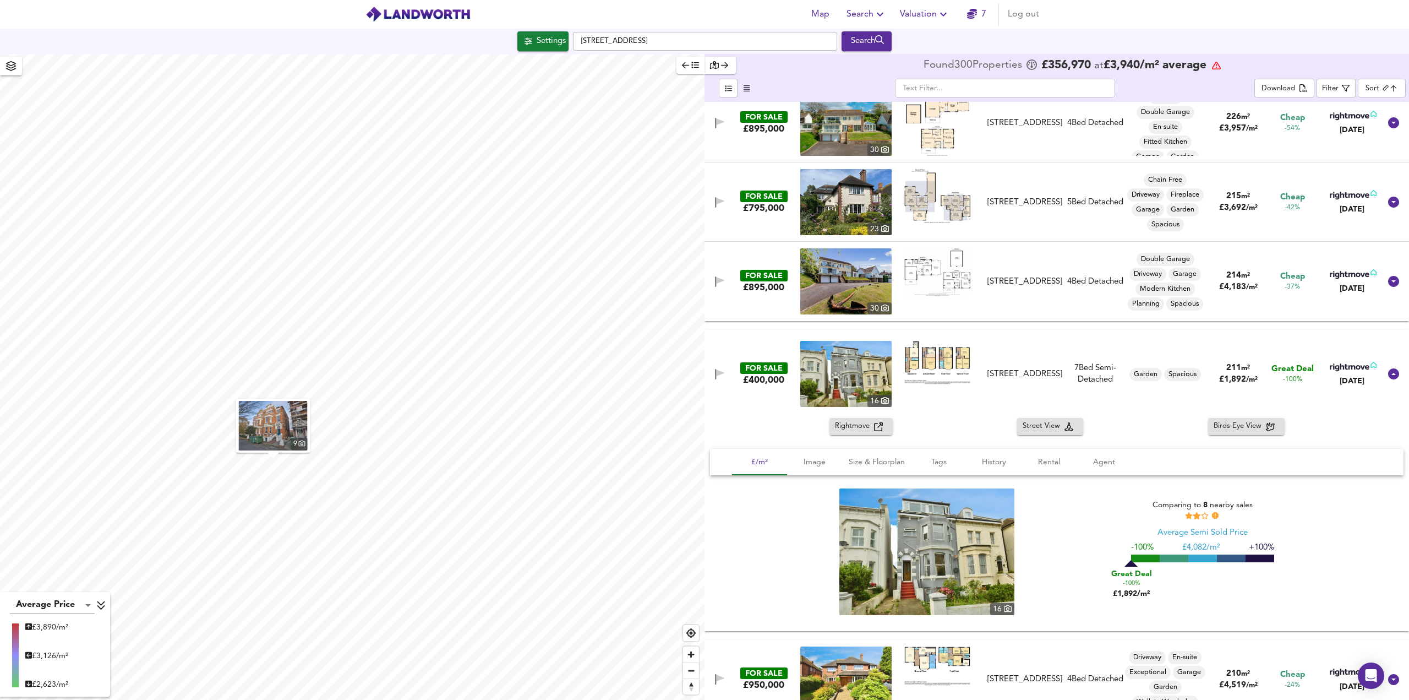
scroll to position [495, 0]
click at [842, 423] on span "Rightmove" at bounding box center [854, 425] width 39 height 13
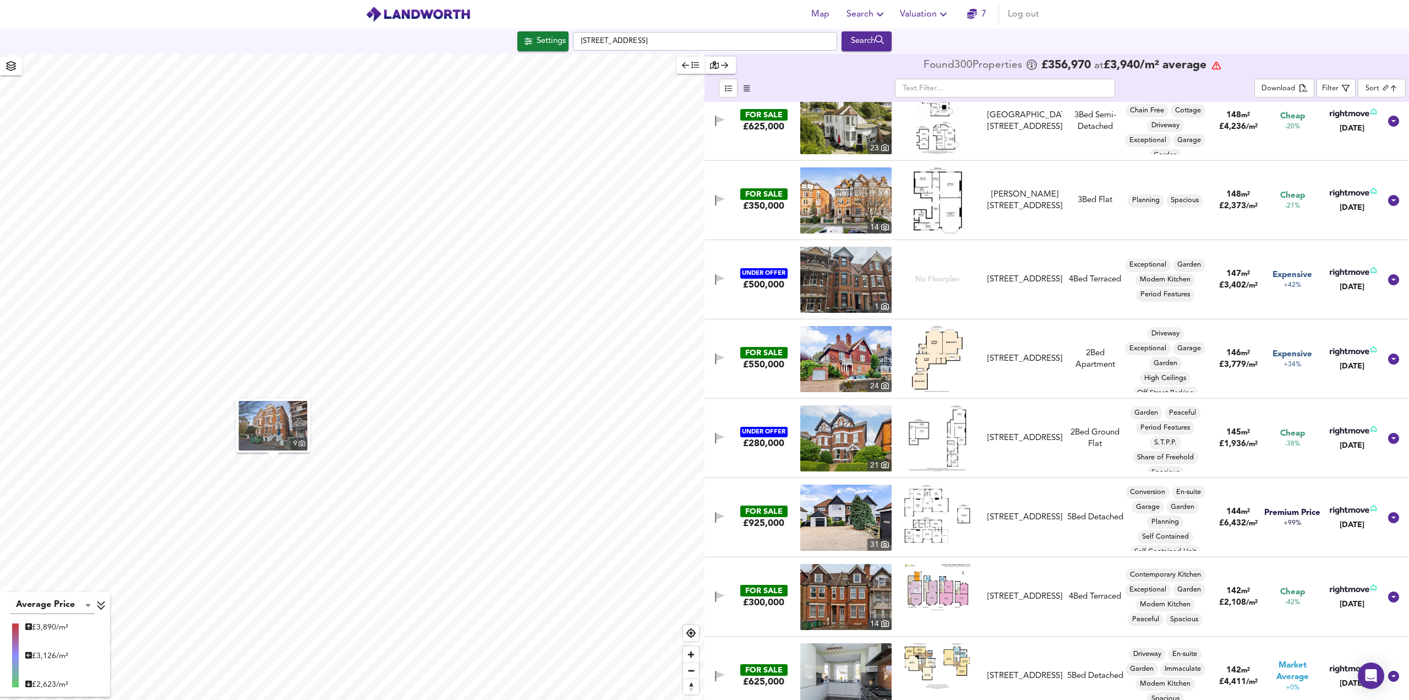
scroll to position [53, 0]
click at [839, 369] on img at bounding box center [845, 359] width 91 height 66
click at [914, 437] on img at bounding box center [937, 438] width 59 height 66
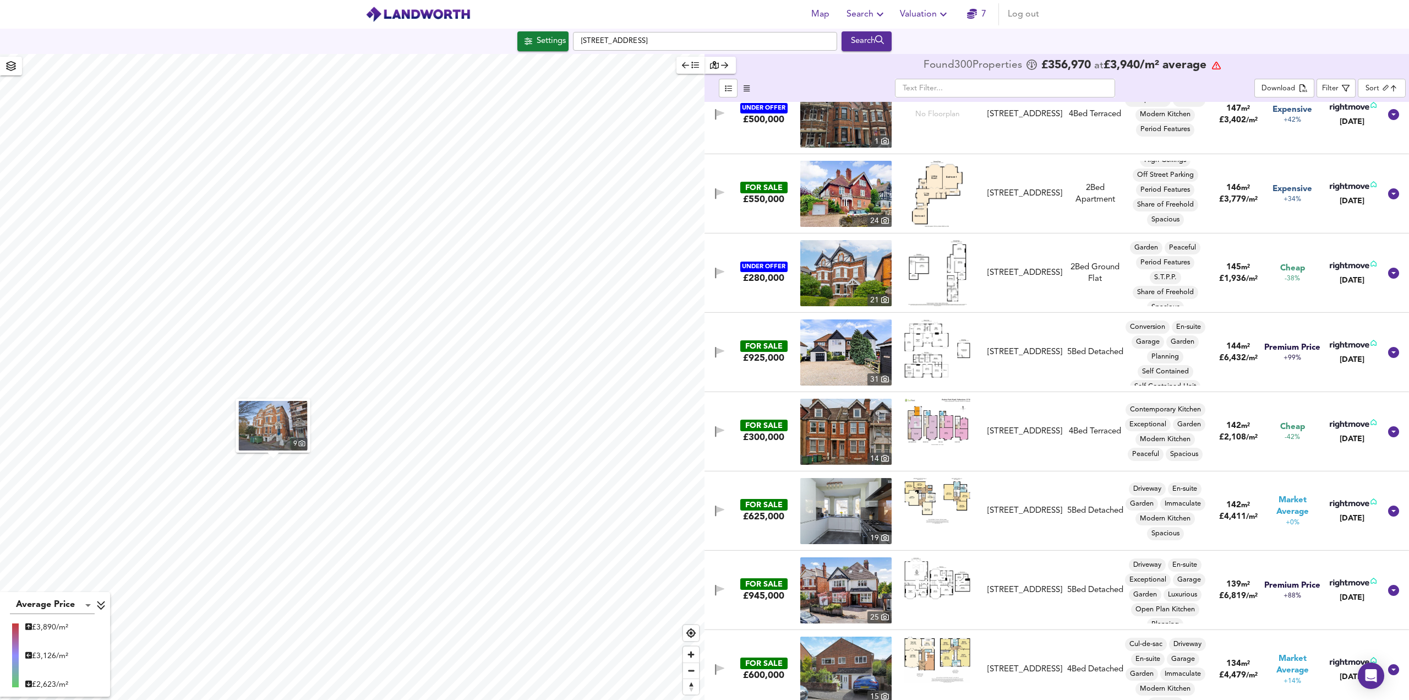
scroll to position [3468, 0]
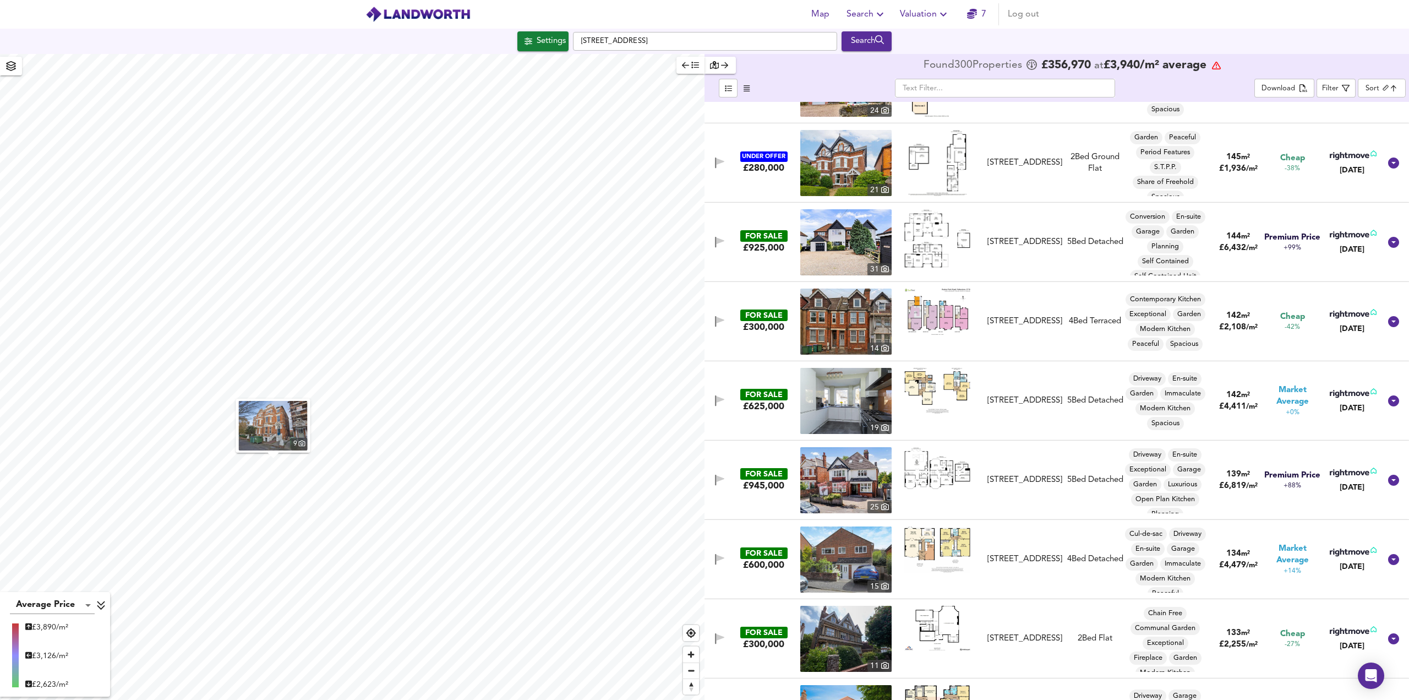
click at [953, 322] on img at bounding box center [937, 311] width 66 height 46
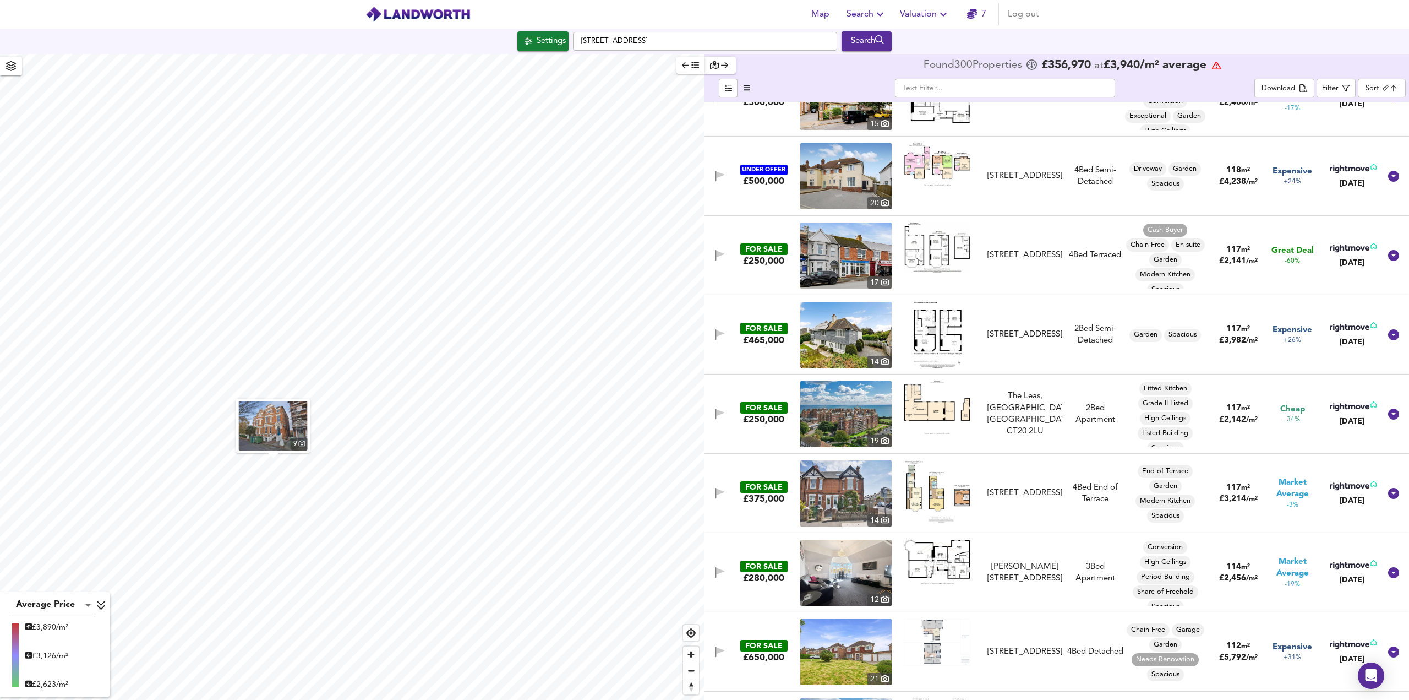
scroll to position [5285, 0]
